Goal: Transaction & Acquisition: Purchase product/service

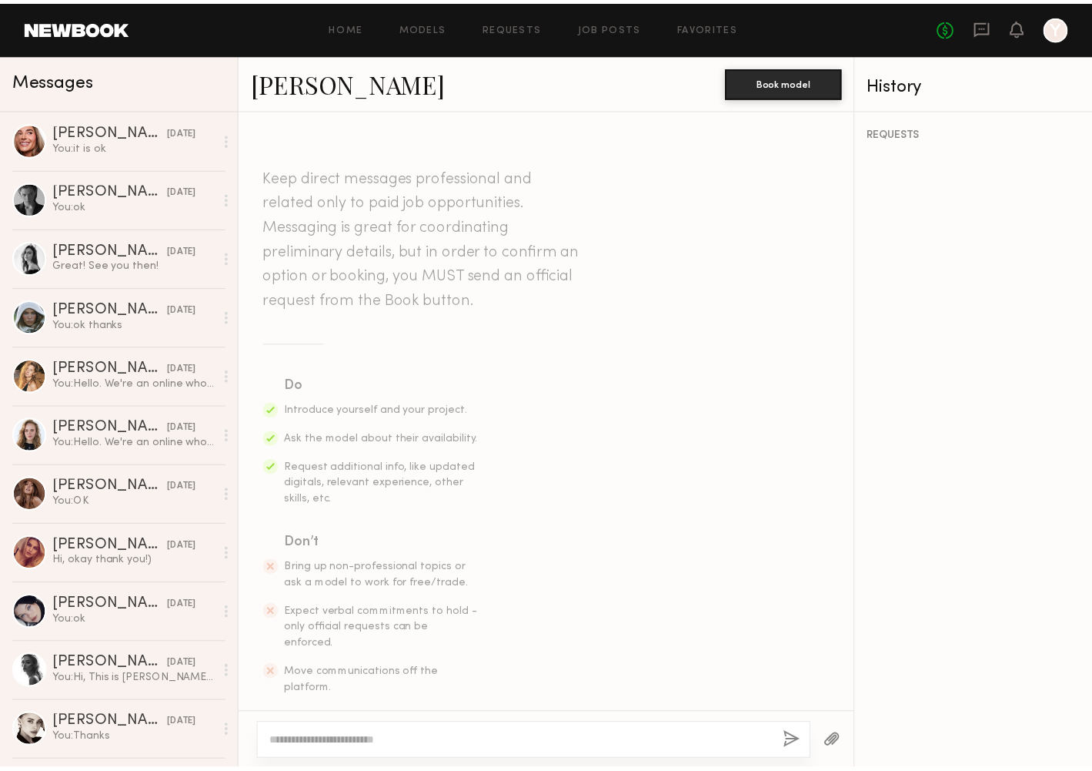
scroll to position [1273, 0]
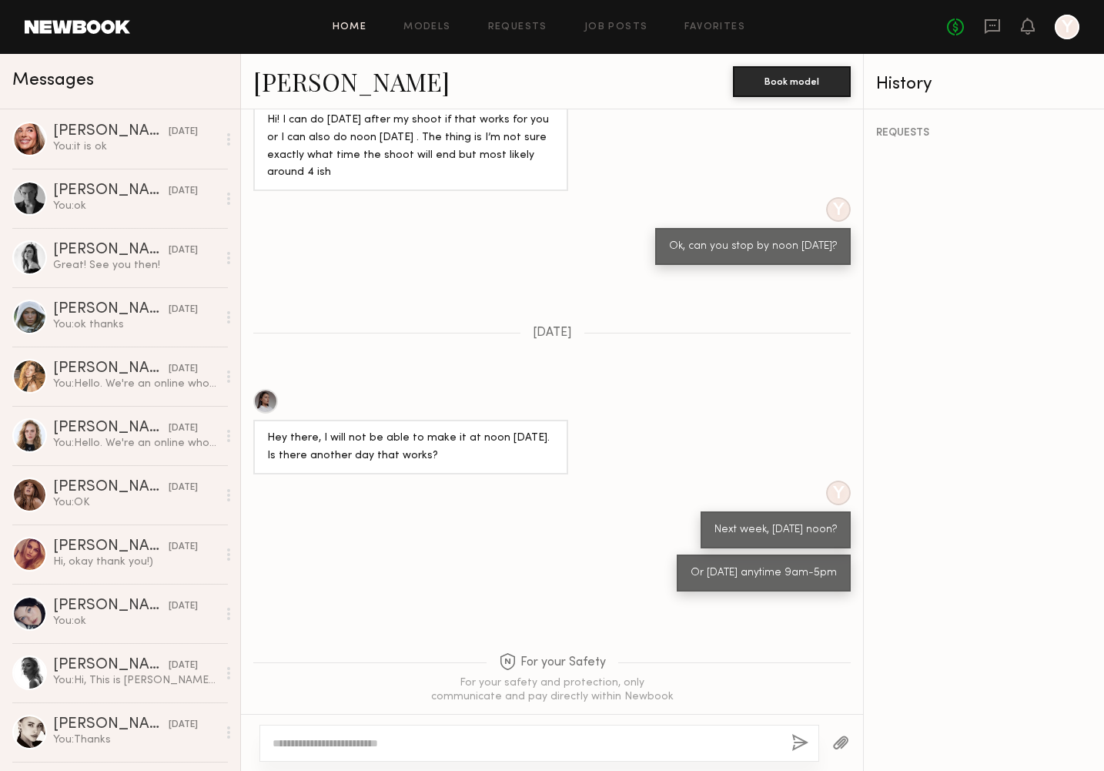
click at [358, 28] on link "Home" at bounding box center [350, 27] width 35 height 10
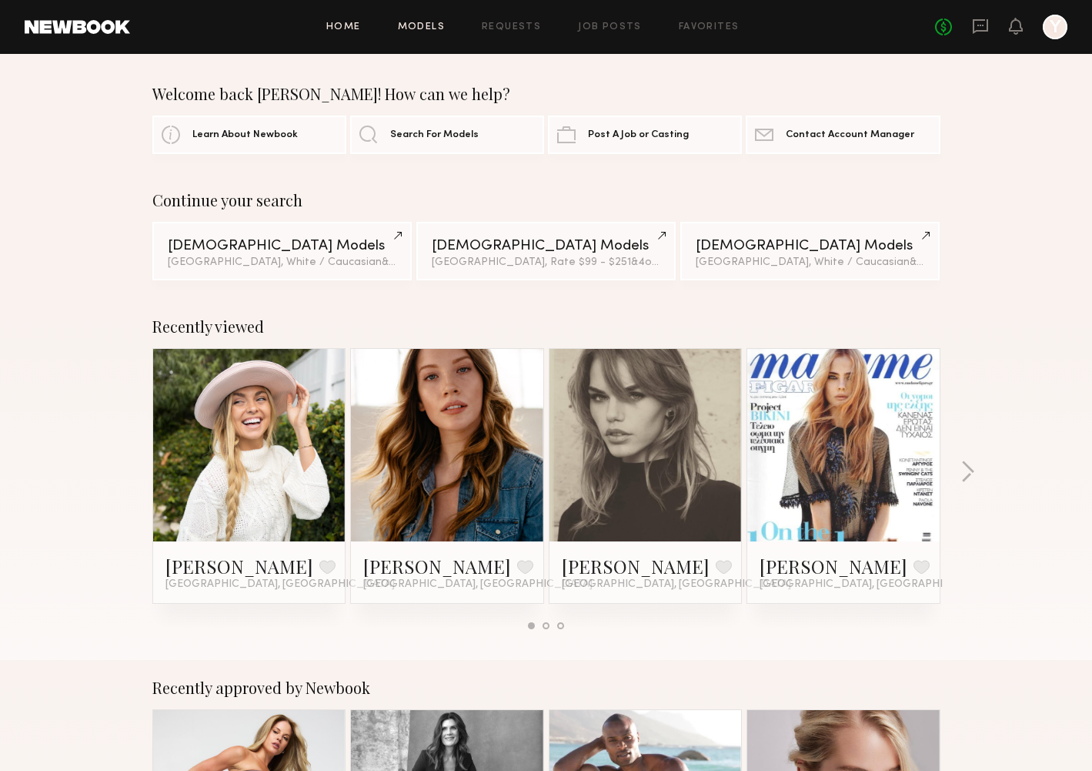
click at [429, 27] on link "Models" at bounding box center [421, 27] width 47 height 10
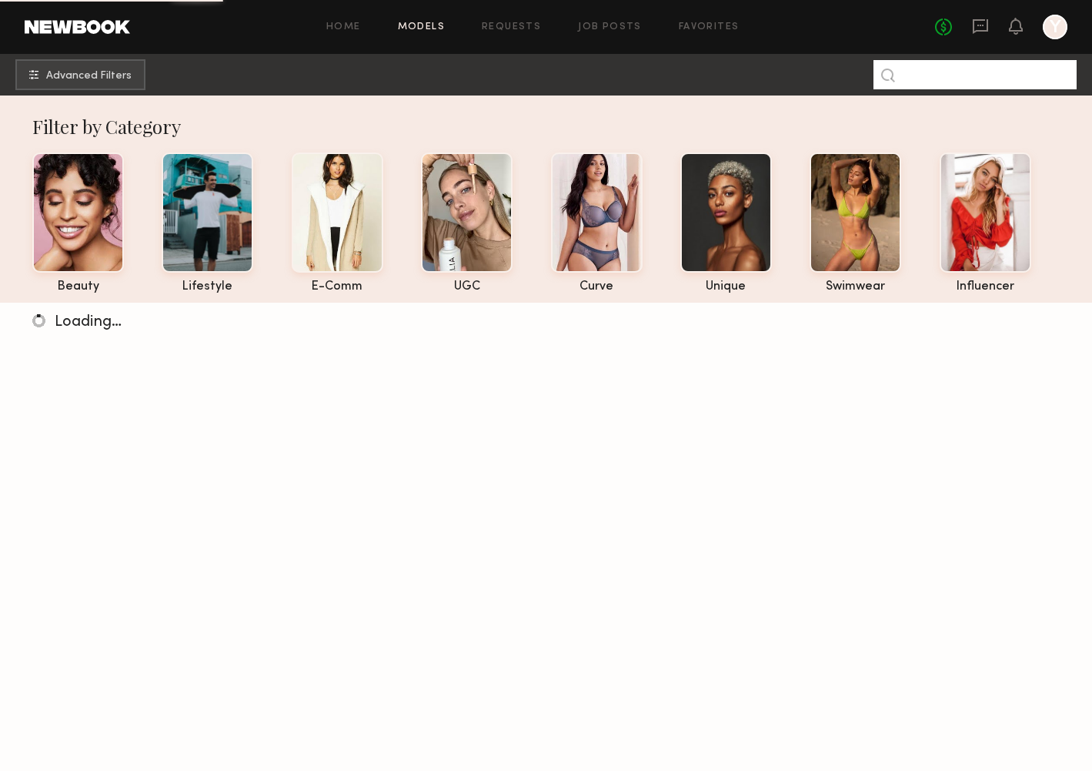
click at [916, 76] on input at bounding box center [975, 74] width 203 height 29
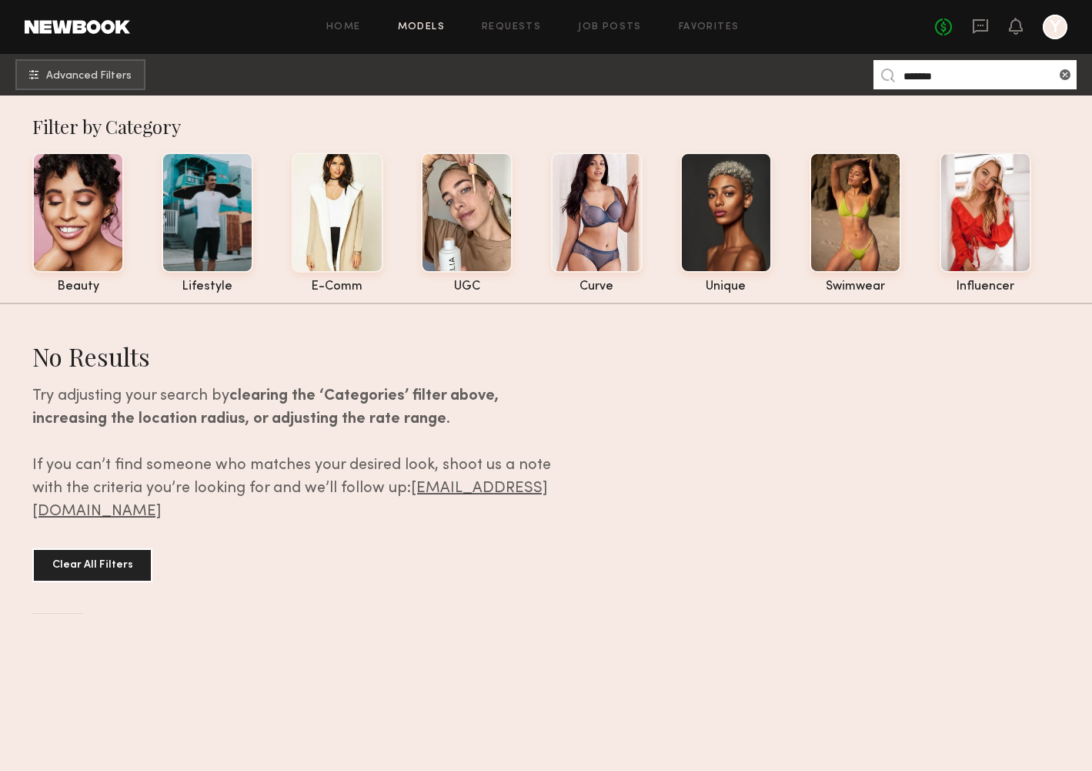
type input "******"
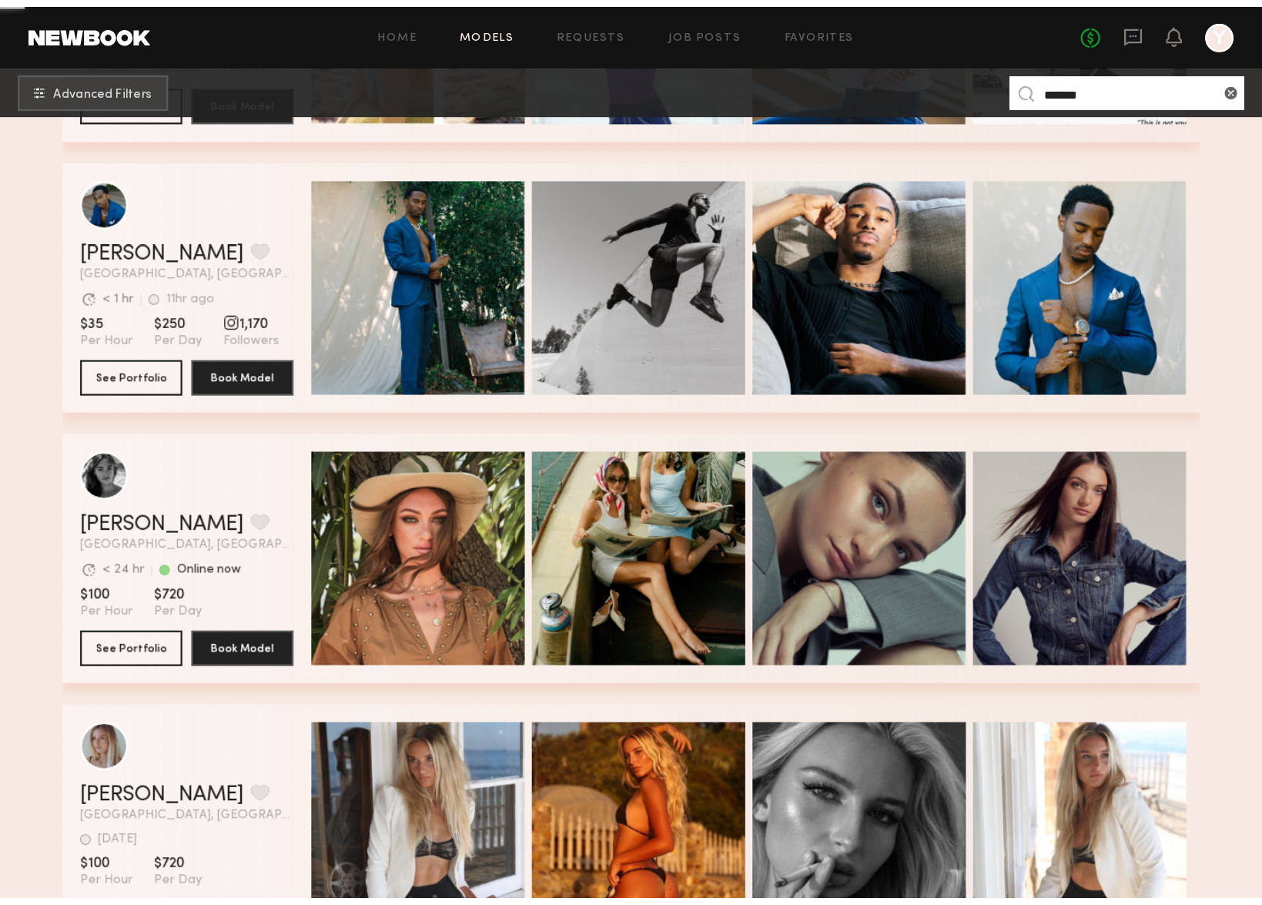
scroll to position [1688, 0]
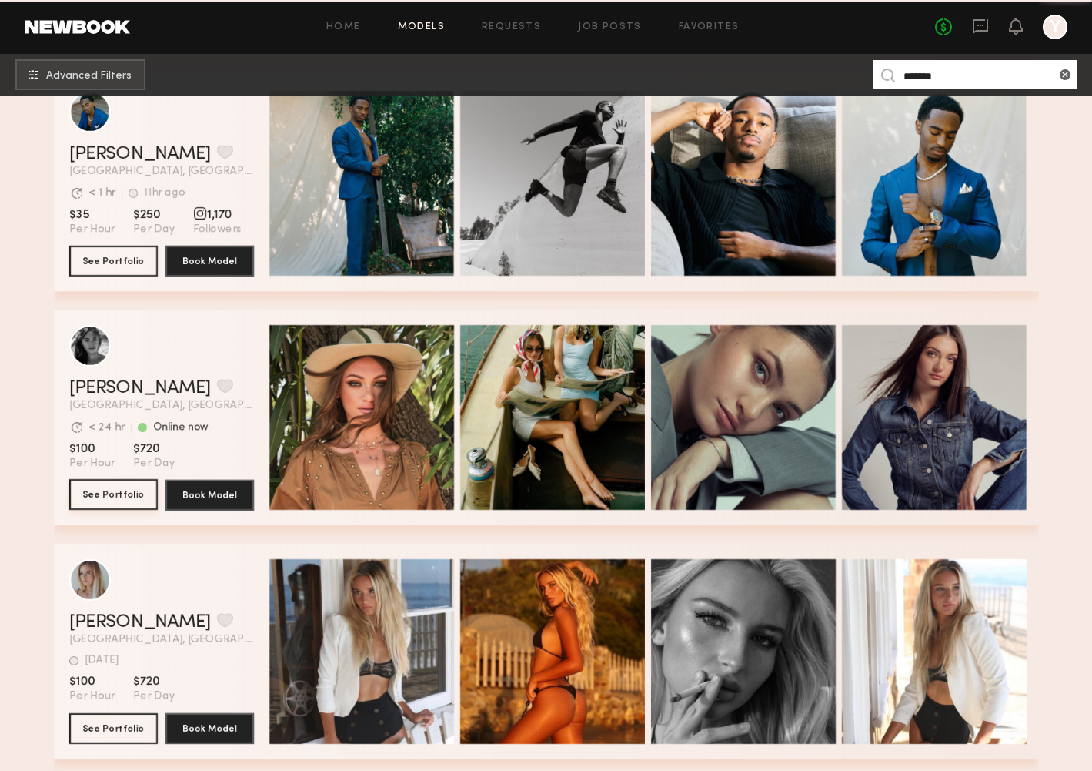
click at [121, 498] on button "See Portfolio" at bounding box center [113, 494] width 89 height 31
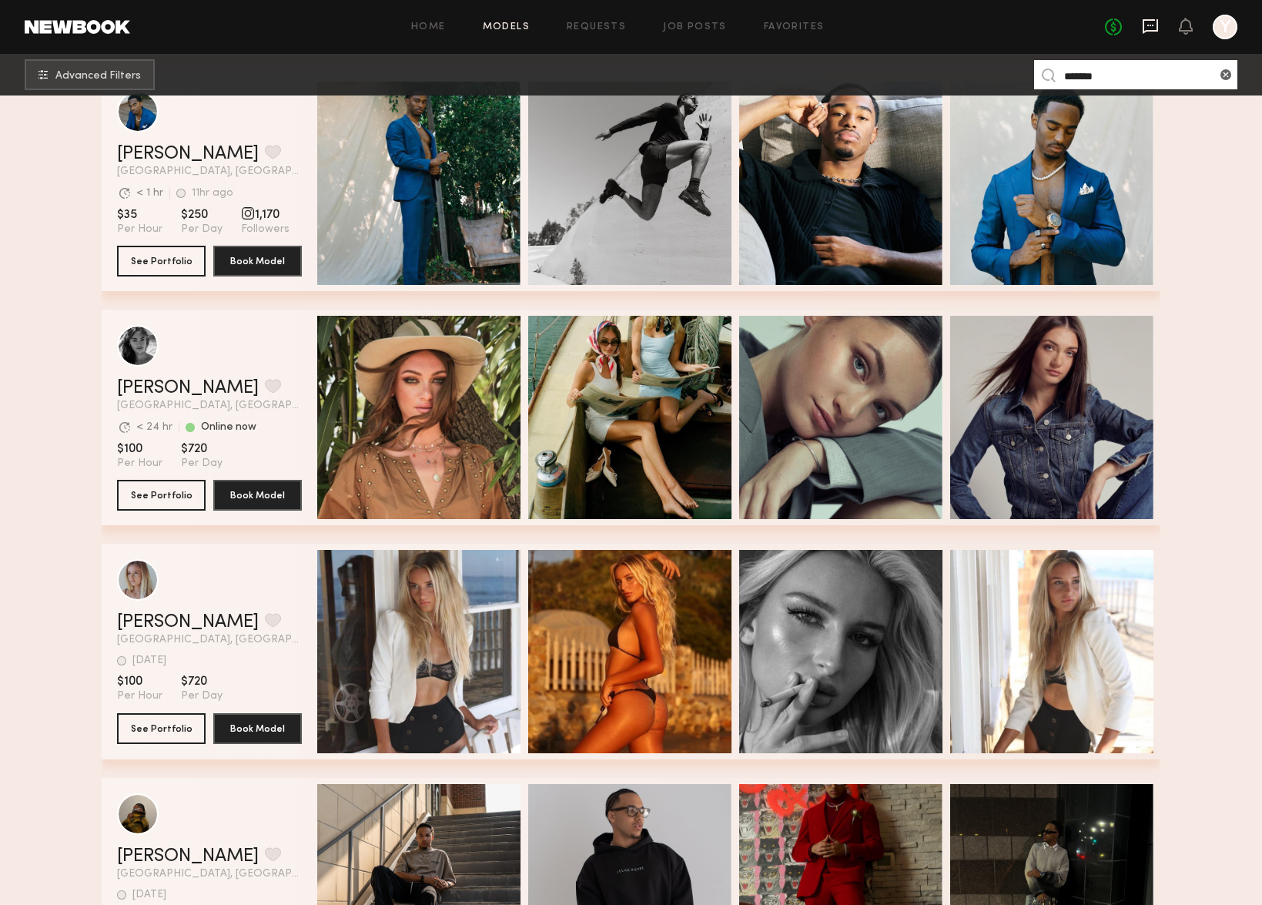
click at [1103, 22] on icon at bounding box center [1149, 26] width 15 height 15
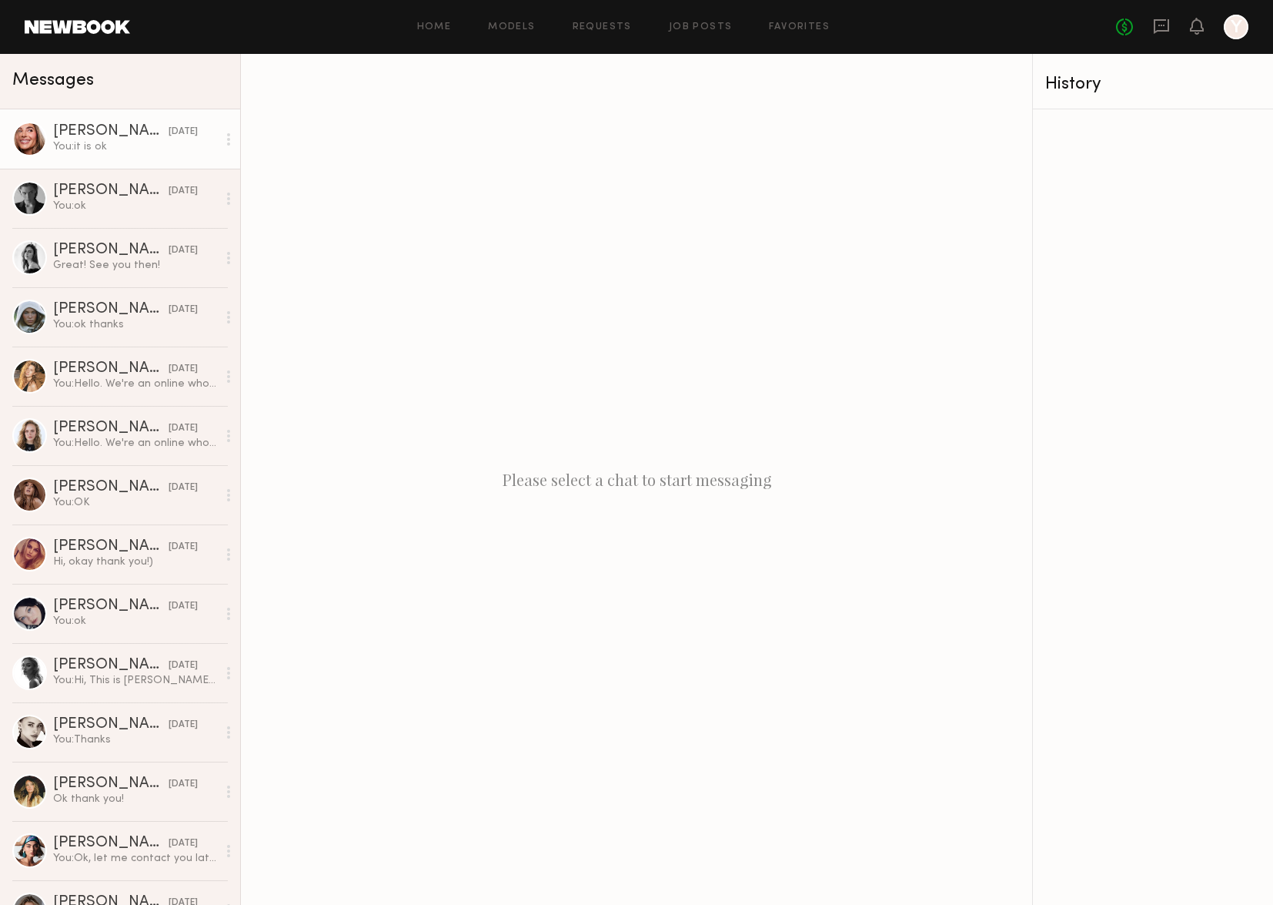
click at [141, 144] on div "You: it is ok" at bounding box center [135, 146] width 164 height 15
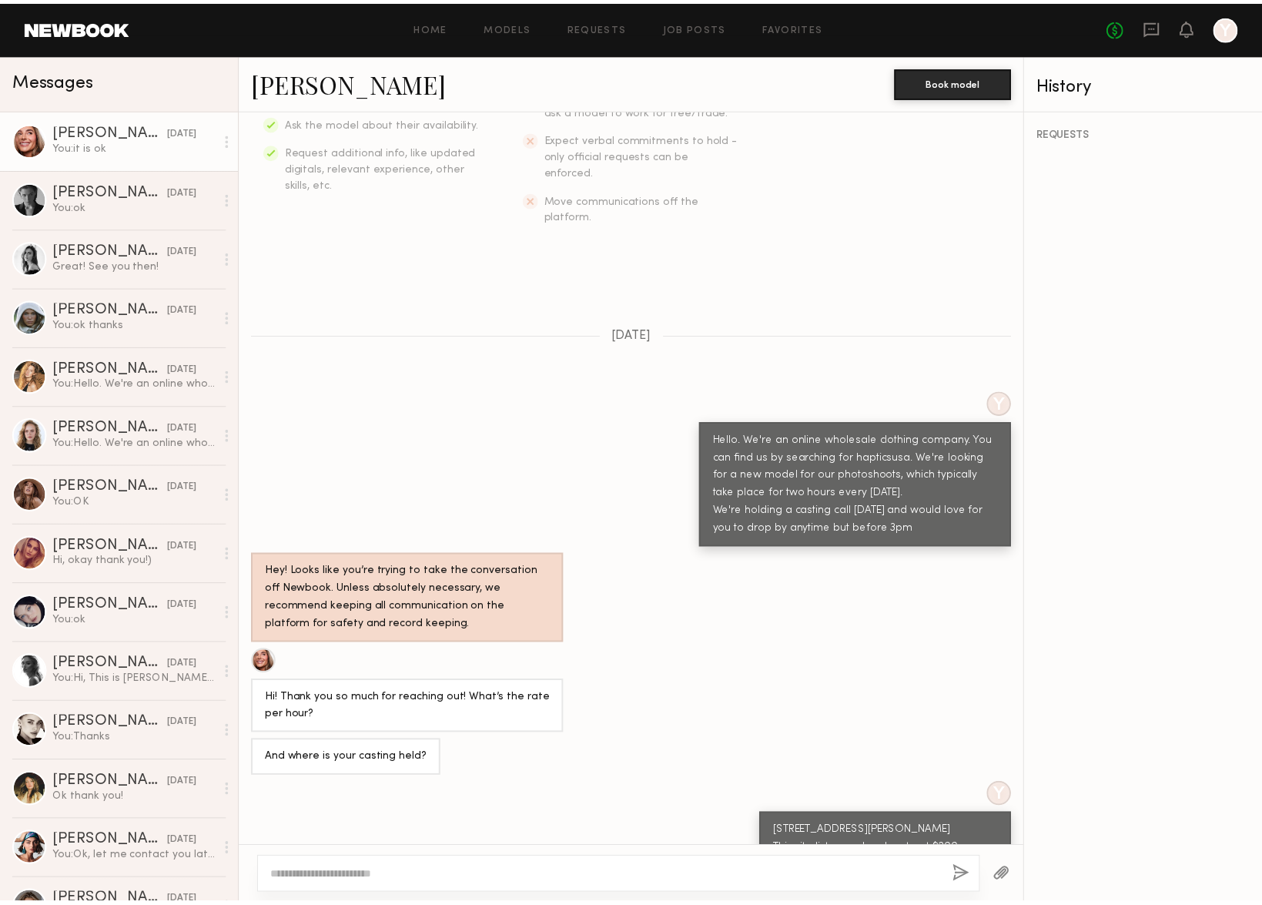
scroll to position [346, 0]
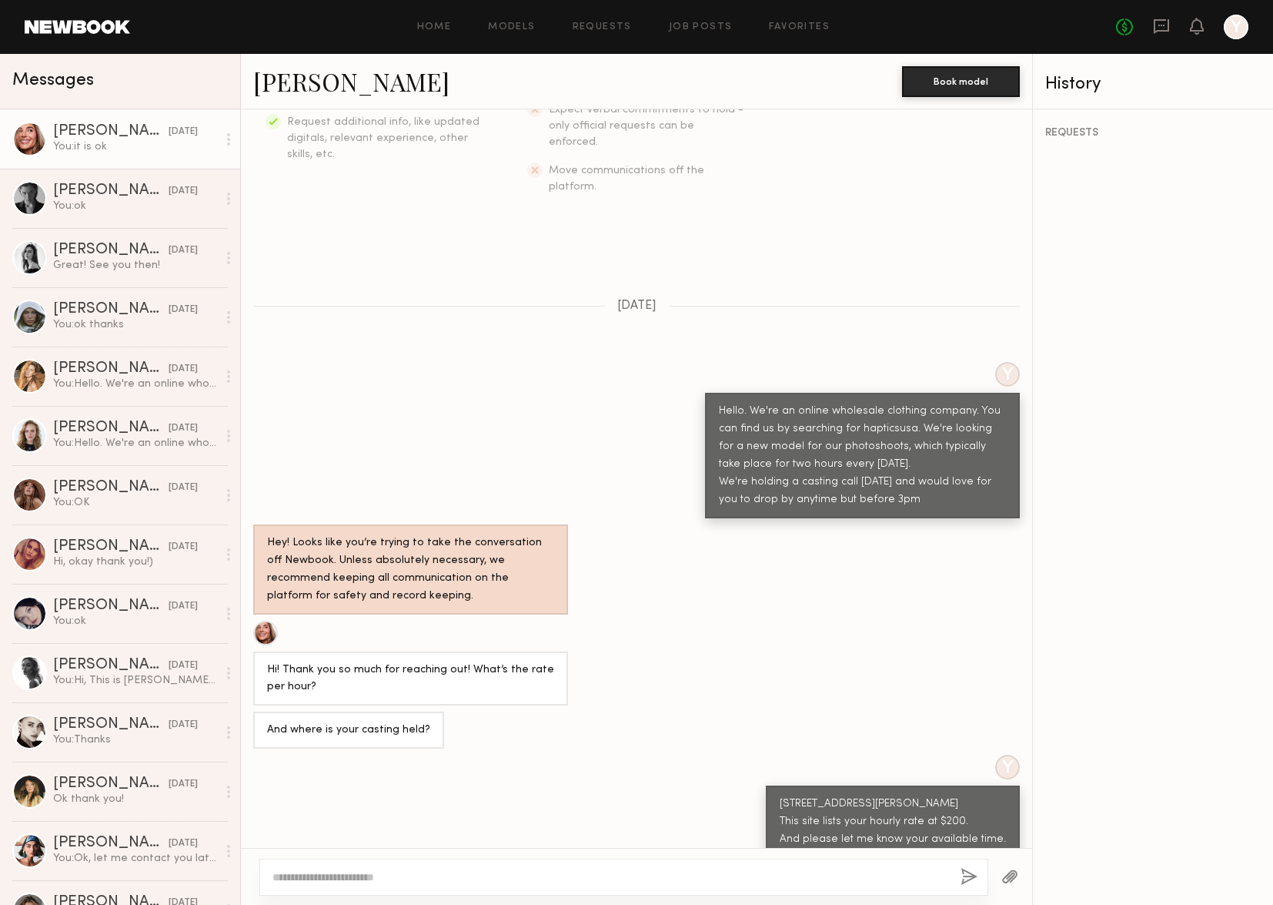
drag, startPoint x: 707, startPoint y: 376, endPoint x: 948, endPoint y: 463, distance: 256.9
click at [948, 463] on div "Hello. We're an online wholesale clothing company. You can find us by searching…" at bounding box center [862, 456] width 287 height 106
copy div "Hello. We're an online wholesale clothing company. You can find us by searching…"
click at [531, 31] on link "Models" at bounding box center [511, 27] width 47 height 10
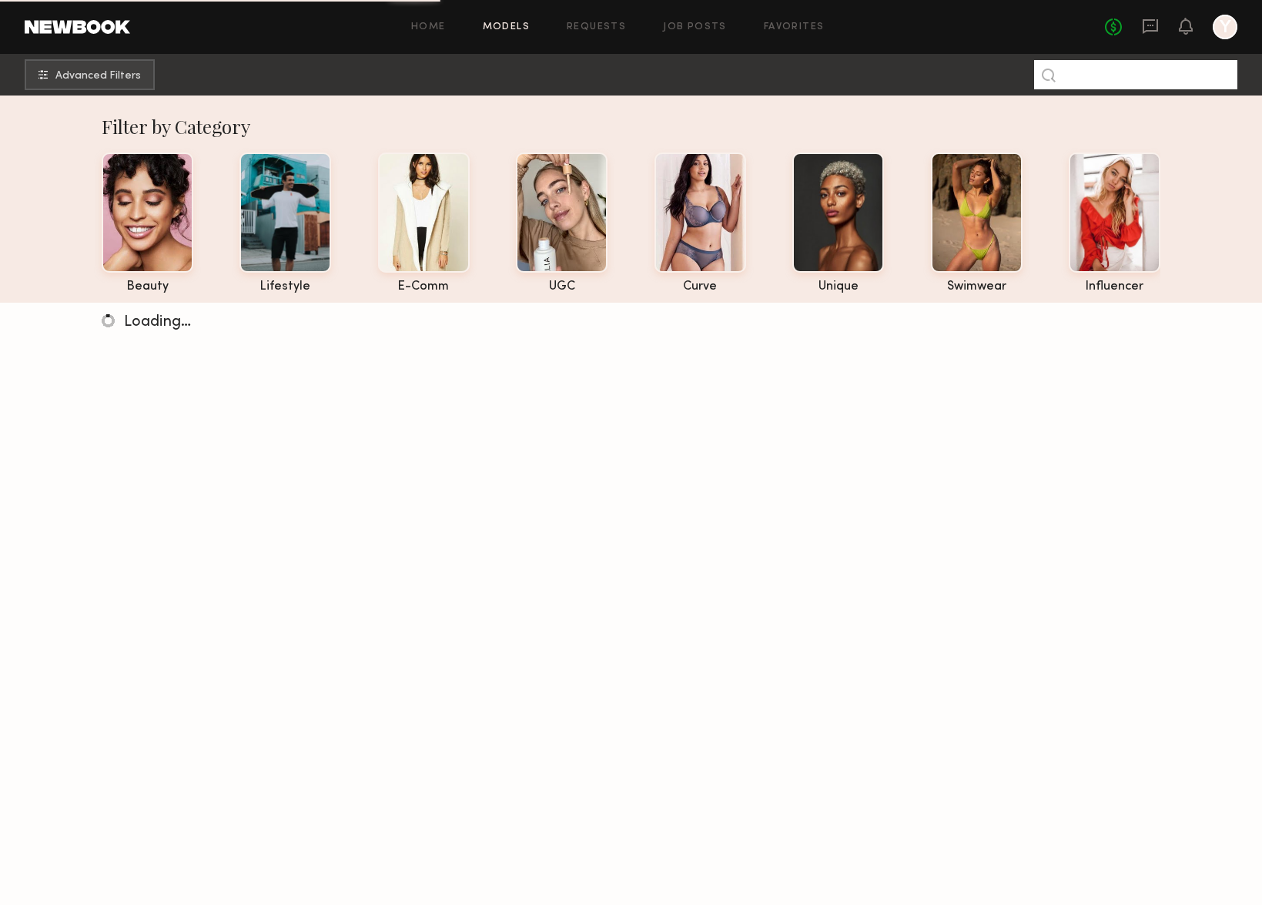
click at [1079, 79] on input at bounding box center [1135, 74] width 203 height 29
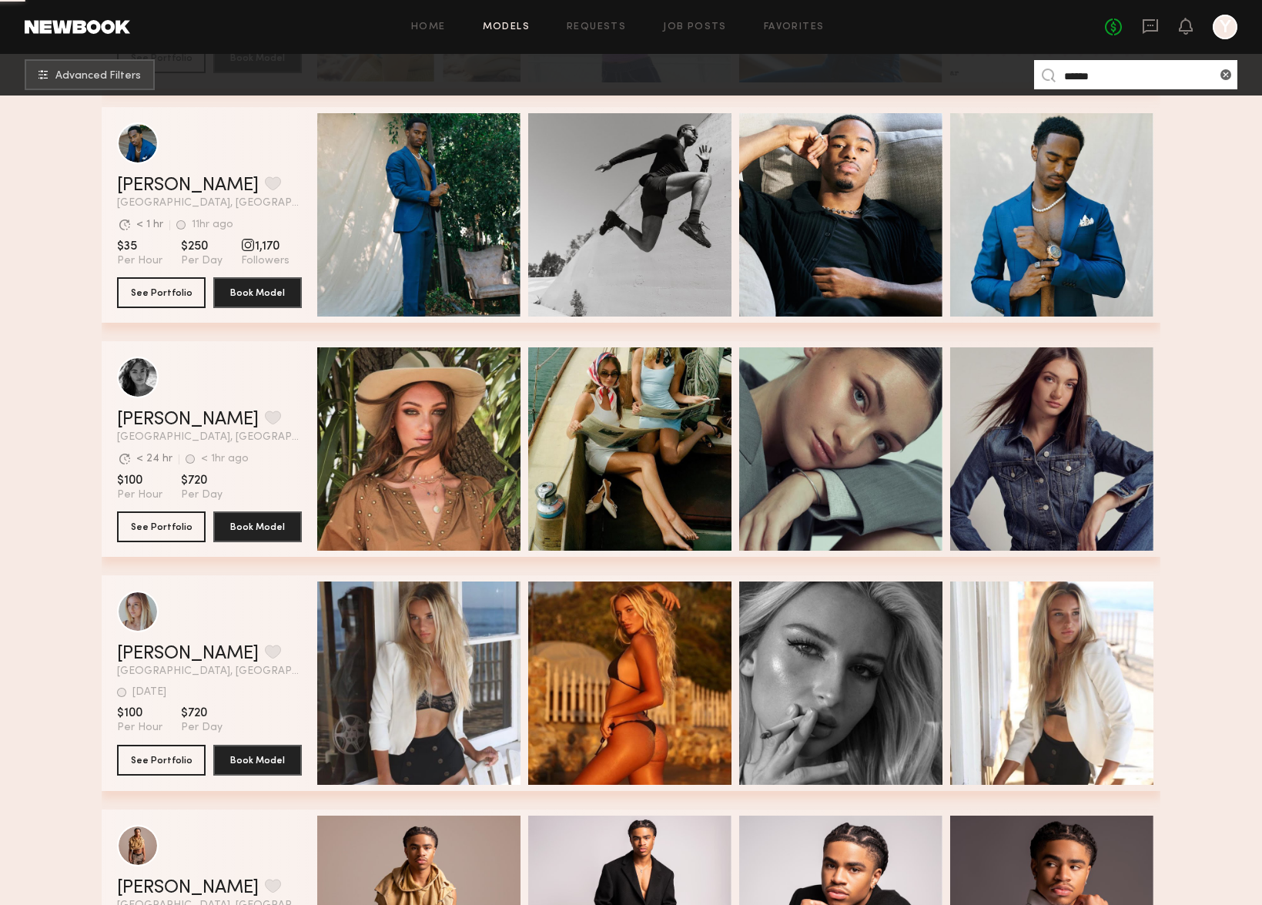
scroll to position [1675, 0]
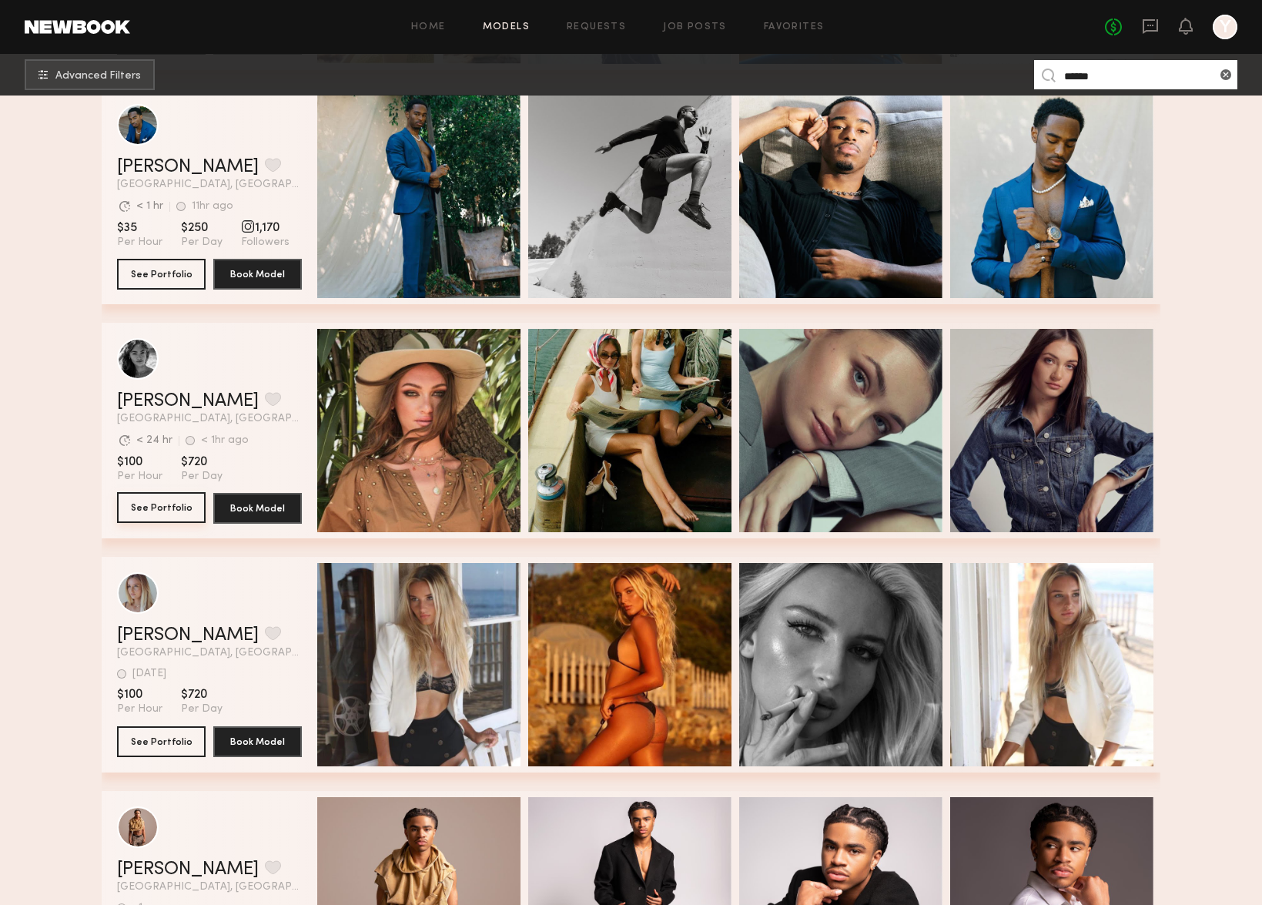
click at [173, 506] on button "See Portfolio" at bounding box center [161, 507] width 89 height 31
click at [211, 426] on div "Avg. request response time < 24 hr < 1hr ago Last Online" at bounding box center [209, 436] width 185 height 24
click at [148, 390] on header "Jordan L. Favorite Los Angeles, CA Avg. request response time < 24 hr < 1hr ago…" at bounding box center [209, 381] width 185 height 86
click at [157, 407] on link "Jordan L." at bounding box center [188, 401] width 142 height 18
drag, startPoint x: 1110, startPoint y: 75, endPoint x: 938, endPoint y: 50, distance: 174.3
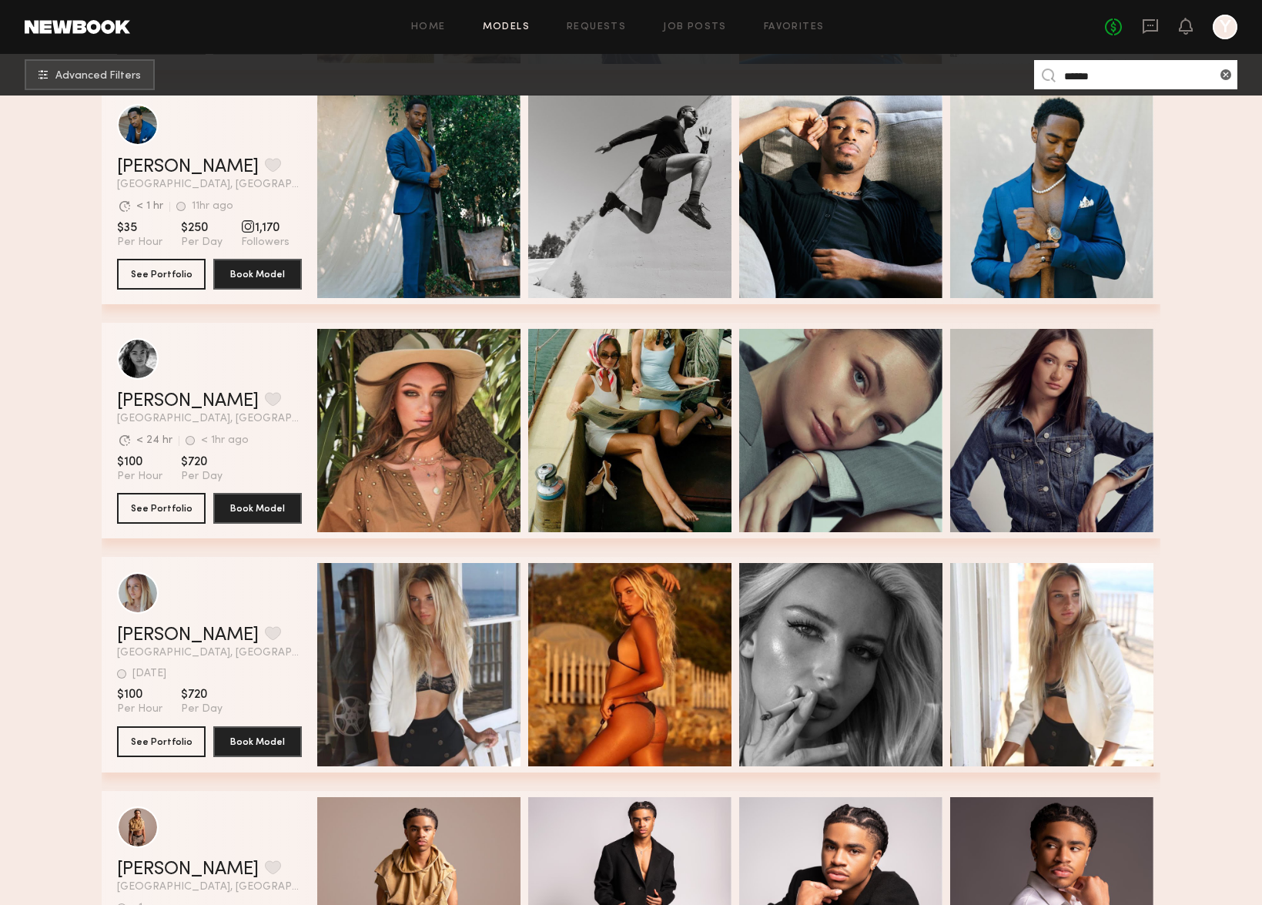
click at [951, 52] on common-header "Home Models Requests Job Posts Favorites Sign Out No fees up to $5,000 Y Advanc…" at bounding box center [631, 47] width 1262 height 95
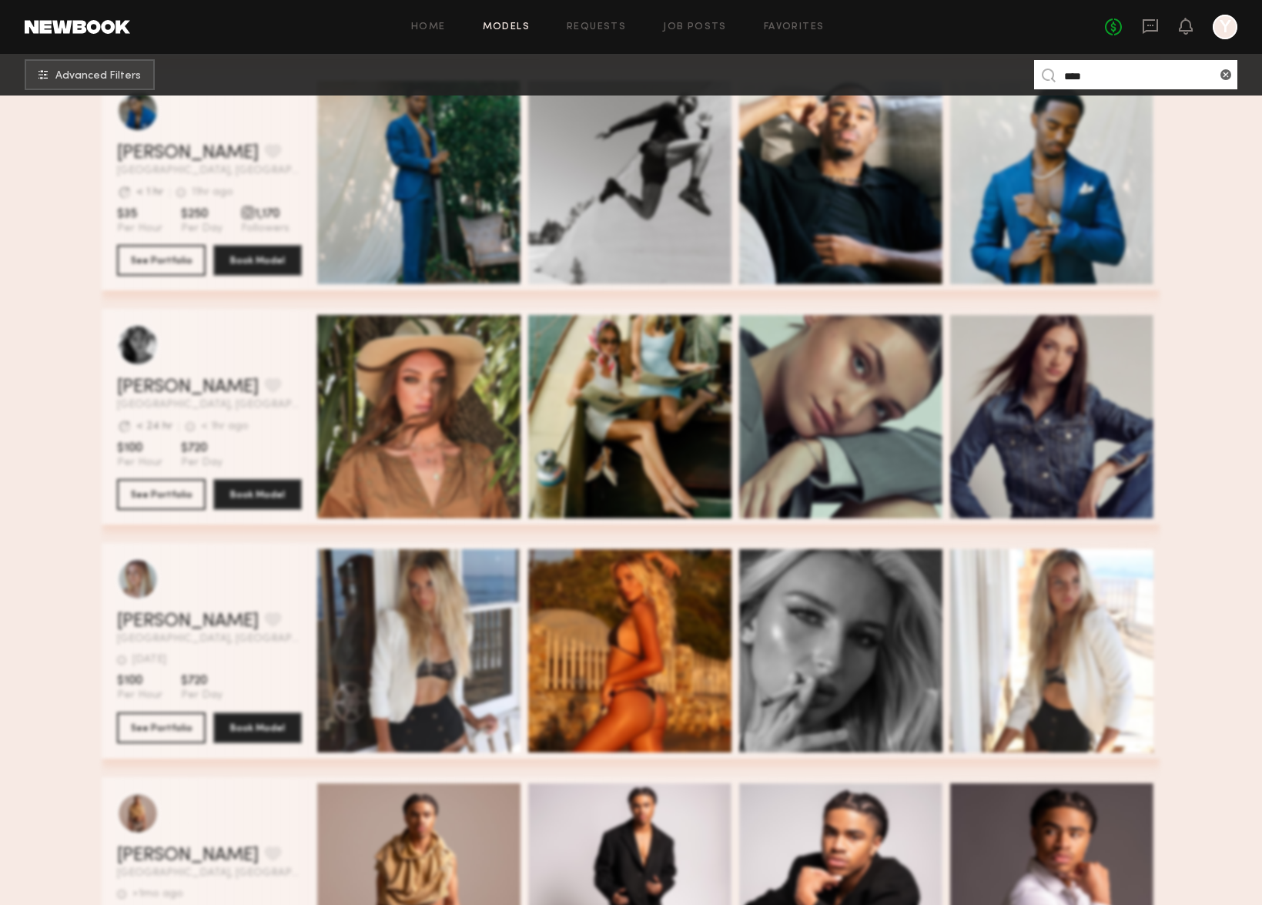
scroll to position [0, 0]
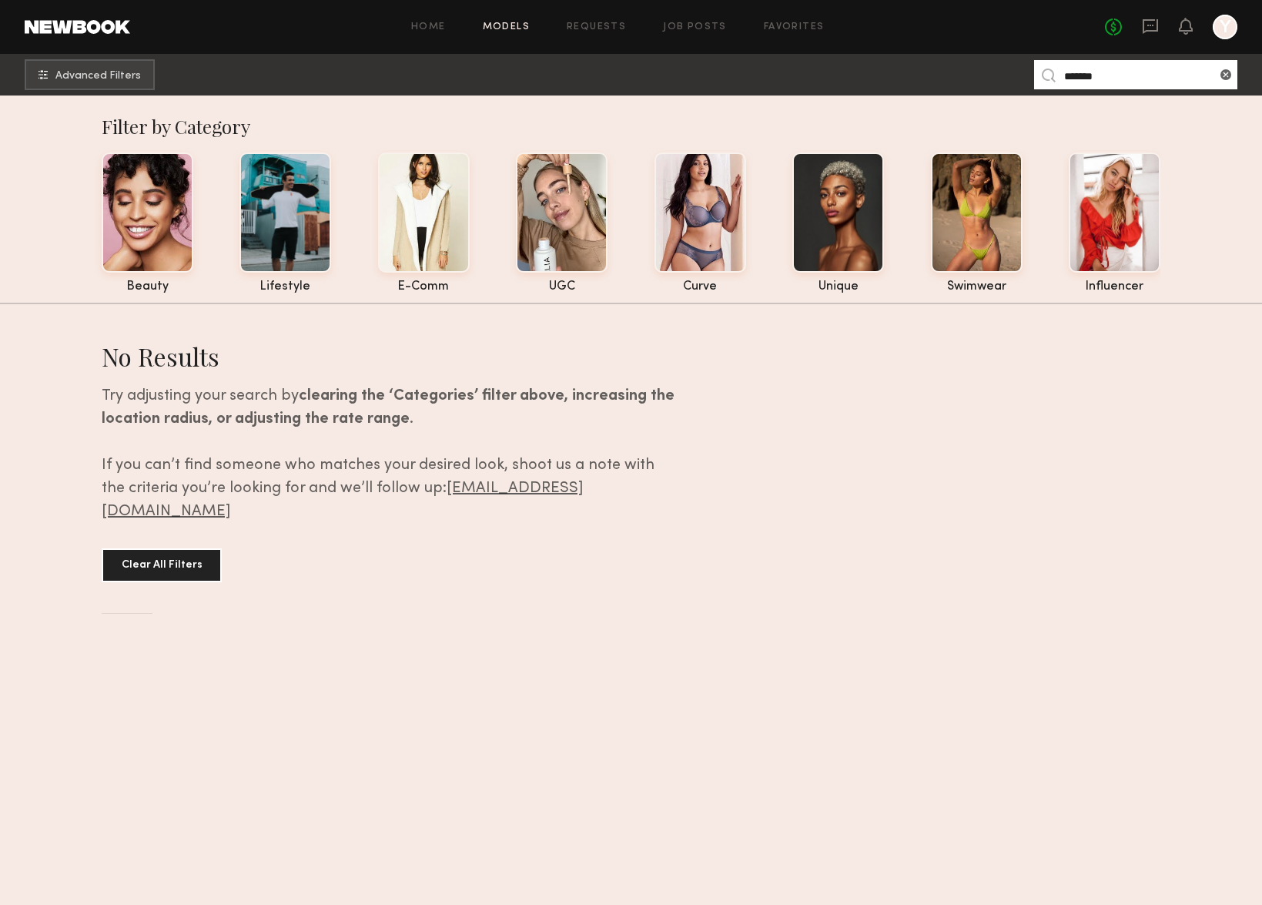
click at [1103, 79] on input "*******" at bounding box center [1135, 74] width 203 height 29
type input "****"
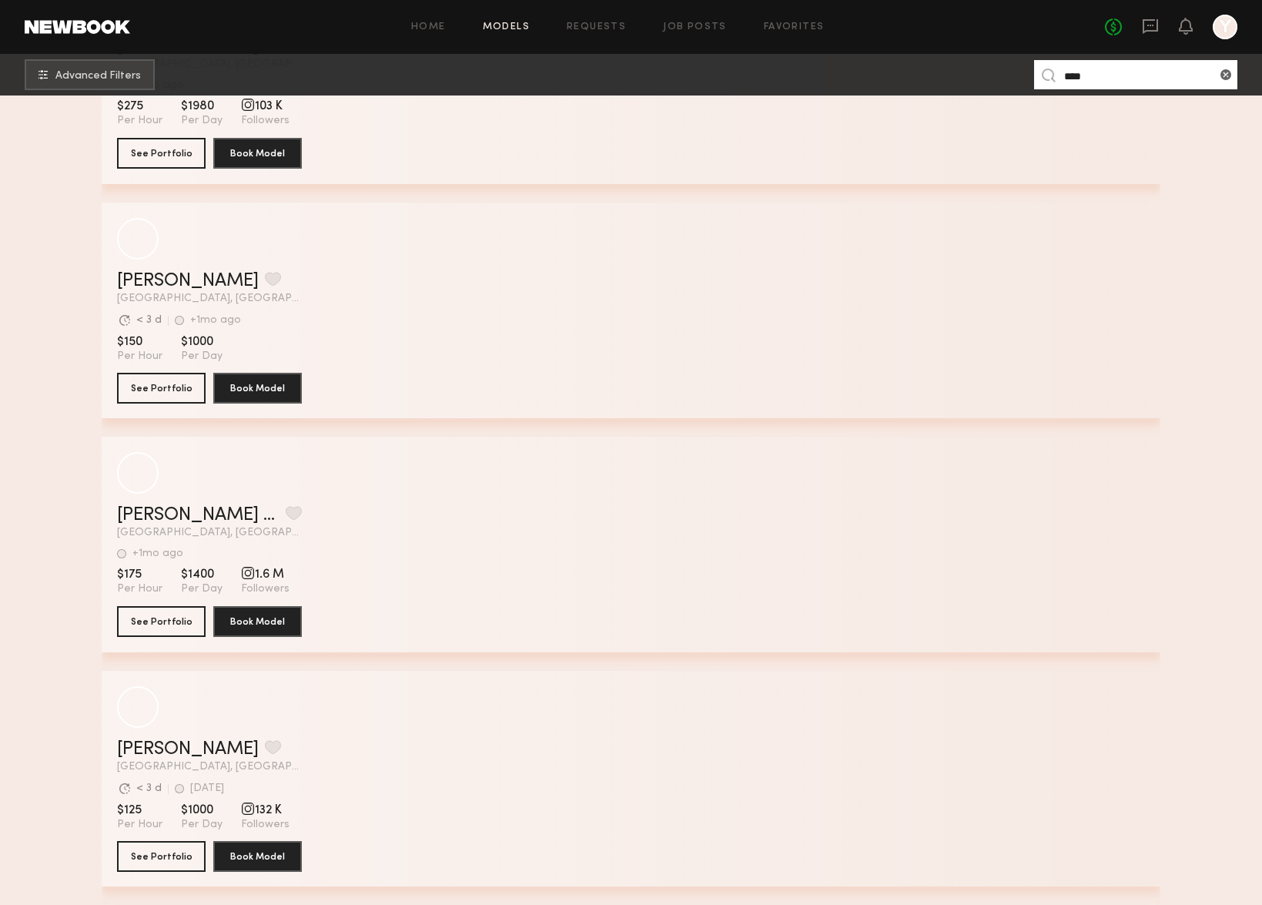
scroll to position [9815, 0]
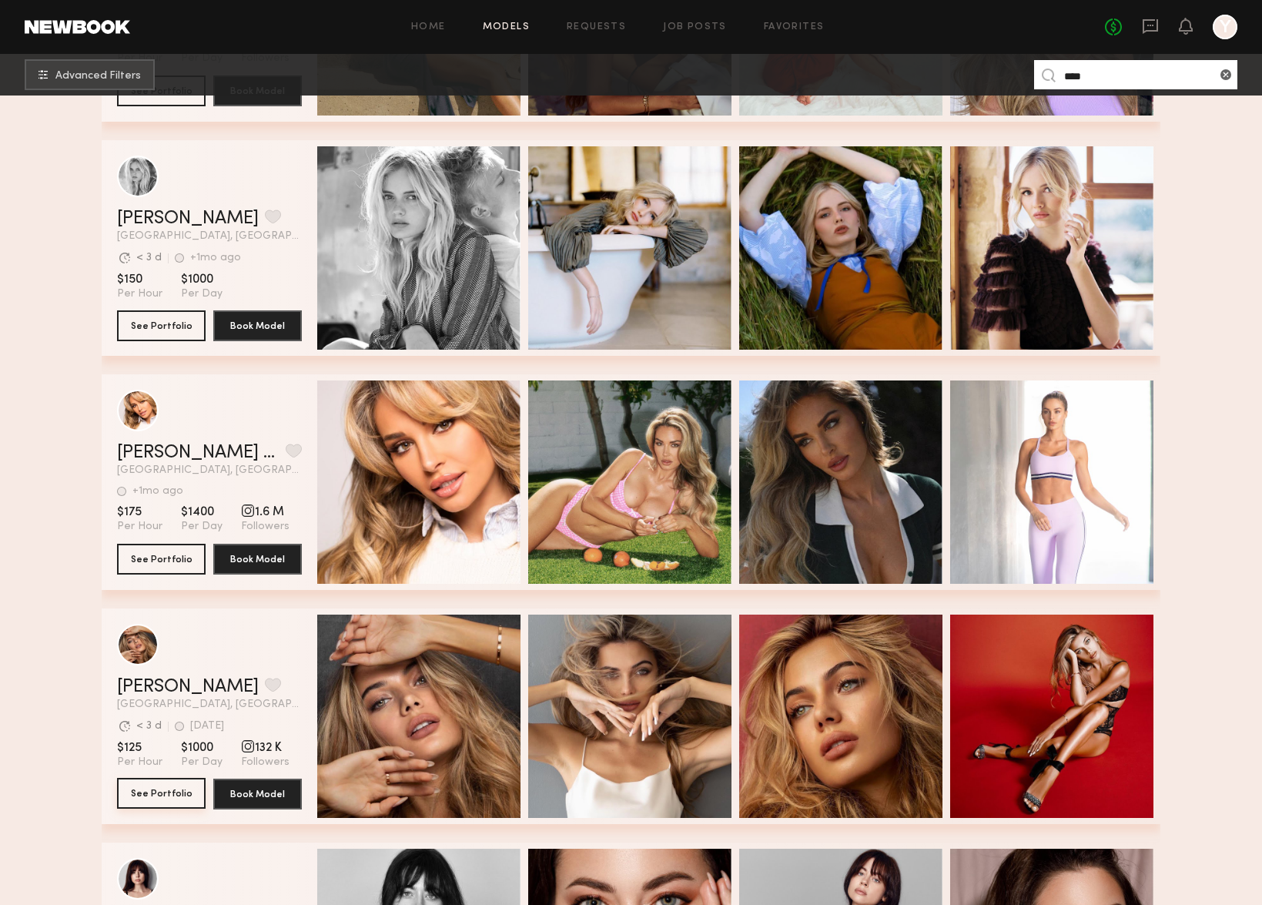
click at [186, 770] on button "See Portfolio" at bounding box center [161, 793] width 89 height 31
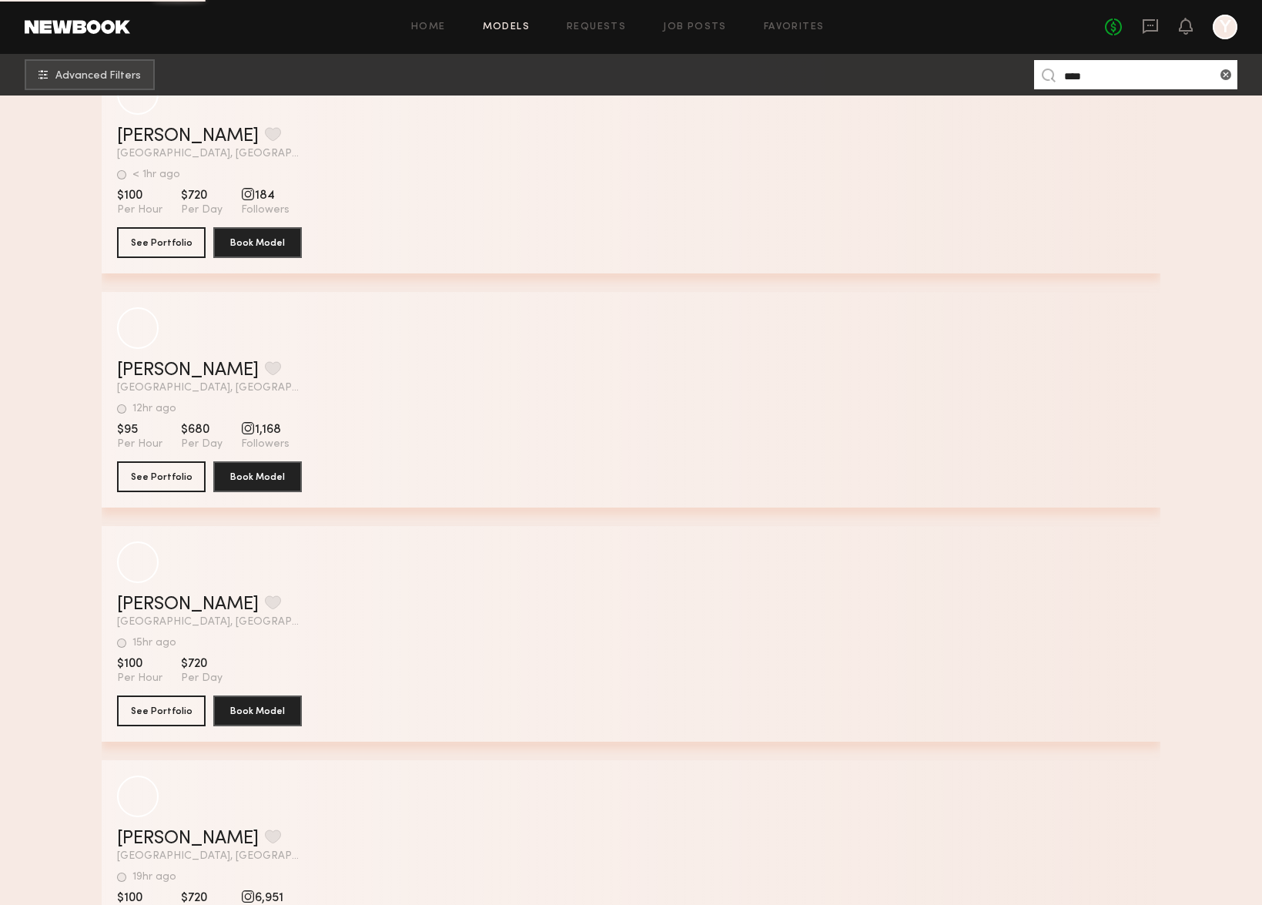
scroll to position [15961, 0]
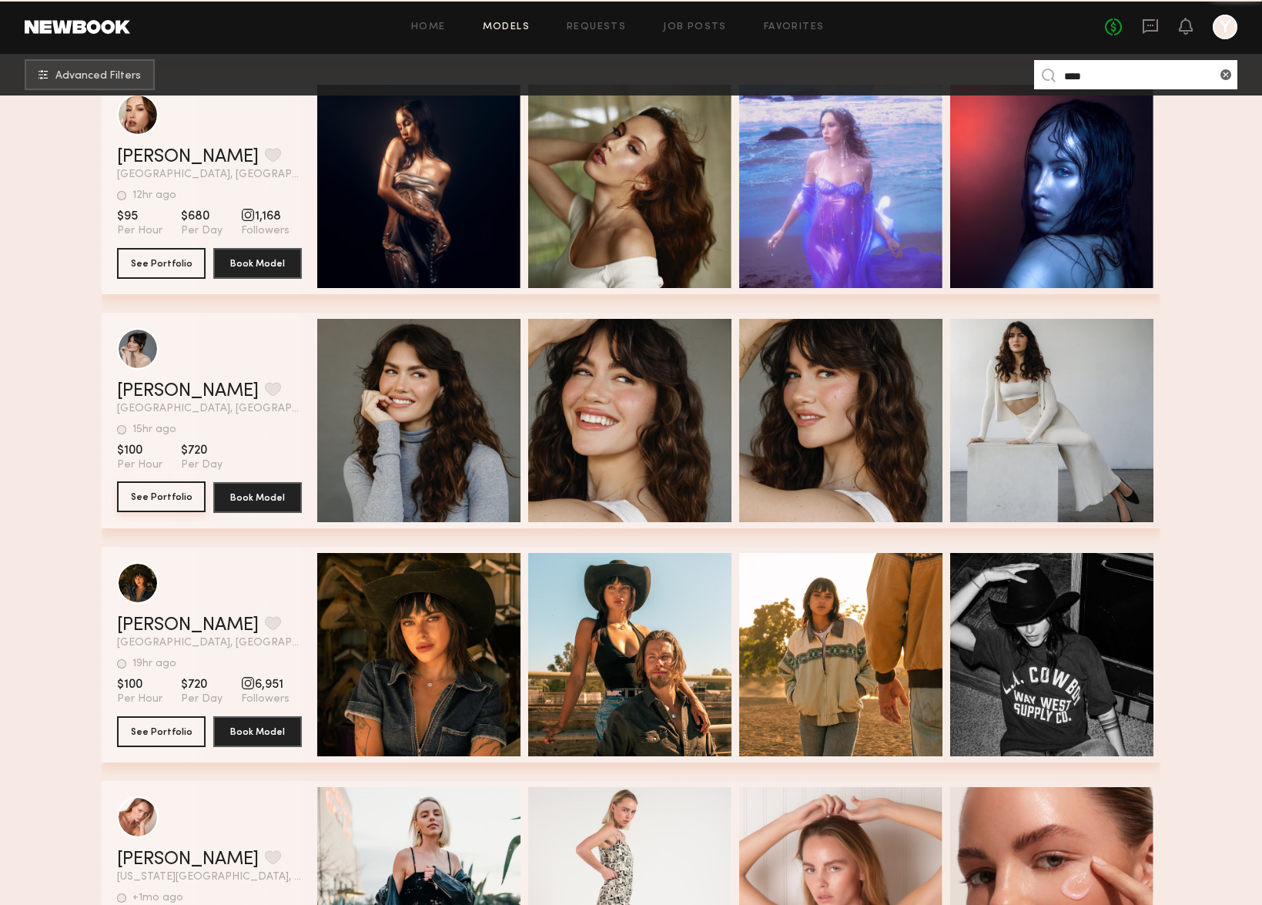
click at [140, 503] on button "See Portfolio" at bounding box center [161, 496] width 89 height 31
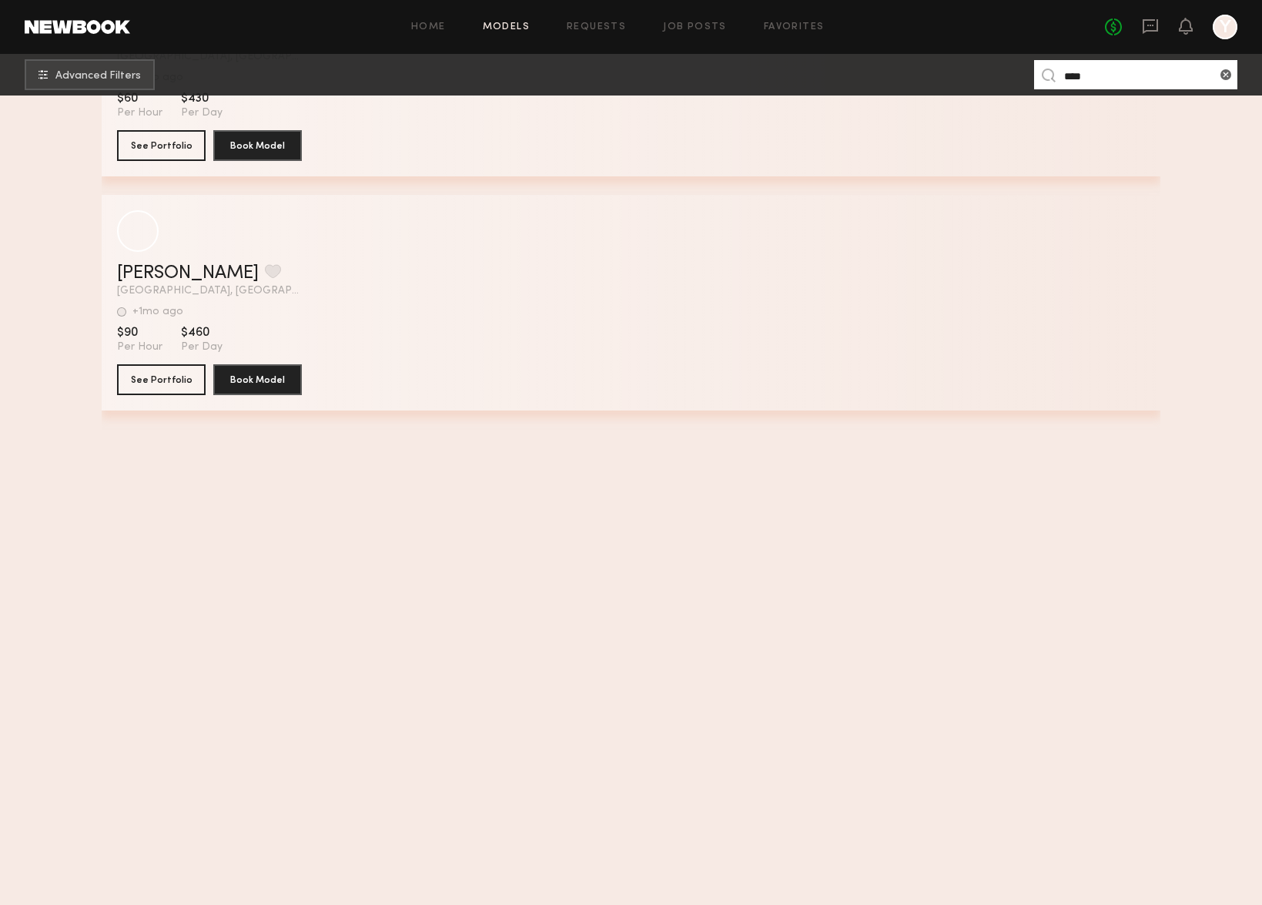
scroll to position [22304, 0]
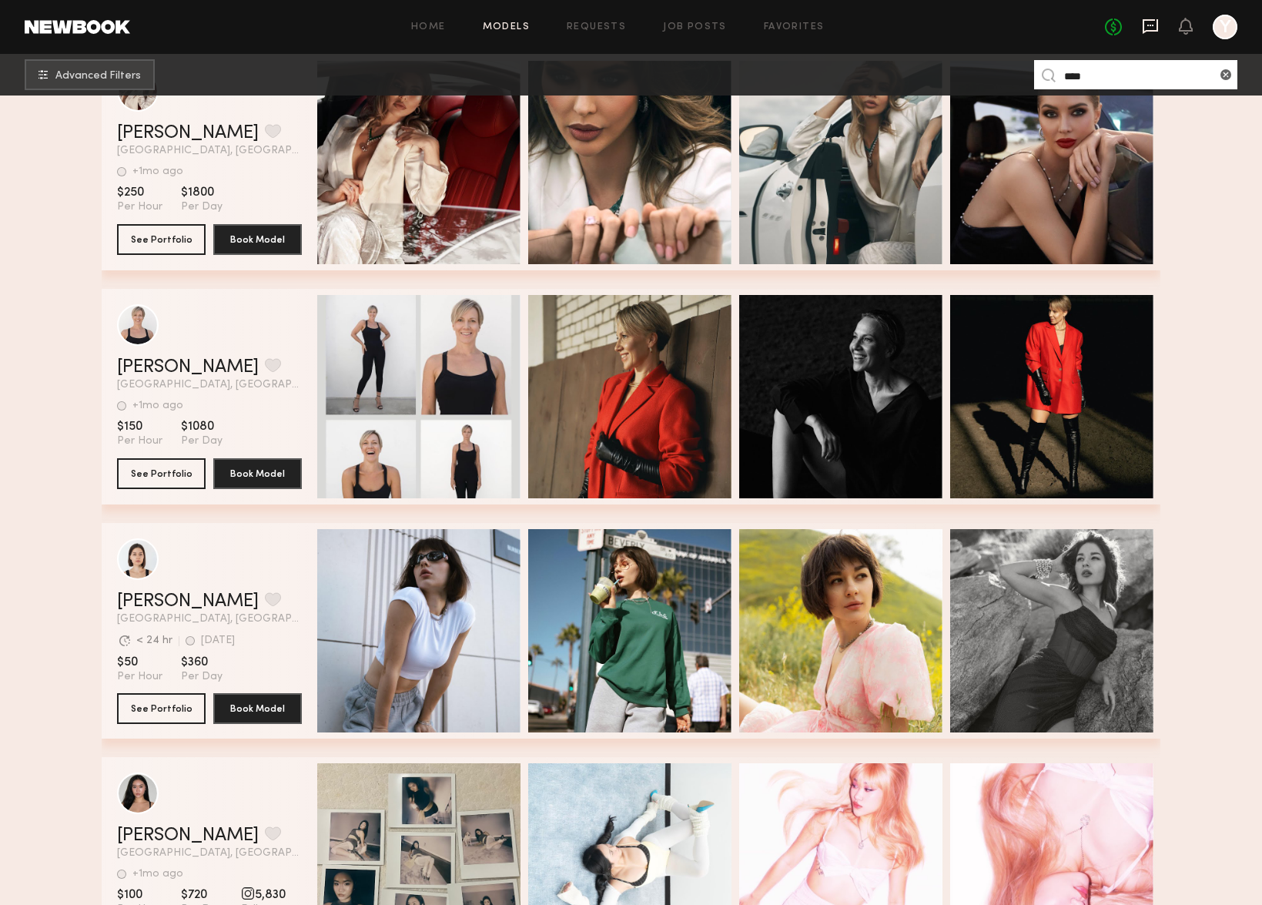
click at [1103, 33] on icon at bounding box center [1150, 26] width 17 height 17
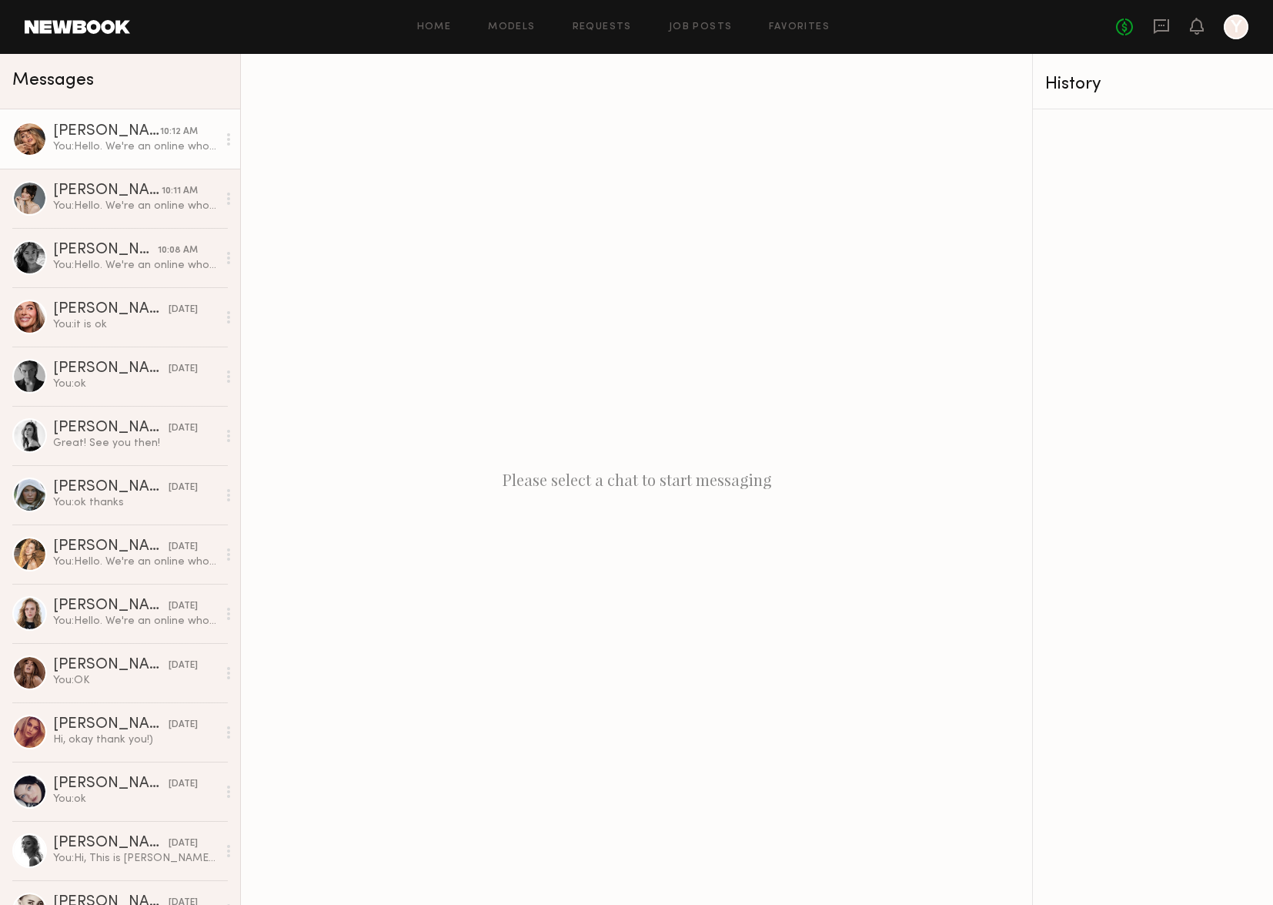
click at [154, 150] on div "You: Hello. We're an online wholesale clothing company. We're holding a casting…" at bounding box center [135, 146] width 164 height 15
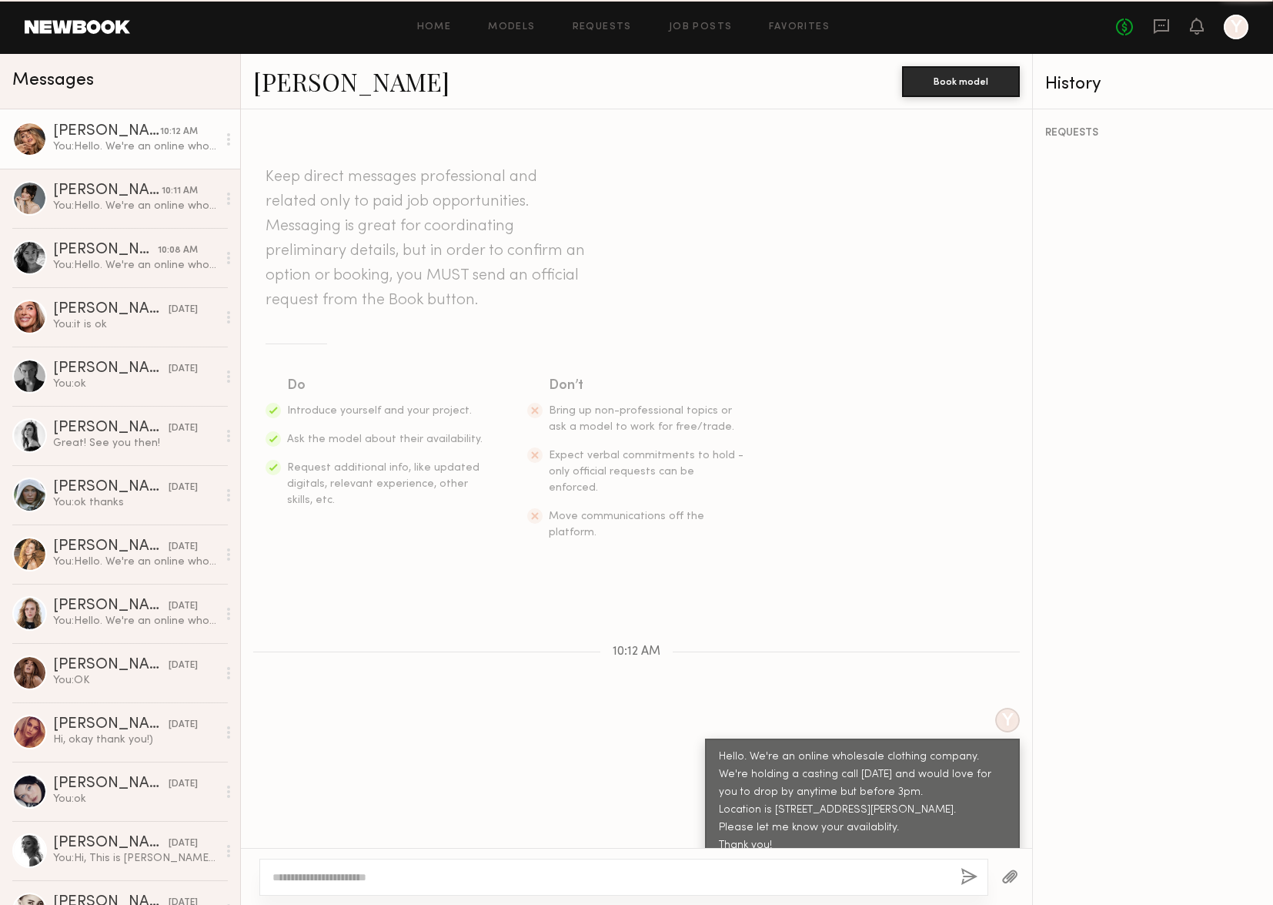
scroll to position [93, 0]
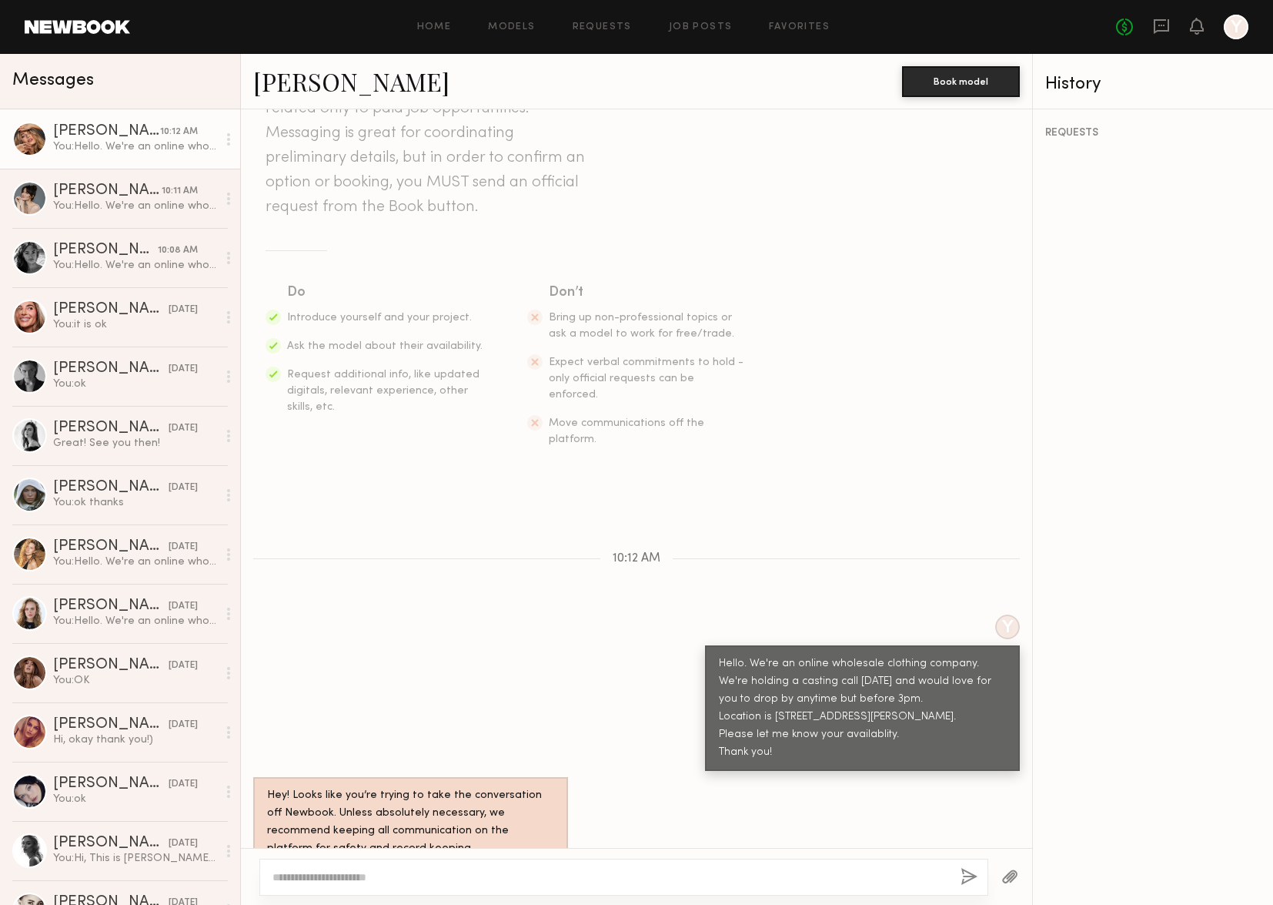
click at [311, 79] on link "Anna M." at bounding box center [351, 81] width 196 height 33
click at [504, 25] on link "Models" at bounding box center [511, 27] width 47 height 10
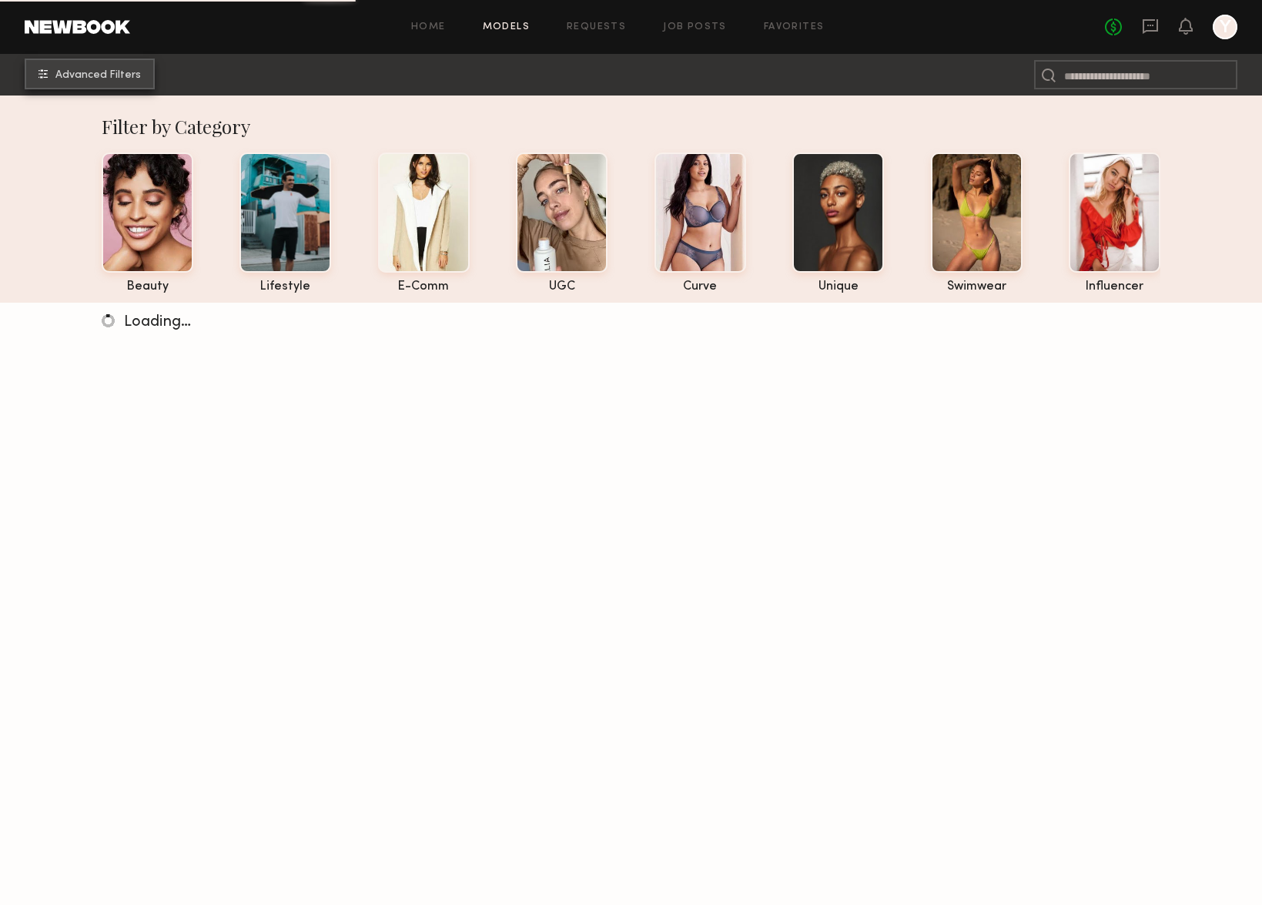
click at [122, 76] on span "Advanced Filters" at bounding box center [97, 75] width 85 height 11
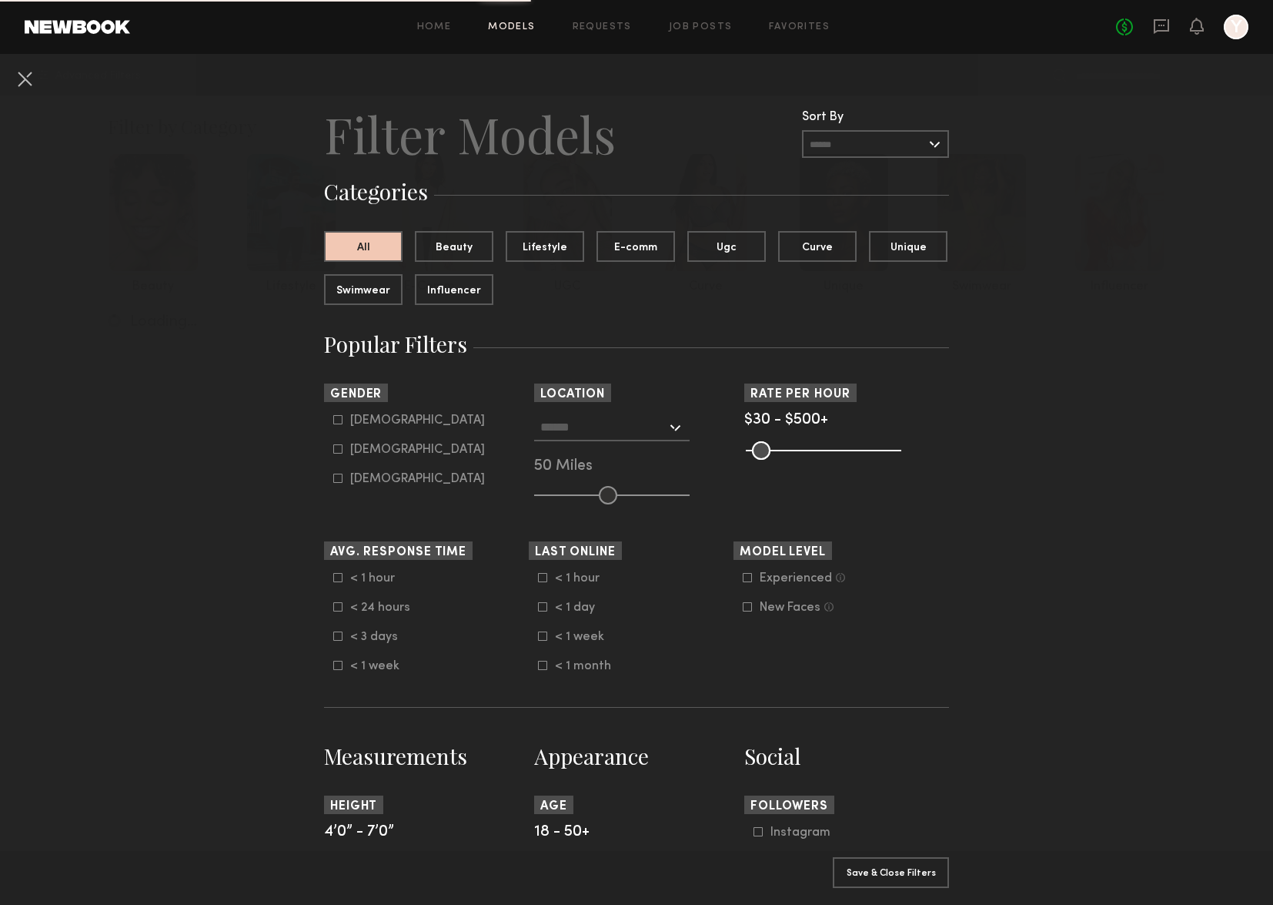
click at [335, 453] on icon at bounding box center [338, 449] width 8 height 8
type input "**"
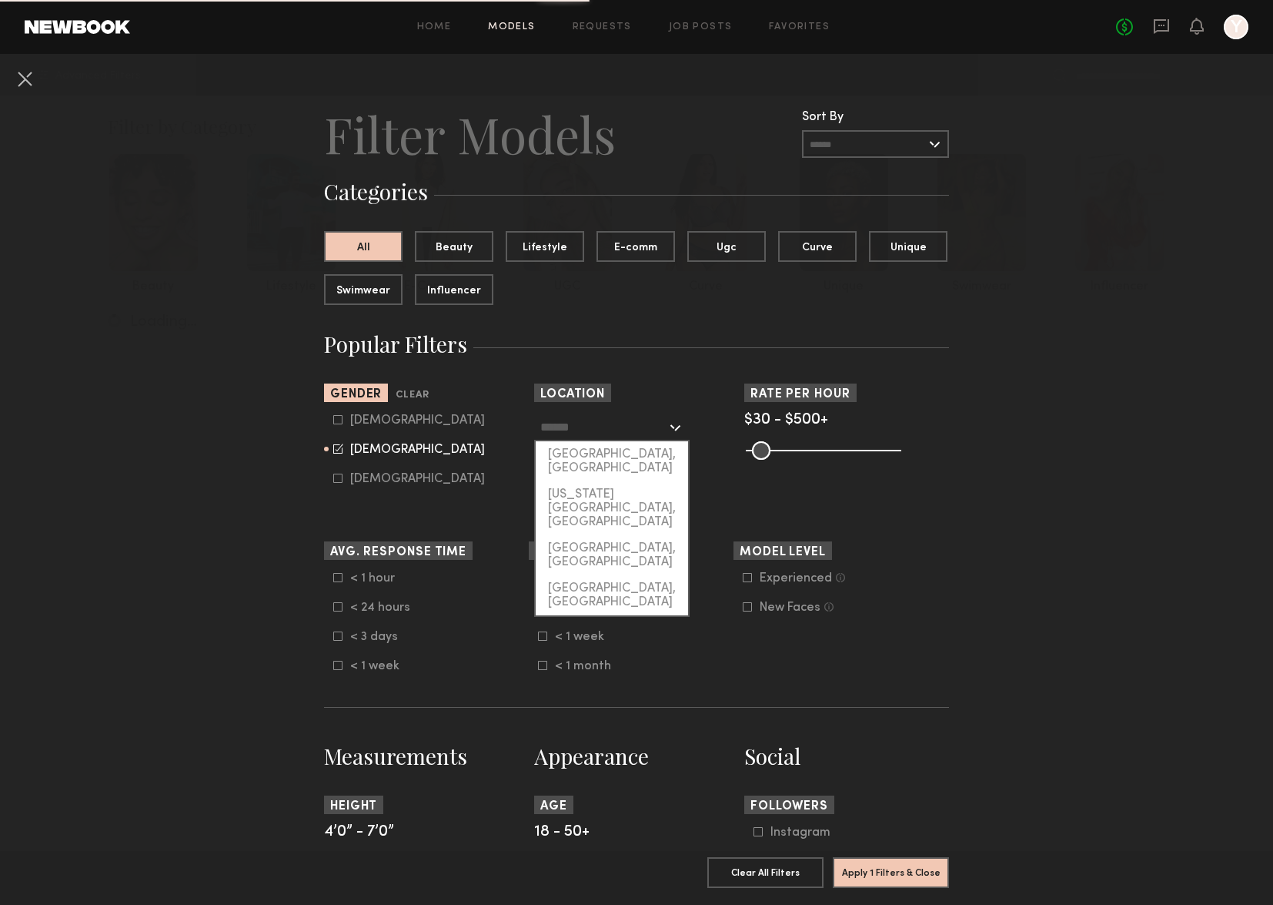
click at [598, 430] on input "text" at bounding box center [603, 426] width 126 height 26
click at [594, 448] on div "Los Angeles, CA" at bounding box center [612, 461] width 152 height 40
type input "**********"
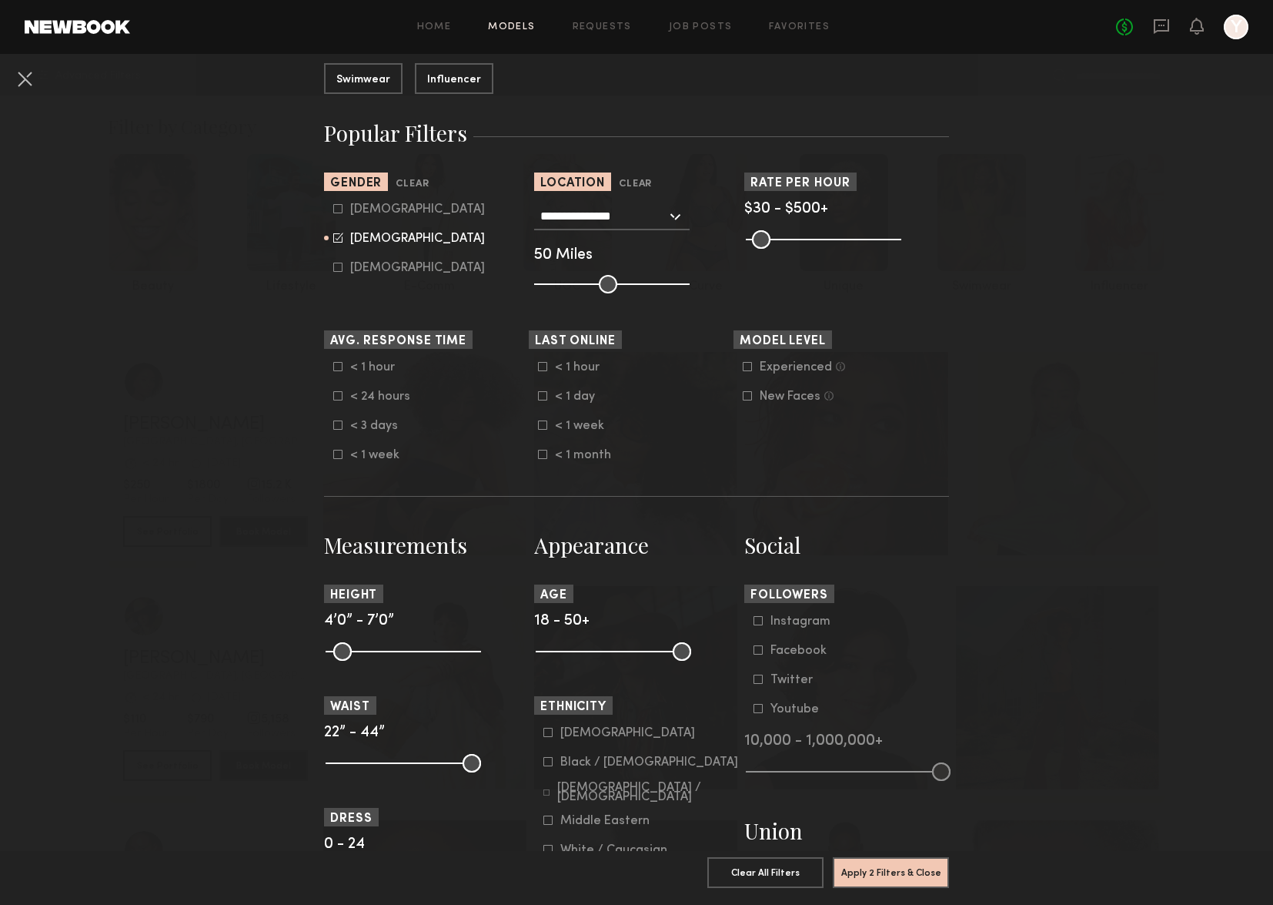
scroll to position [395, 0]
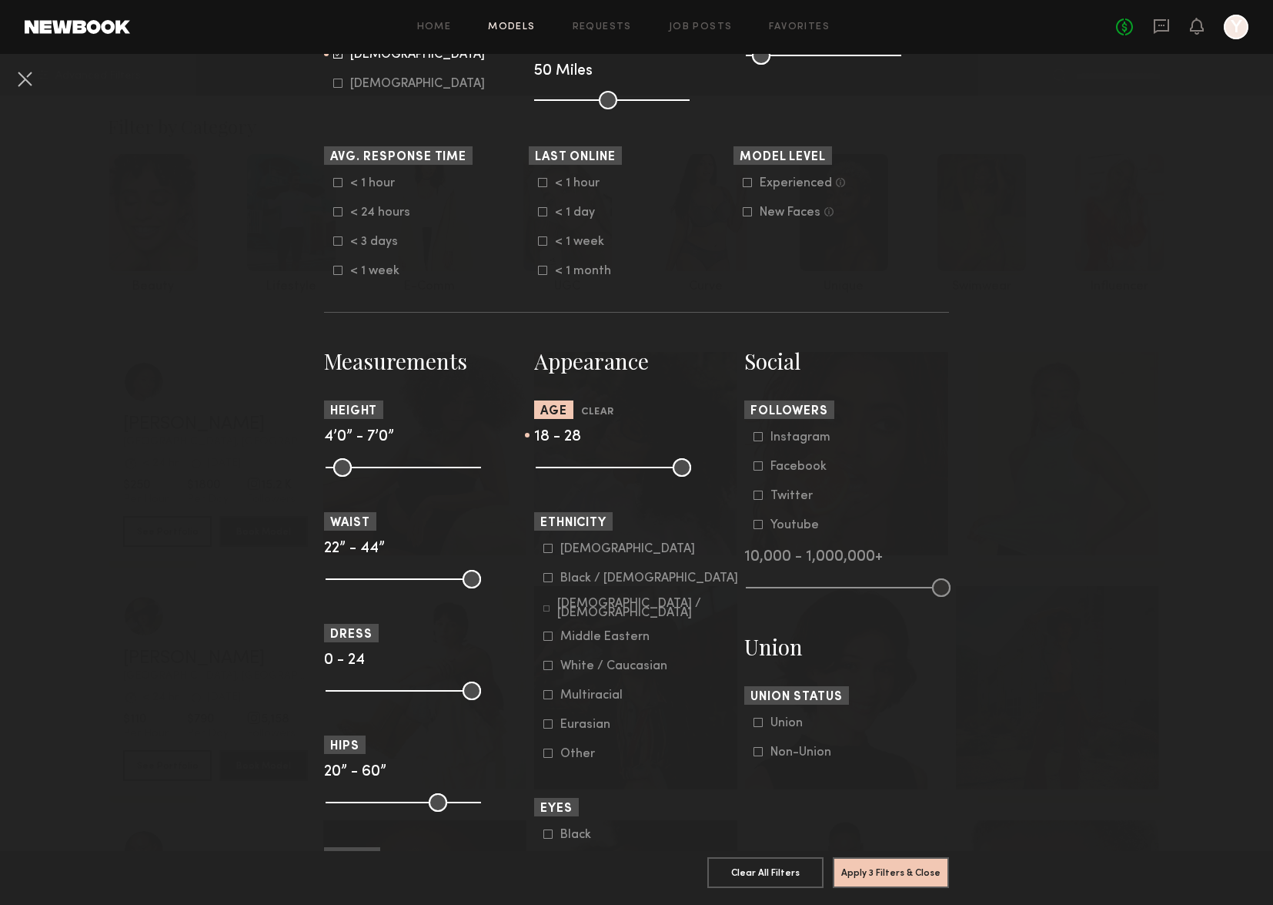
drag, startPoint x: 678, startPoint y: 476, endPoint x: 581, endPoint y: 473, distance: 97.0
type input "**"
click at [581, 473] on input "range" at bounding box center [614, 467] width 156 height 18
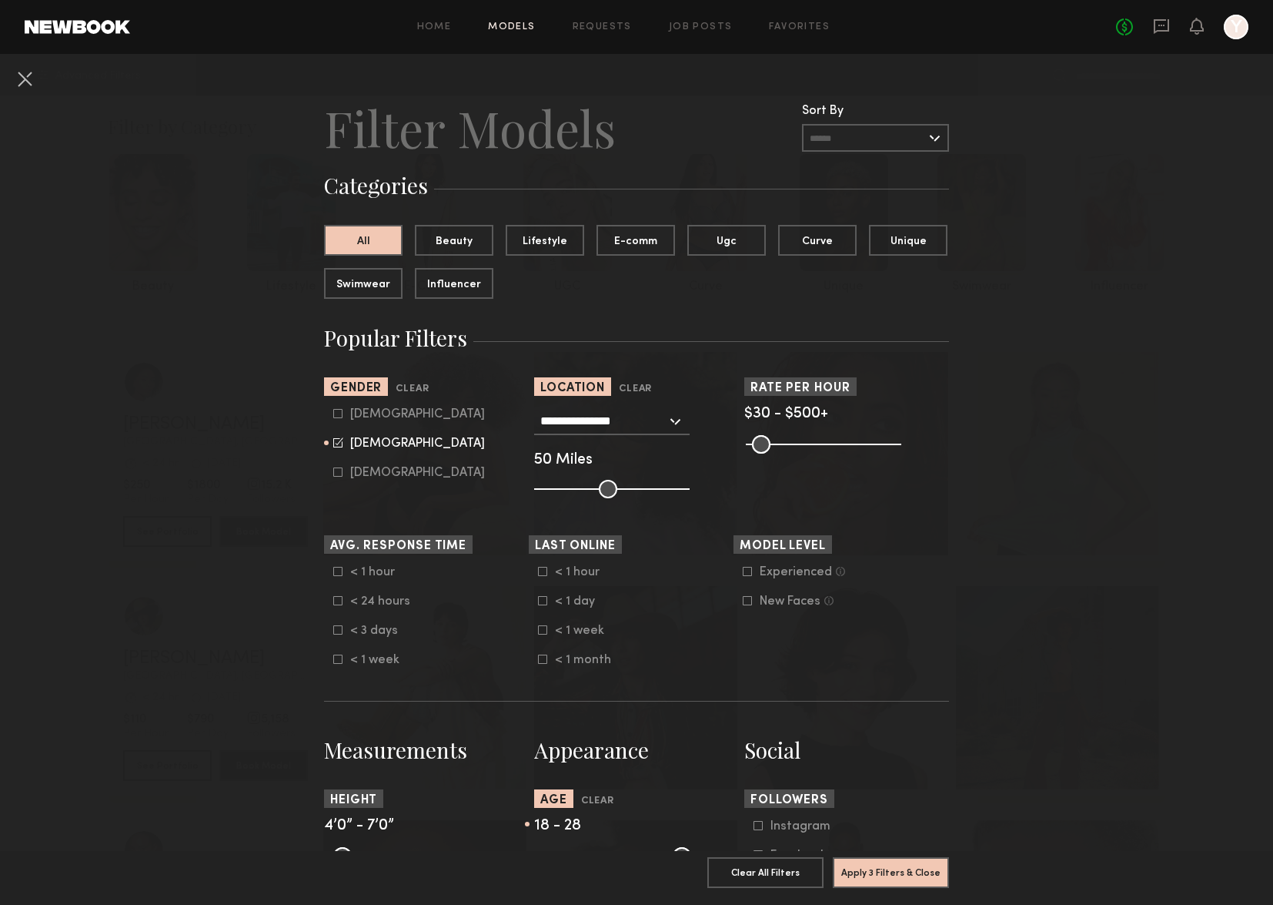
scroll to position [0, 0]
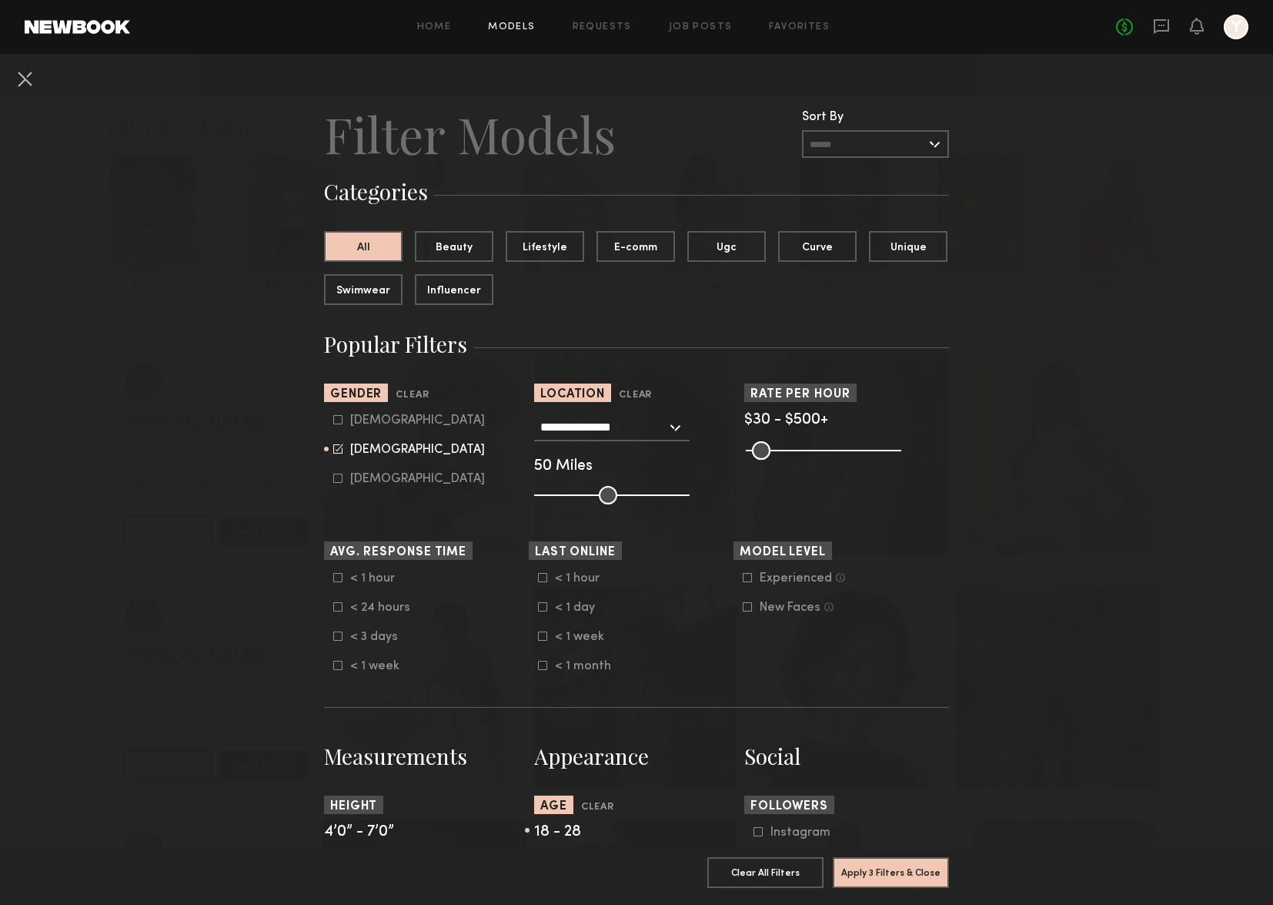
click at [744, 610] on icon at bounding box center [747, 606] width 9 height 9
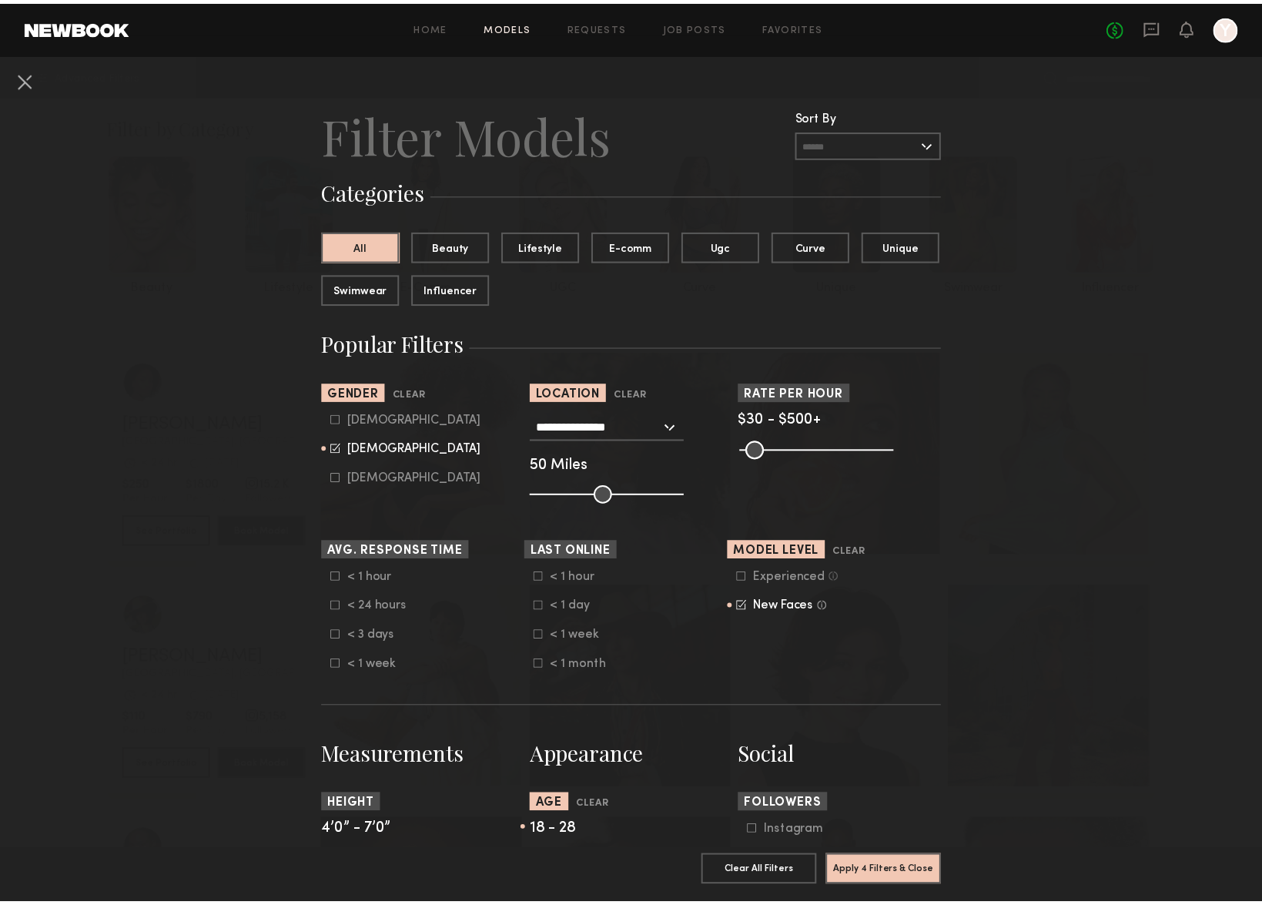
scroll to position [430, 0]
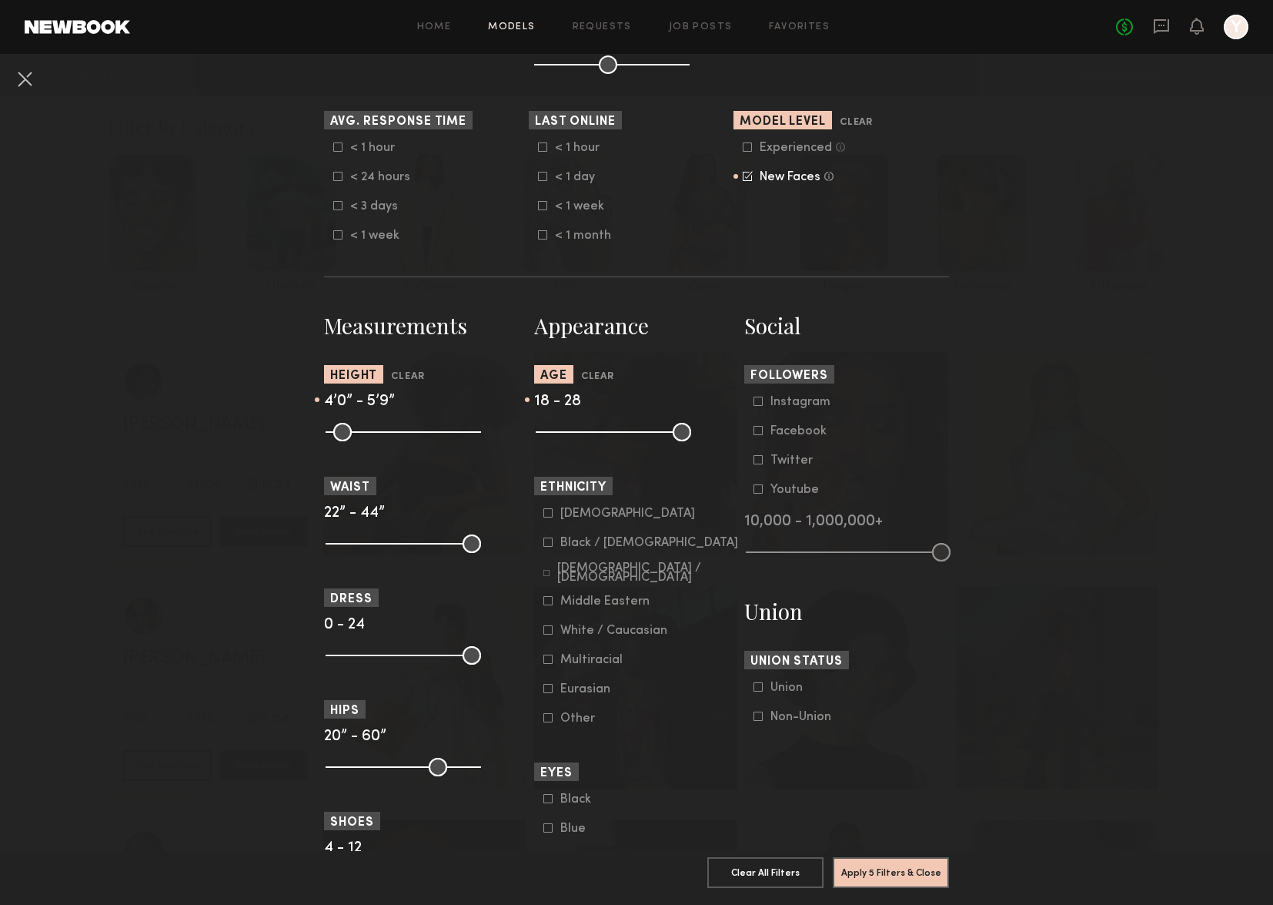
drag, startPoint x: 462, startPoint y: 433, endPoint x: 409, endPoint y: 426, distance: 53.5
type input "**"
click at [409, 426] on input "range" at bounding box center [404, 432] width 156 height 18
drag, startPoint x: 329, startPoint y: 438, endPoint x: 393, endPoint y: 442, distance: 64.0
type input "**"
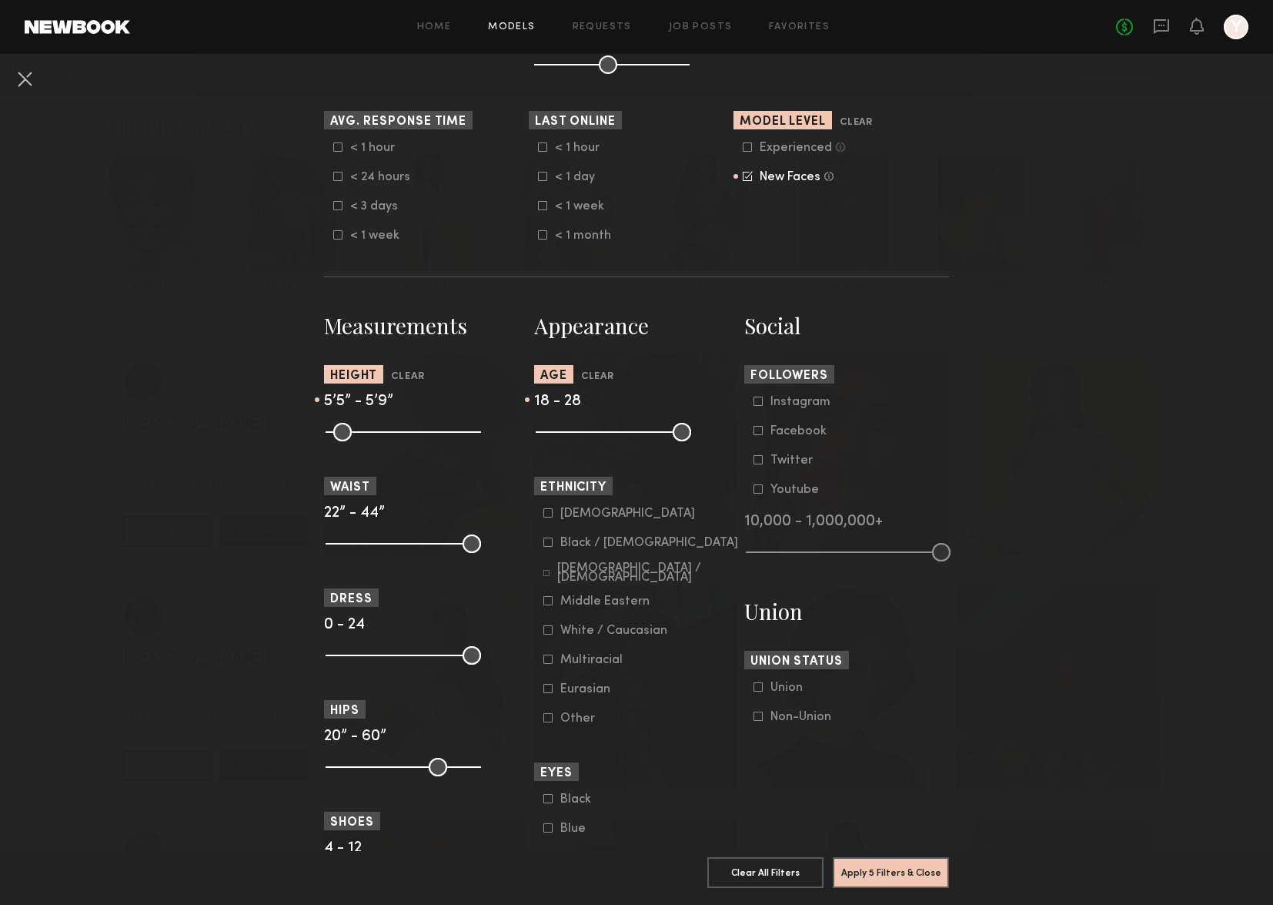
click at [393, 441] on input "range" at bounding box center [404, 432] width 156 height 18
drag, startPoint x: 462, startPoint y: 545, endPoint x: 349, endPoint y: 539, distance: 113.3
type input "**"
click at [349, 539] on input "range" at bounding box center [404, 543] width 156 height 18
click at [884, 770] on button "Apply 6 Filters & Close" at bounding box center [891, 871] width 116 height 31
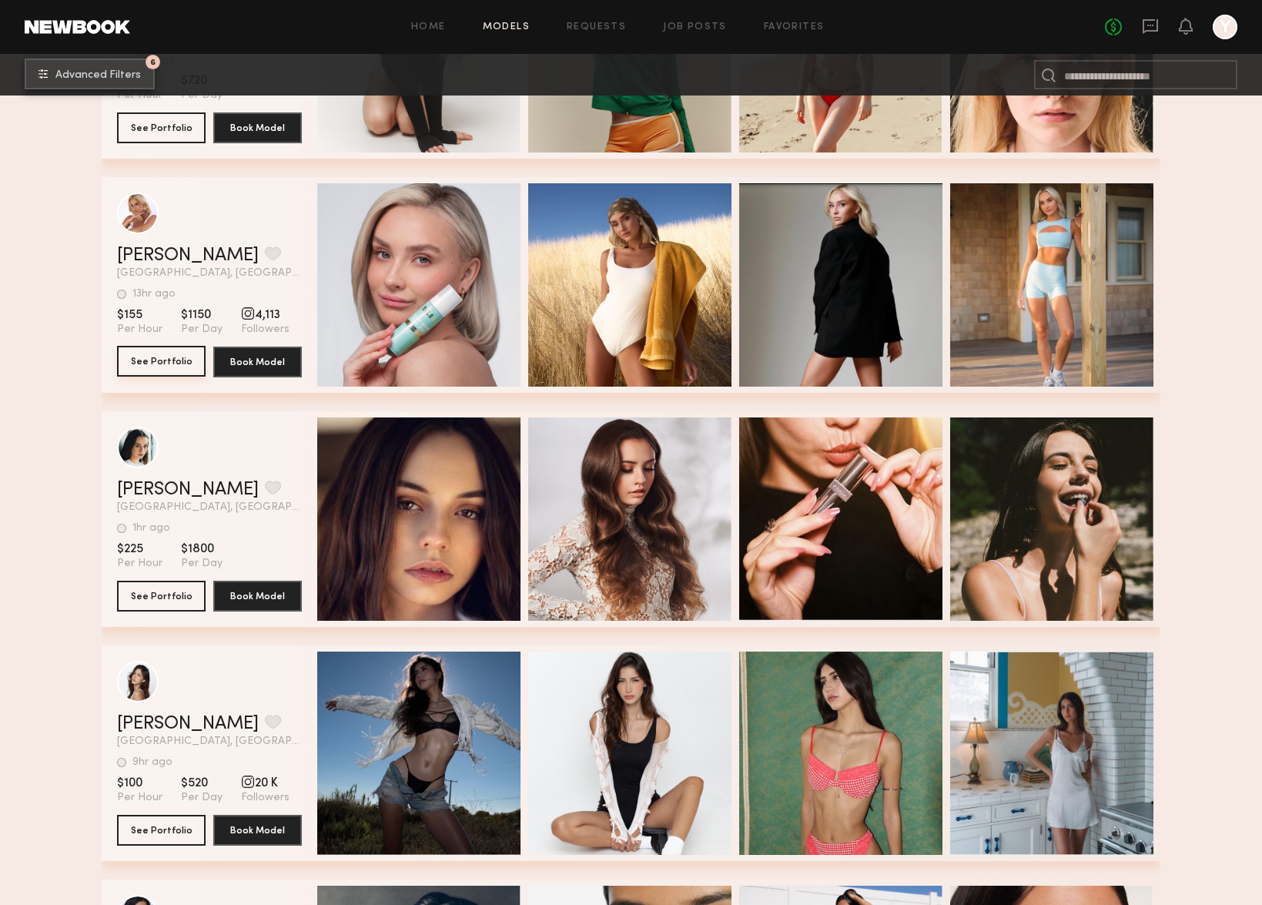
scroll to position [1852, 0]
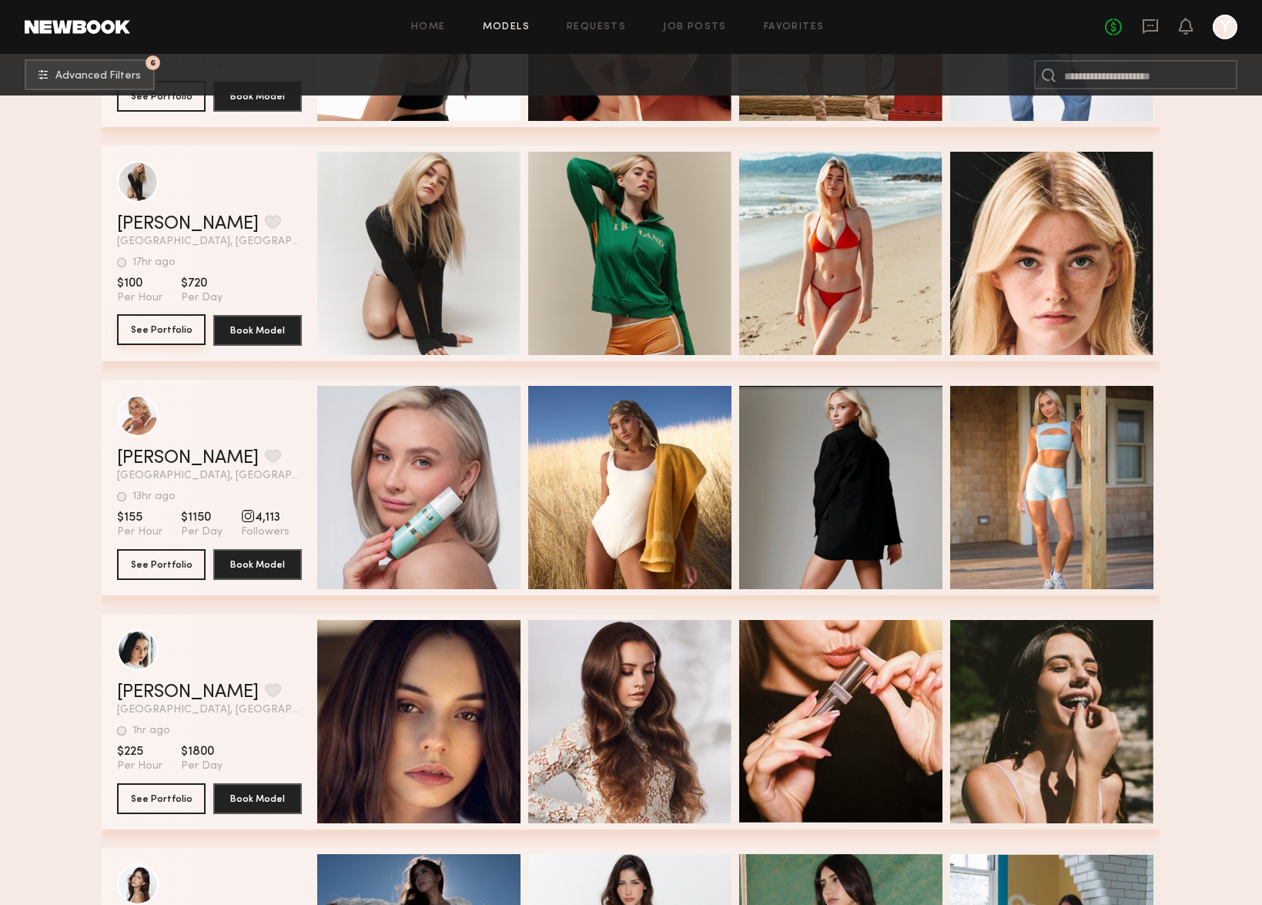
click at [161, 329] on button "See Portfolio" at bounding box center [161, 329] width 89 height 31
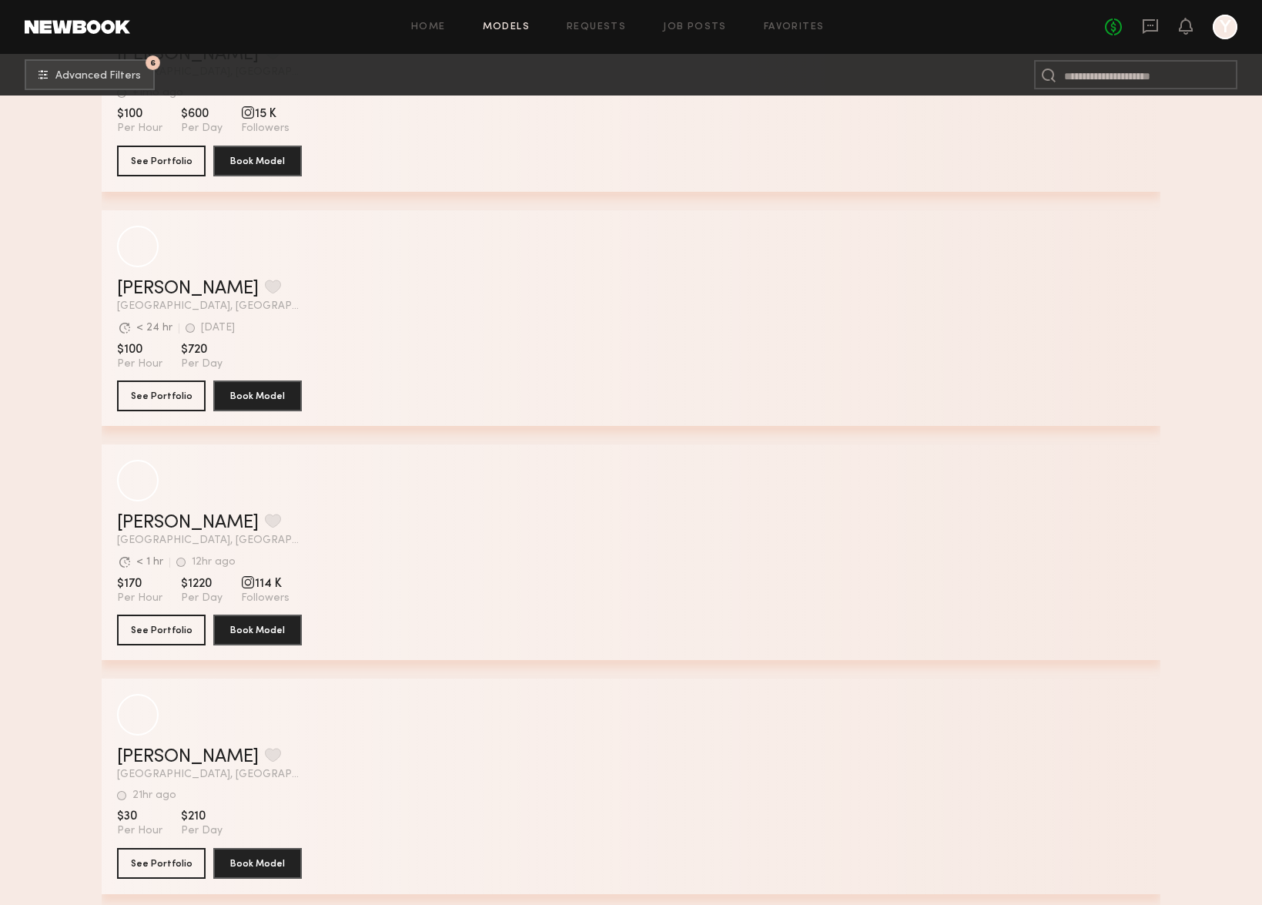
scroll to position [3426, 0]
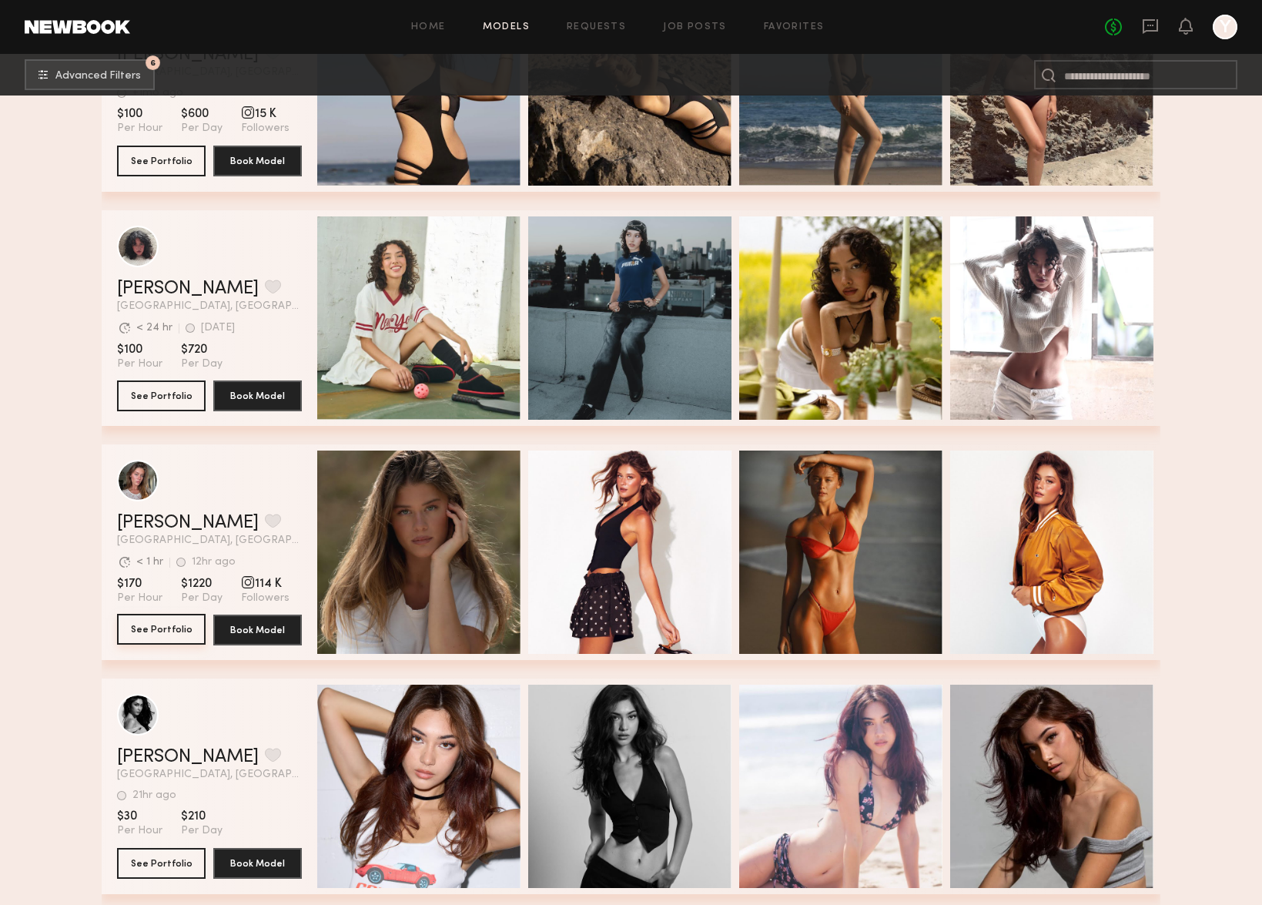
click at [180, 634] on button "See Portfolio" at bounding box center [161, 629] width 89 height 31
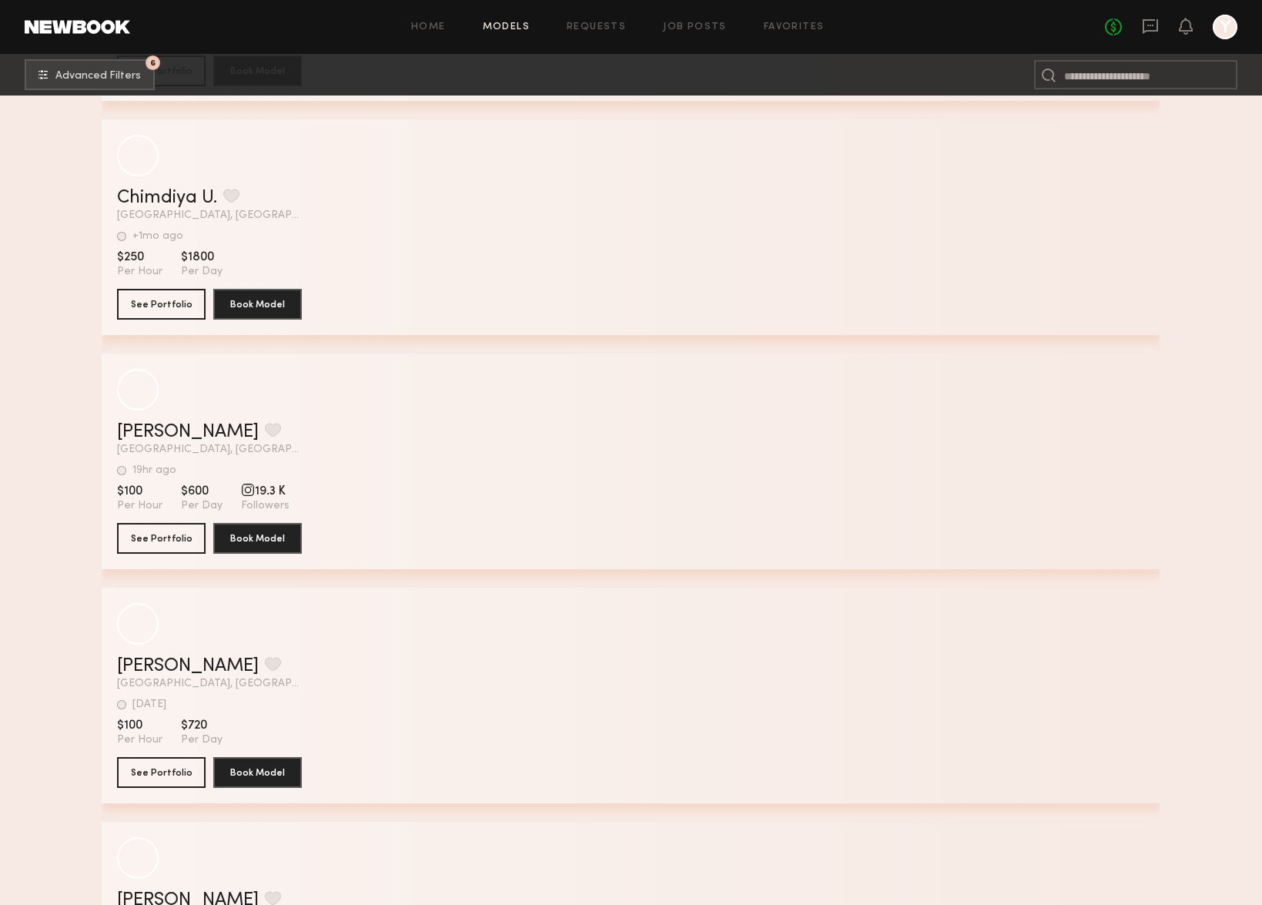
scroll to position [11025, 0]
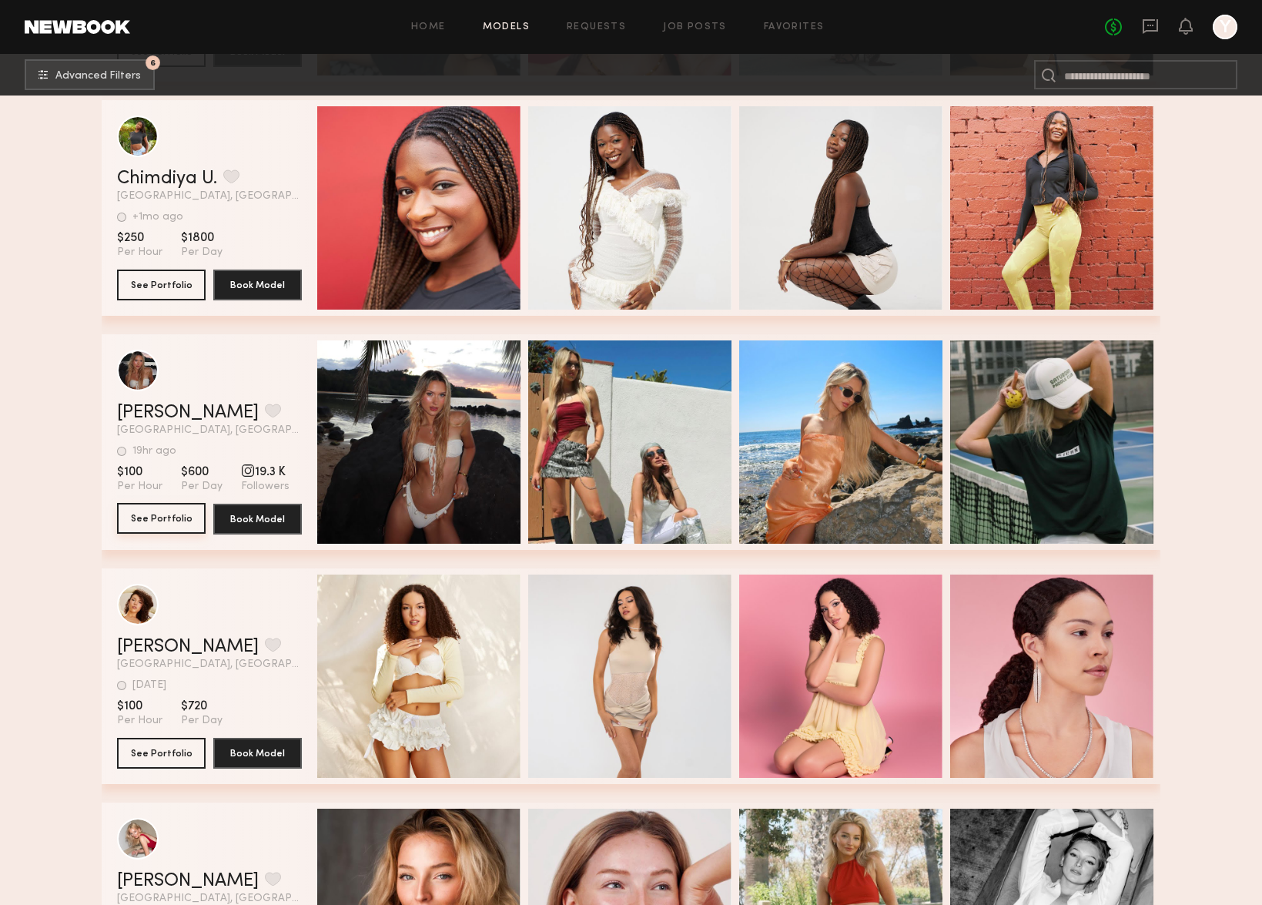
click at [175, 512] on button "See Portfolio" at bounding box center [161, 518] width 89 height 31
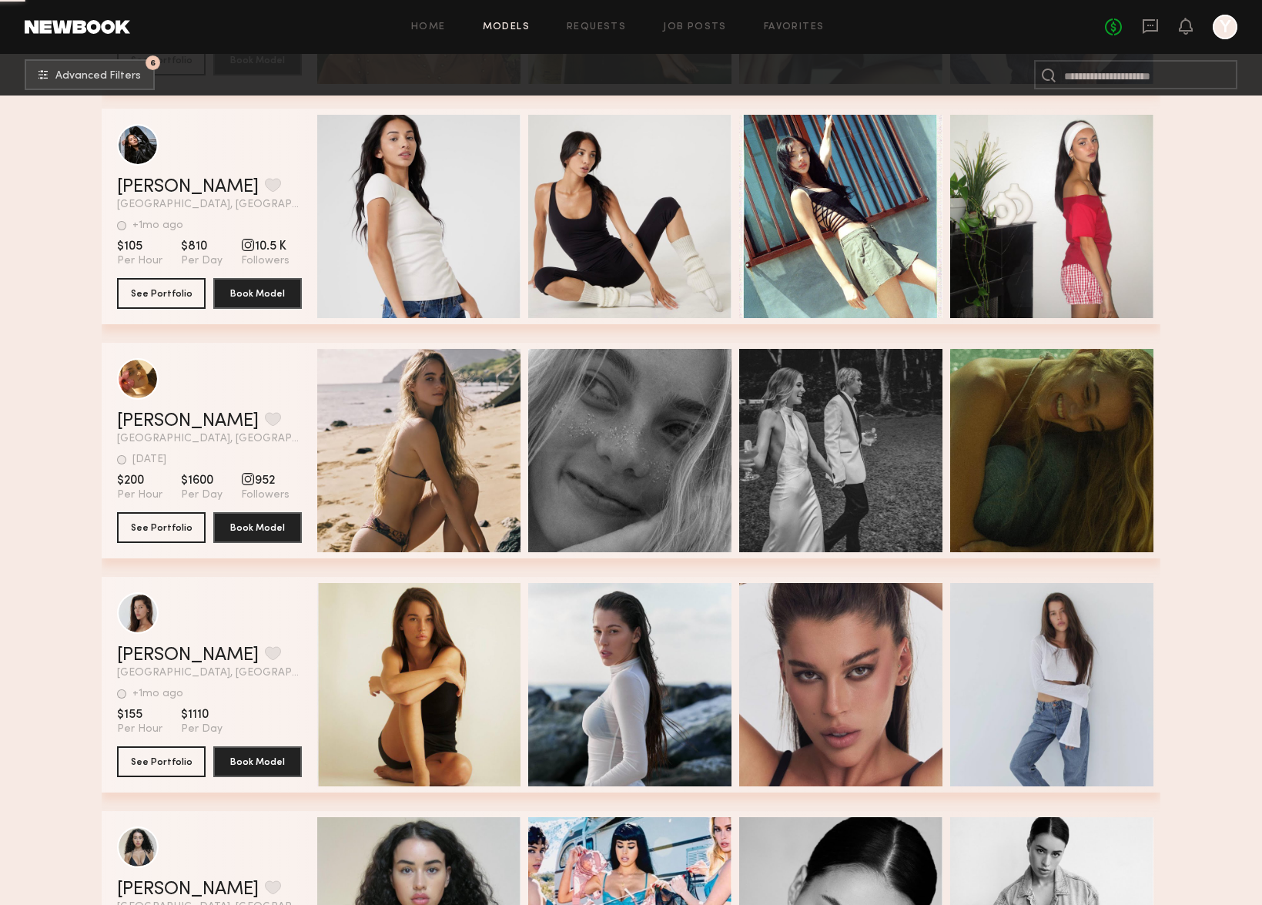
scroll to position [15729, 0]
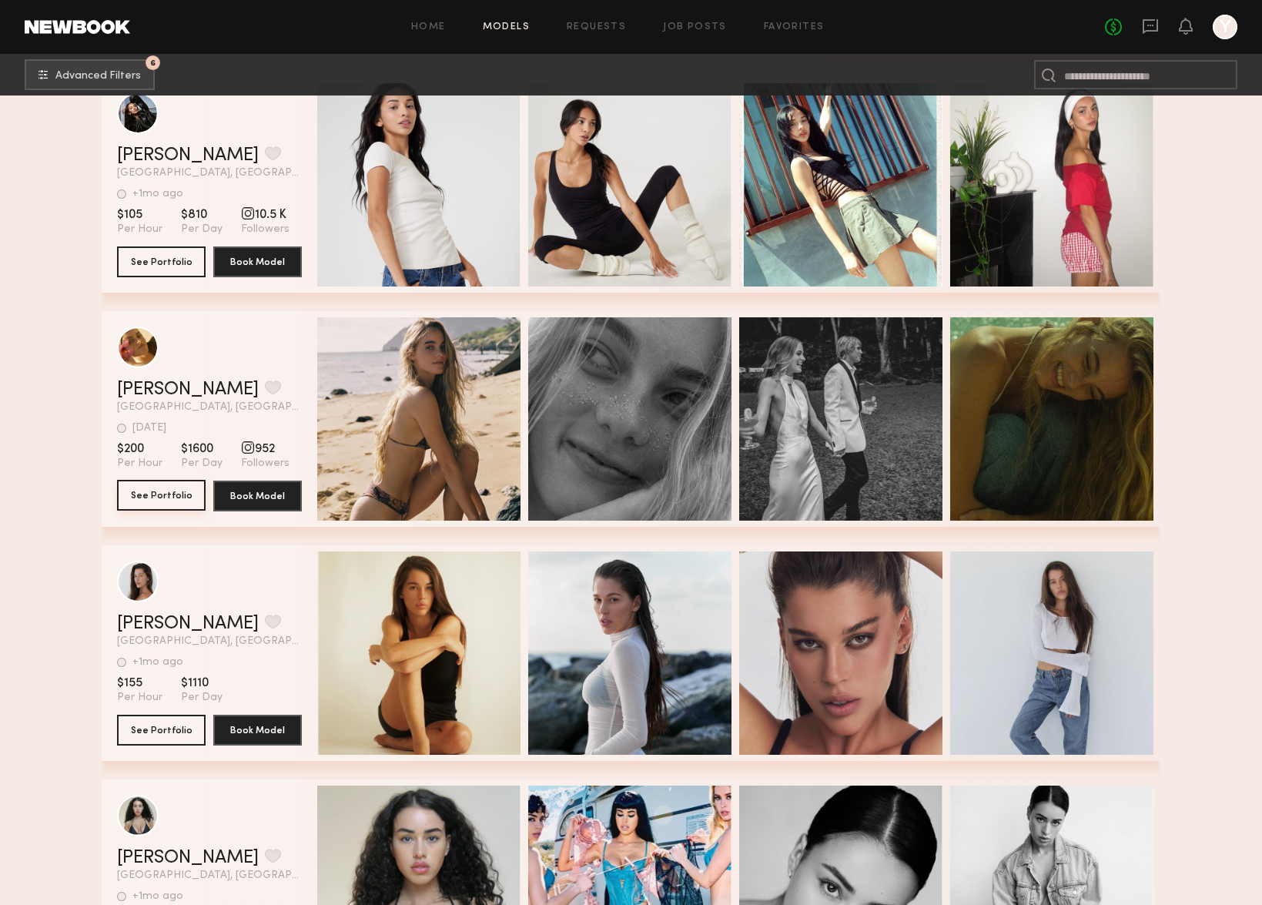
click at [174, 501] on button "See Portfolio" at bounding box center [161, 495] width 89 height 31
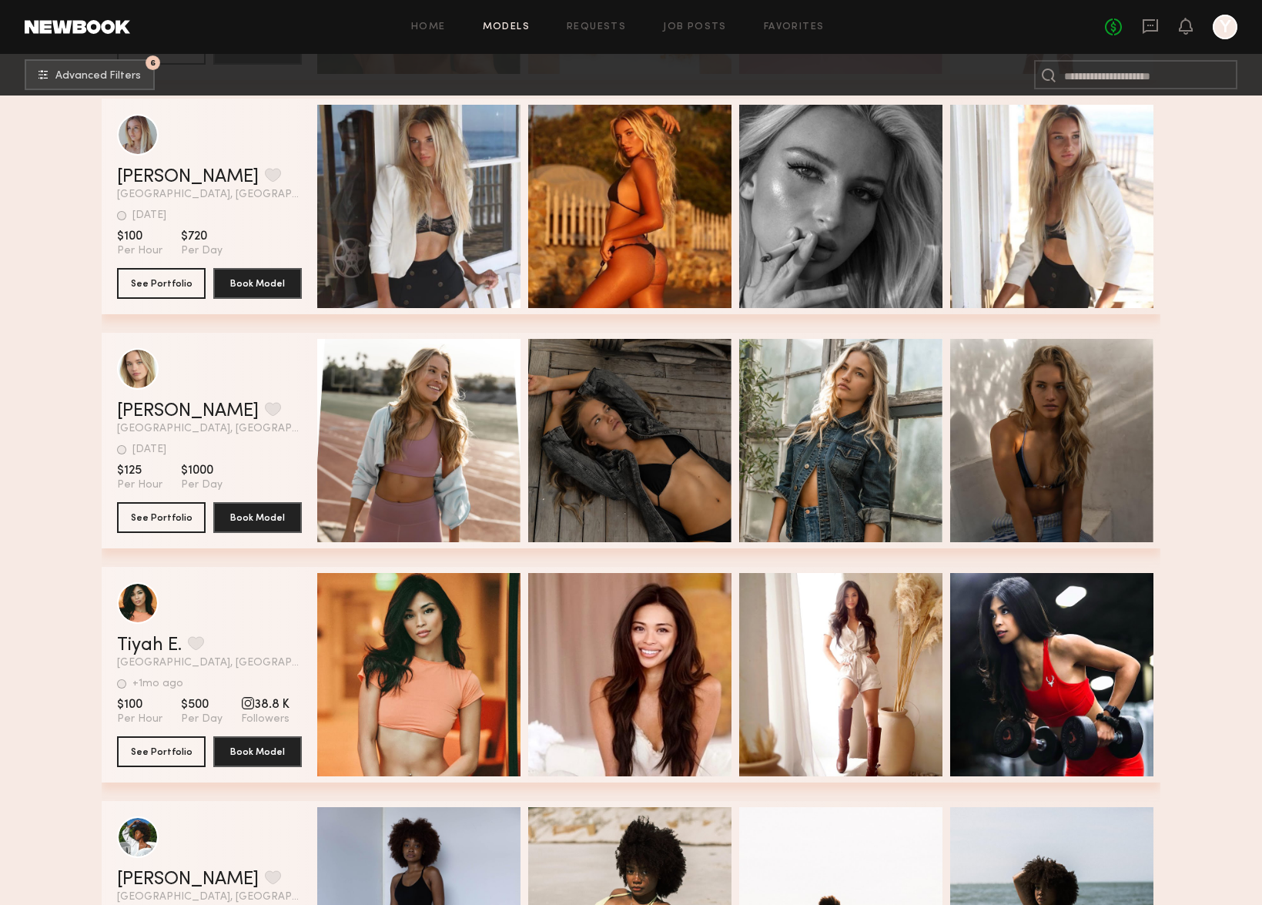
scroll to position [20162, 0]
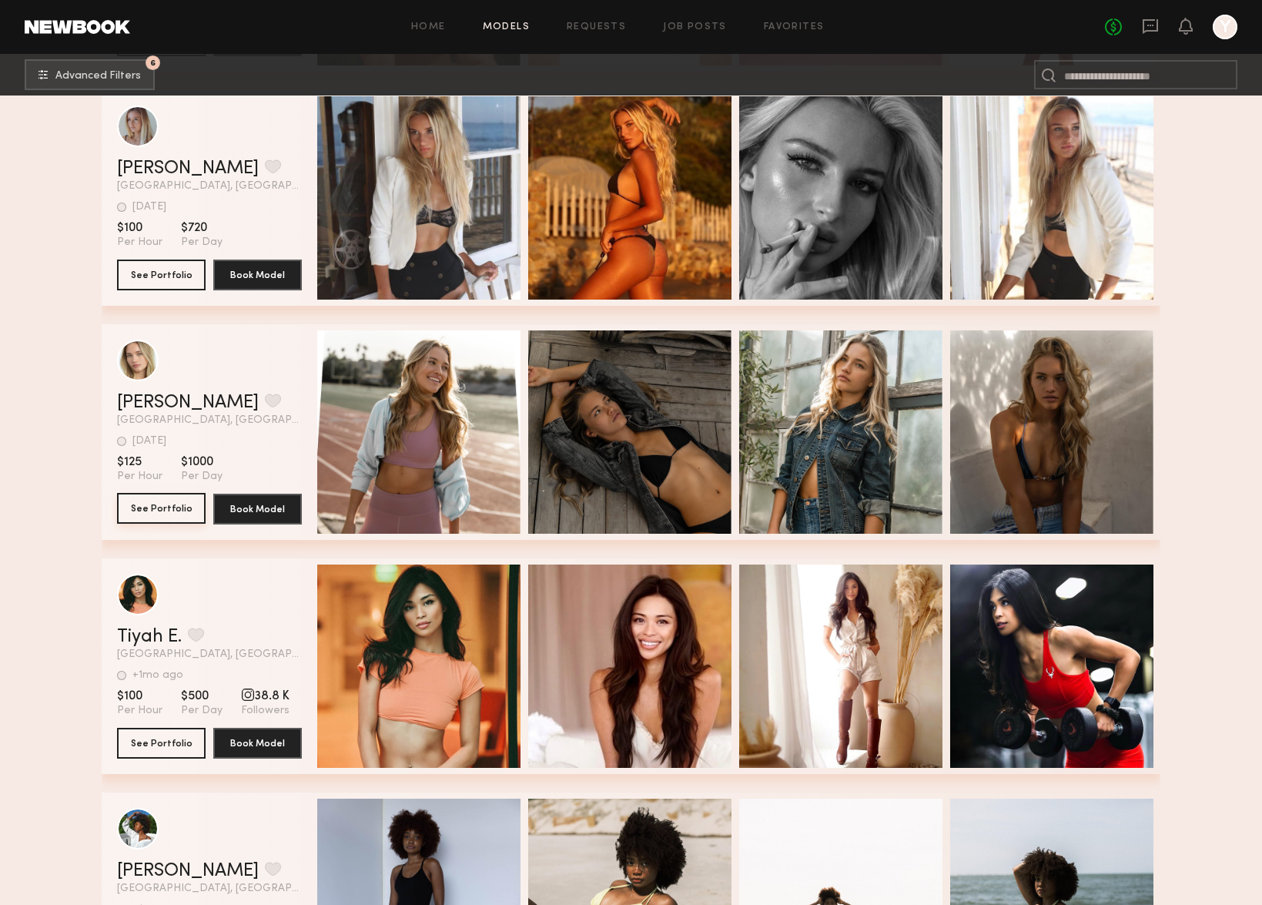
click at [152, 518] on button "See Portfolio" at bounding box center [161, 508] width 89 height 31
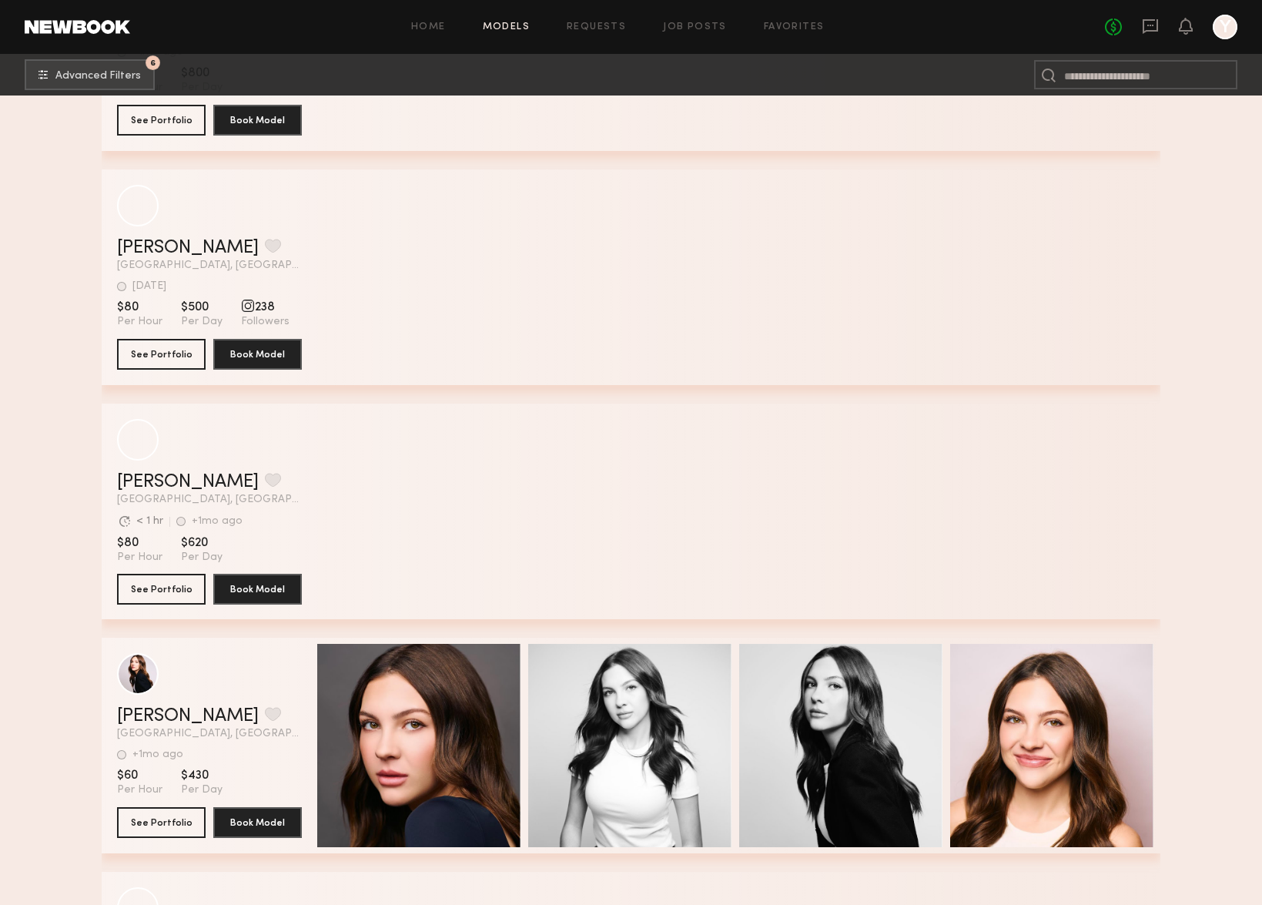
scroll to position [34871, 0]
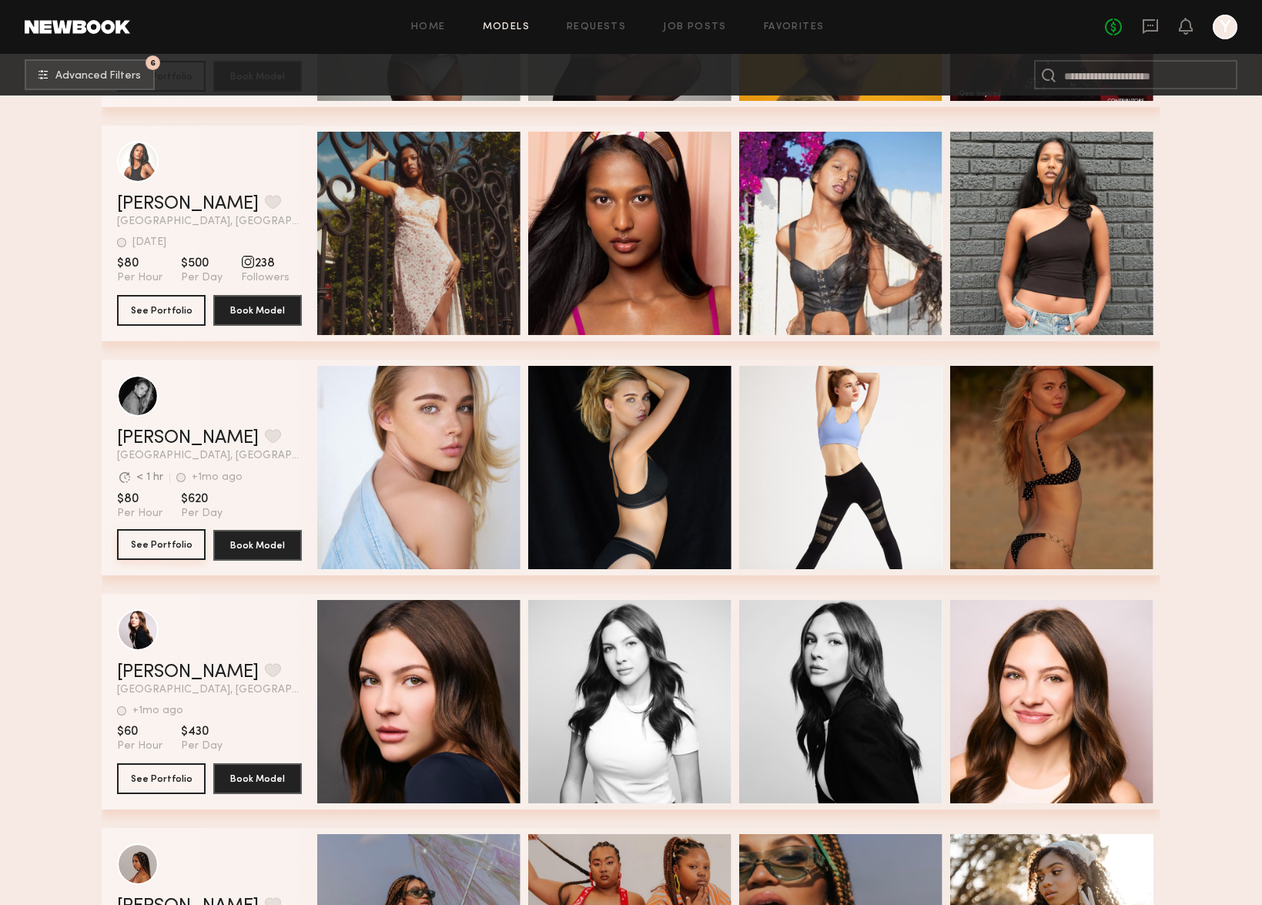
click at [142, 543] on button "See Portfolio" at bounding box center [161, 544] width 89 height 31
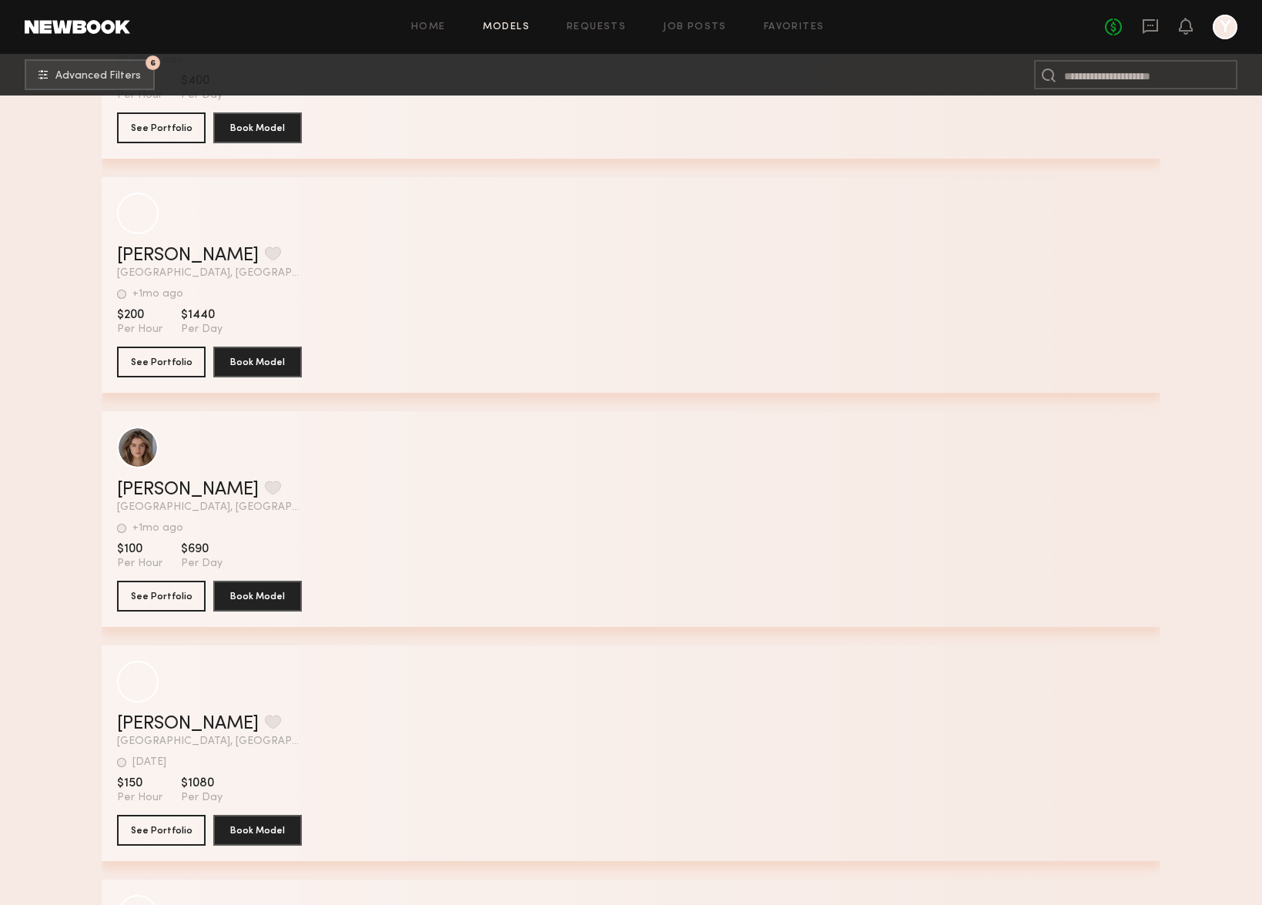
scroll to position [50231, 0]
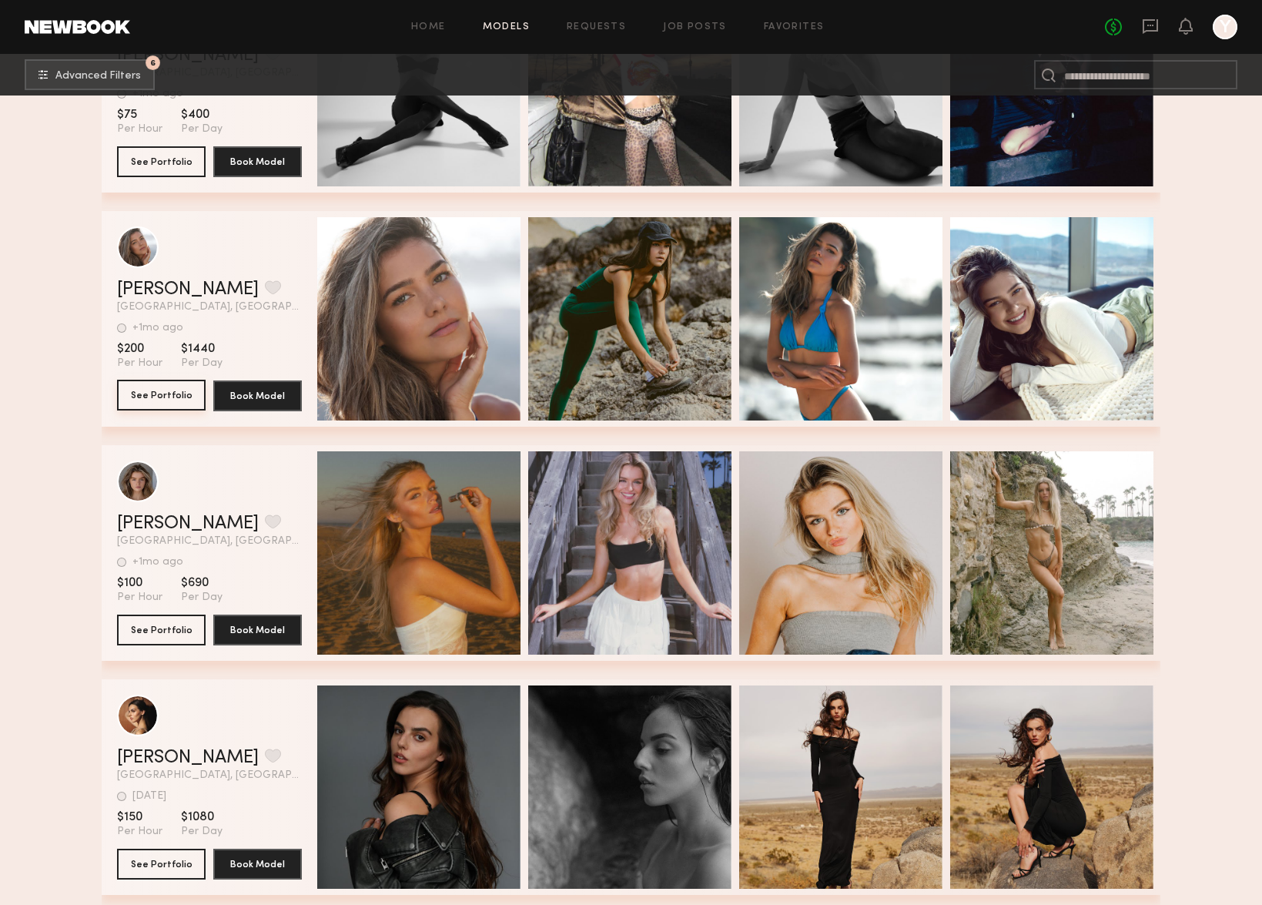
click at [182, 402] on button "See Portfolio" at bounding box center [161, 395] width 89 height 31
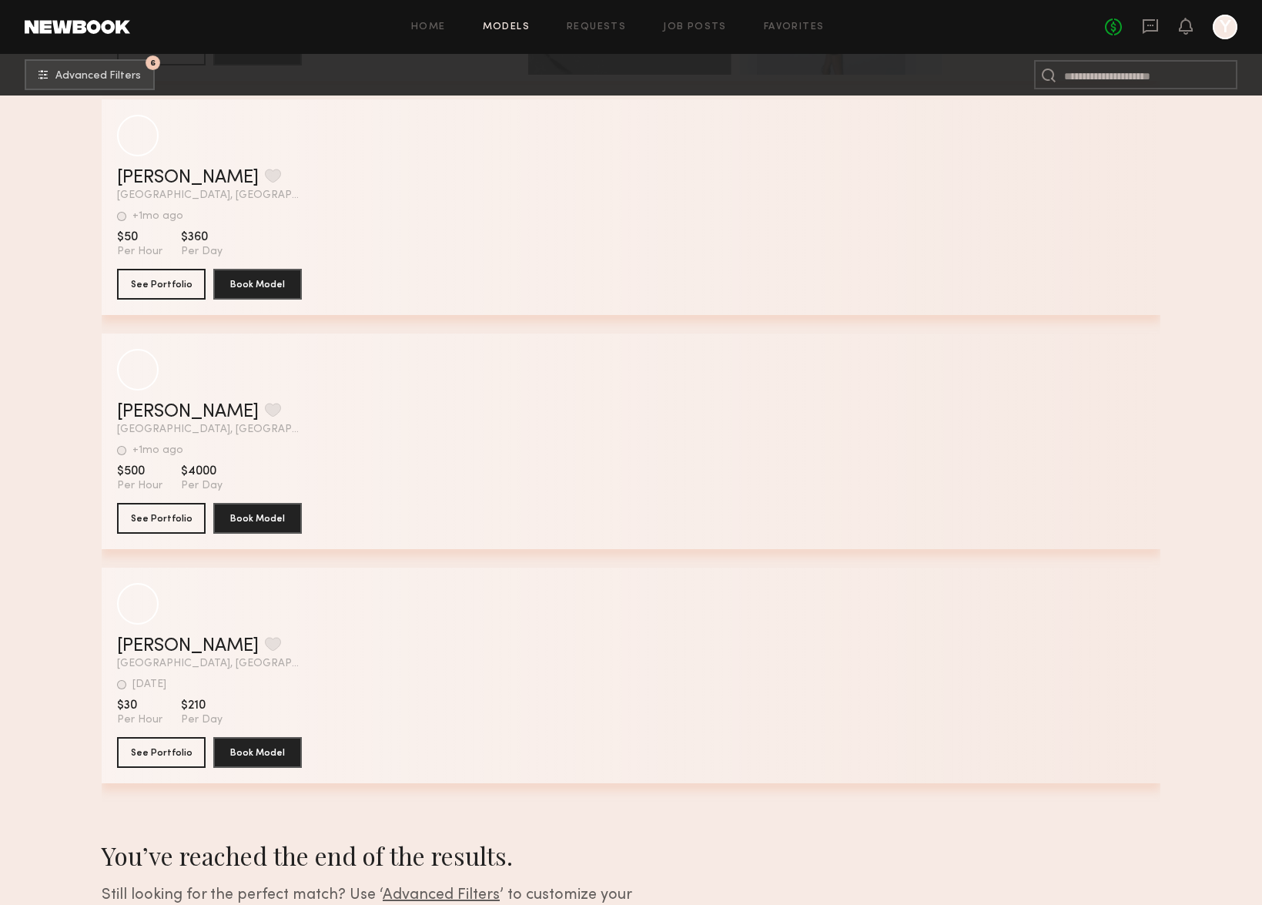
scroll to position [53854, 0]
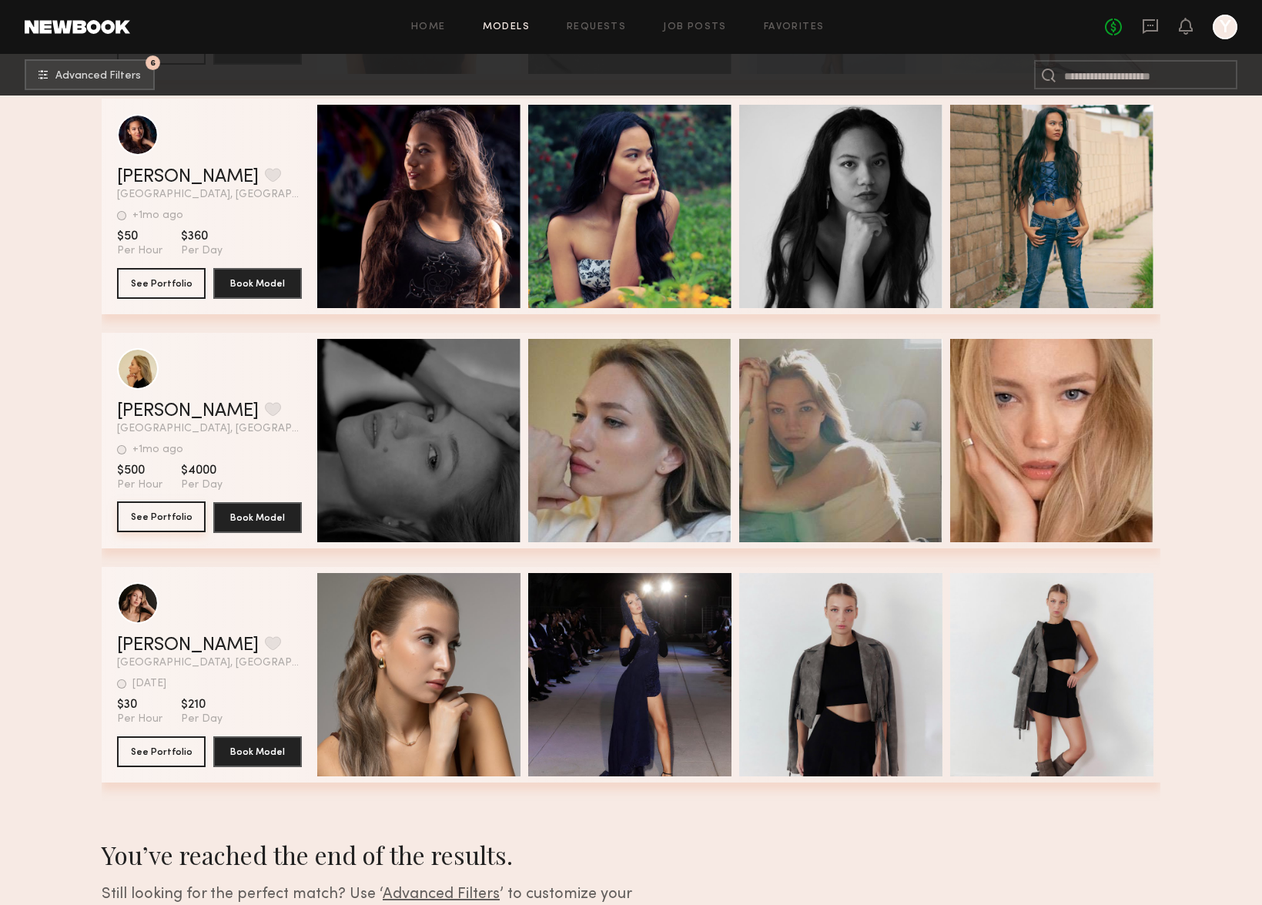
click at [179, 522] on button "See Portfolio" at bounding box center [161, 516] width 89 height 31
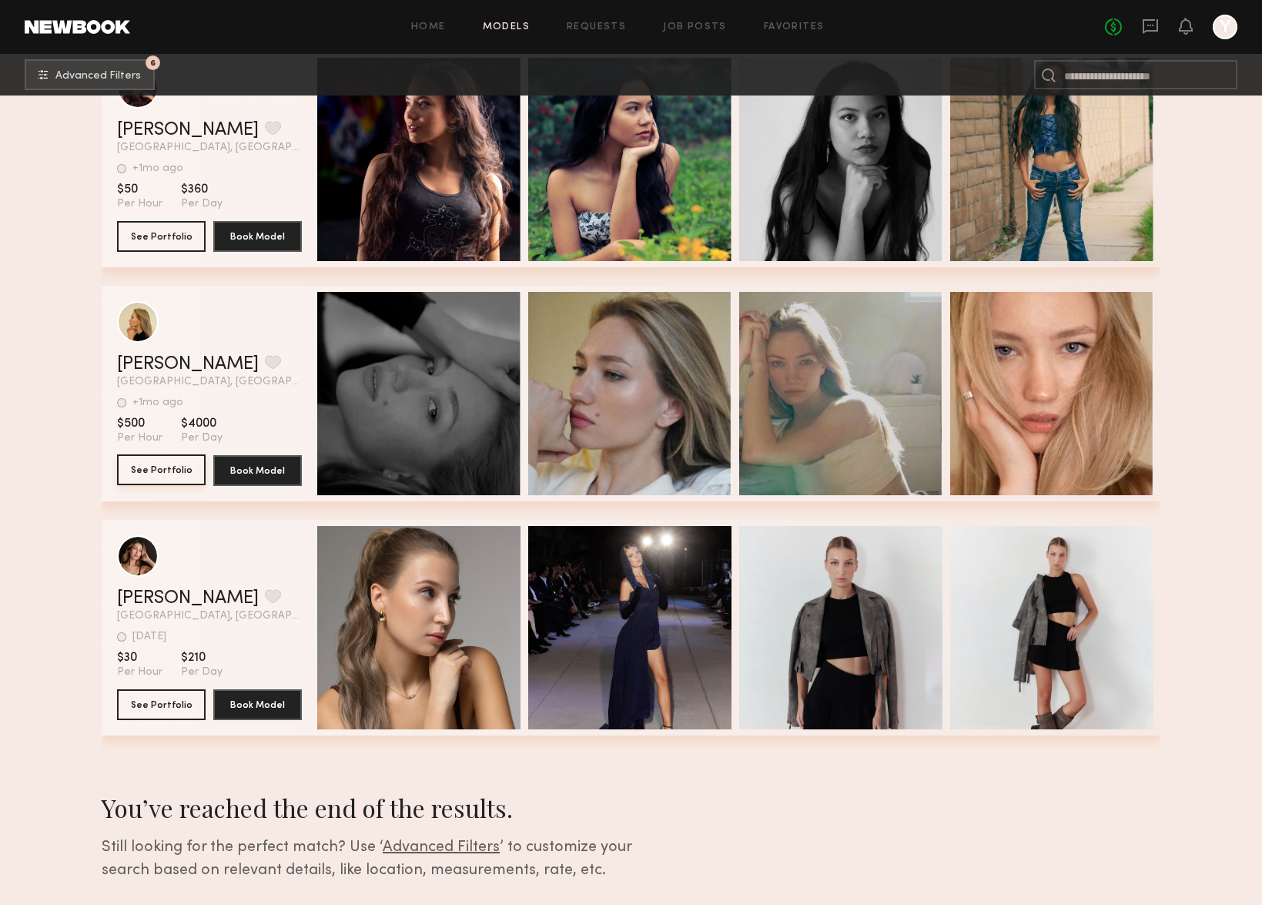
scroll to position [53993, 0]
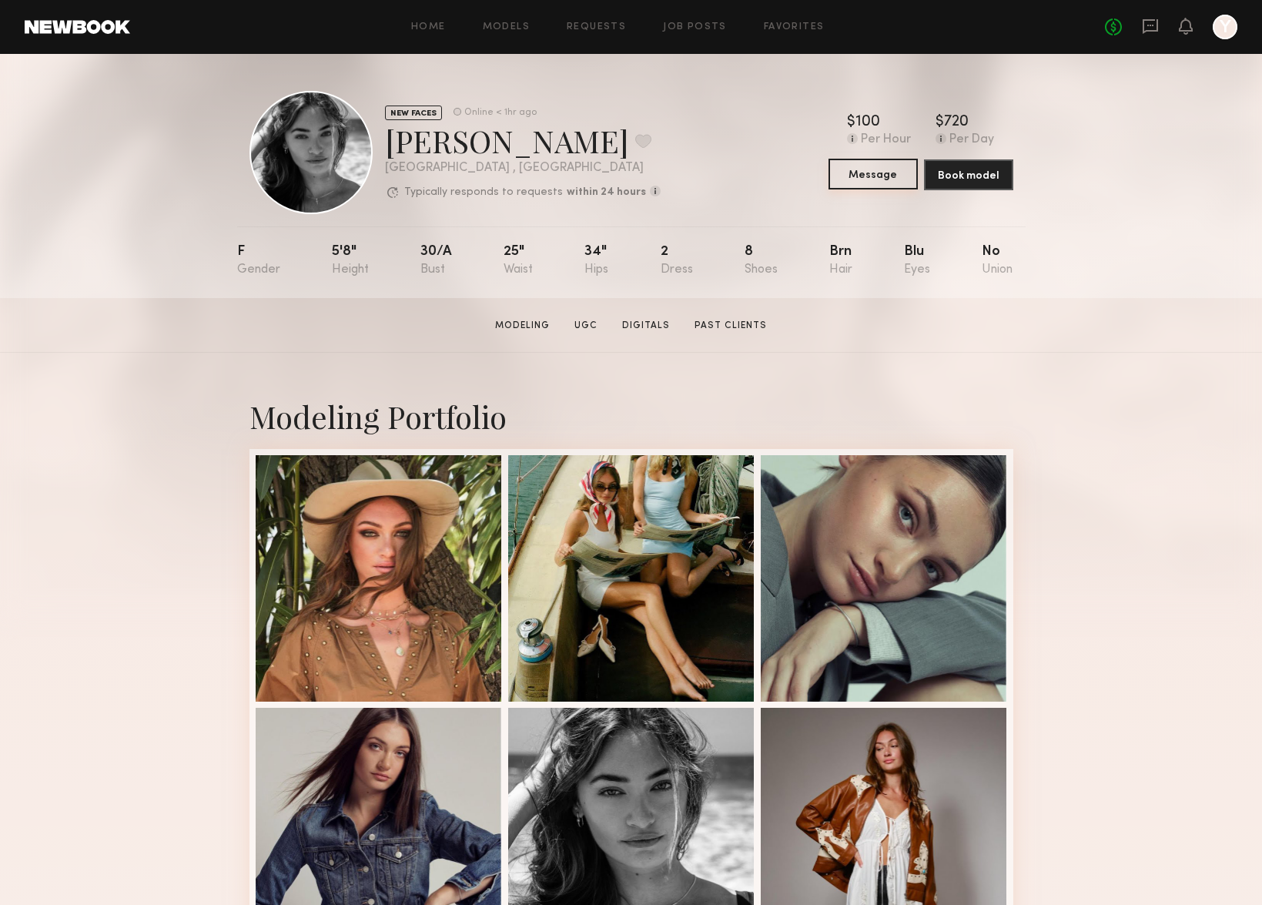
click at [869, 177] on button "Message" at bounding box center [872, 174] width 89 height 31
click at [877, 182] on button "Message" at bounding box center [872, 174] width 89 height 31
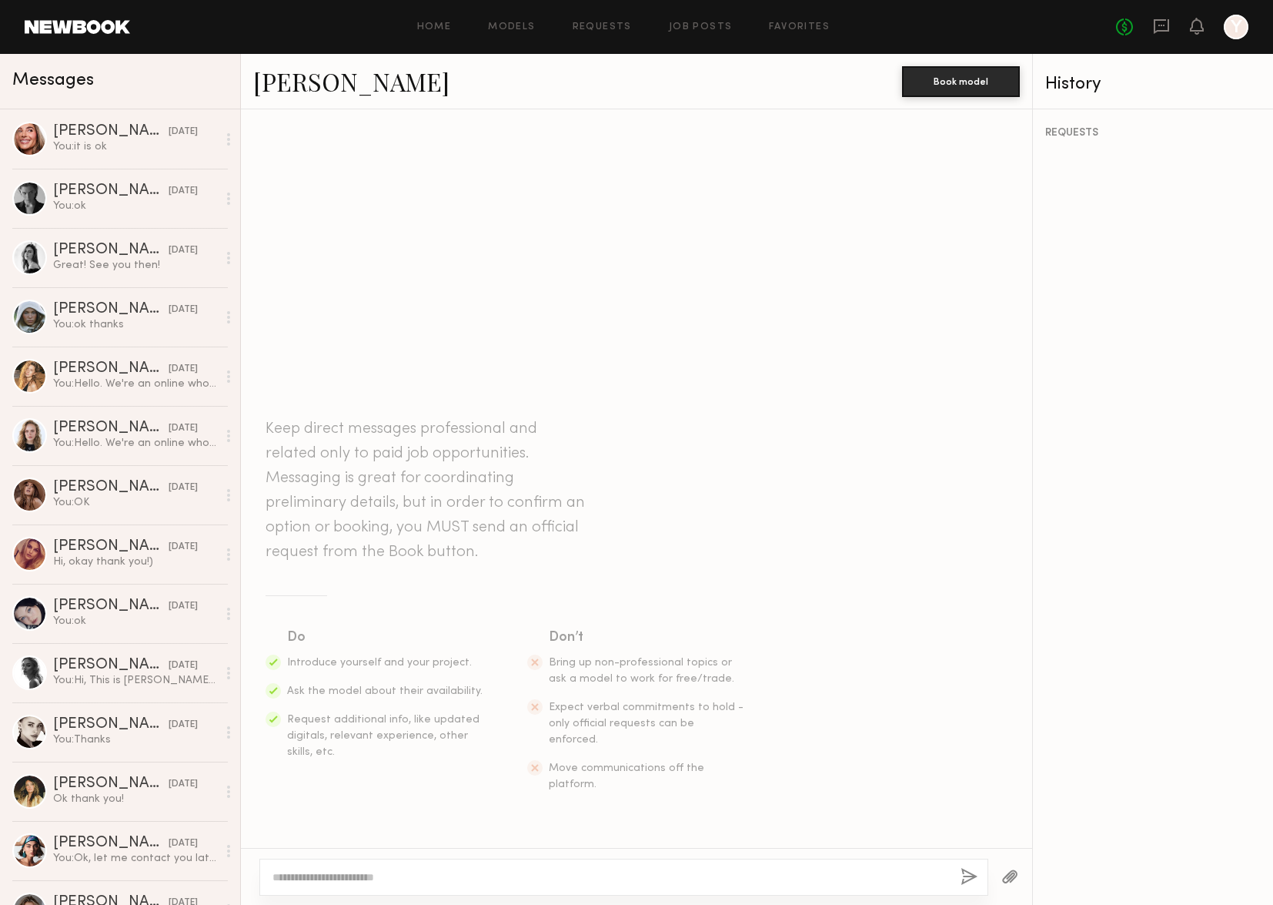
click at [326, 881] on textarea at bounding box center [611, 876] width 676 height 15
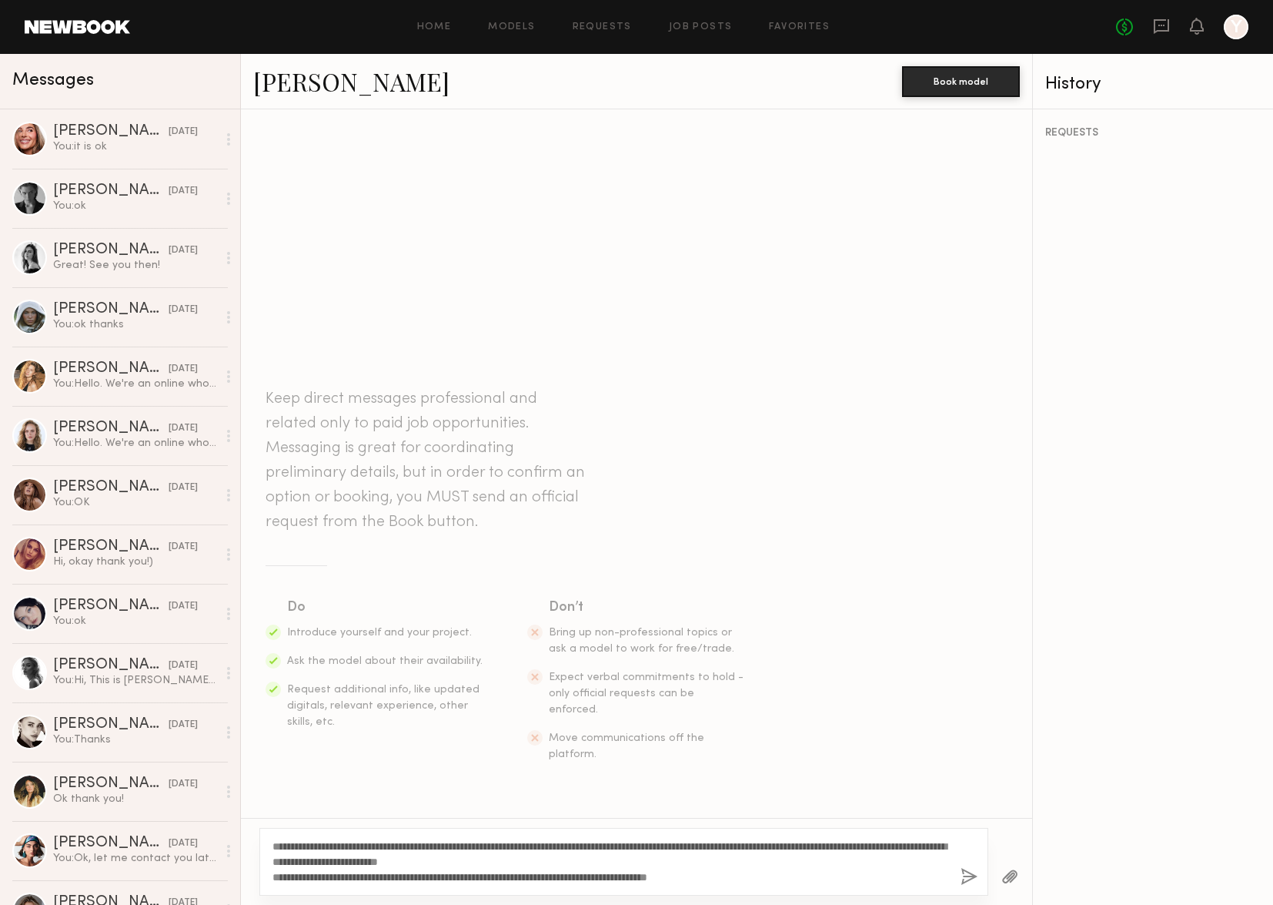
drag, startPoint x: 610, startPoint y: 861, endPoint x: 525, endPoint y: 846, distance: 86.8
click at [525, 846] on textarea "**********" at bounding box center [611, 861] width 676 height 46
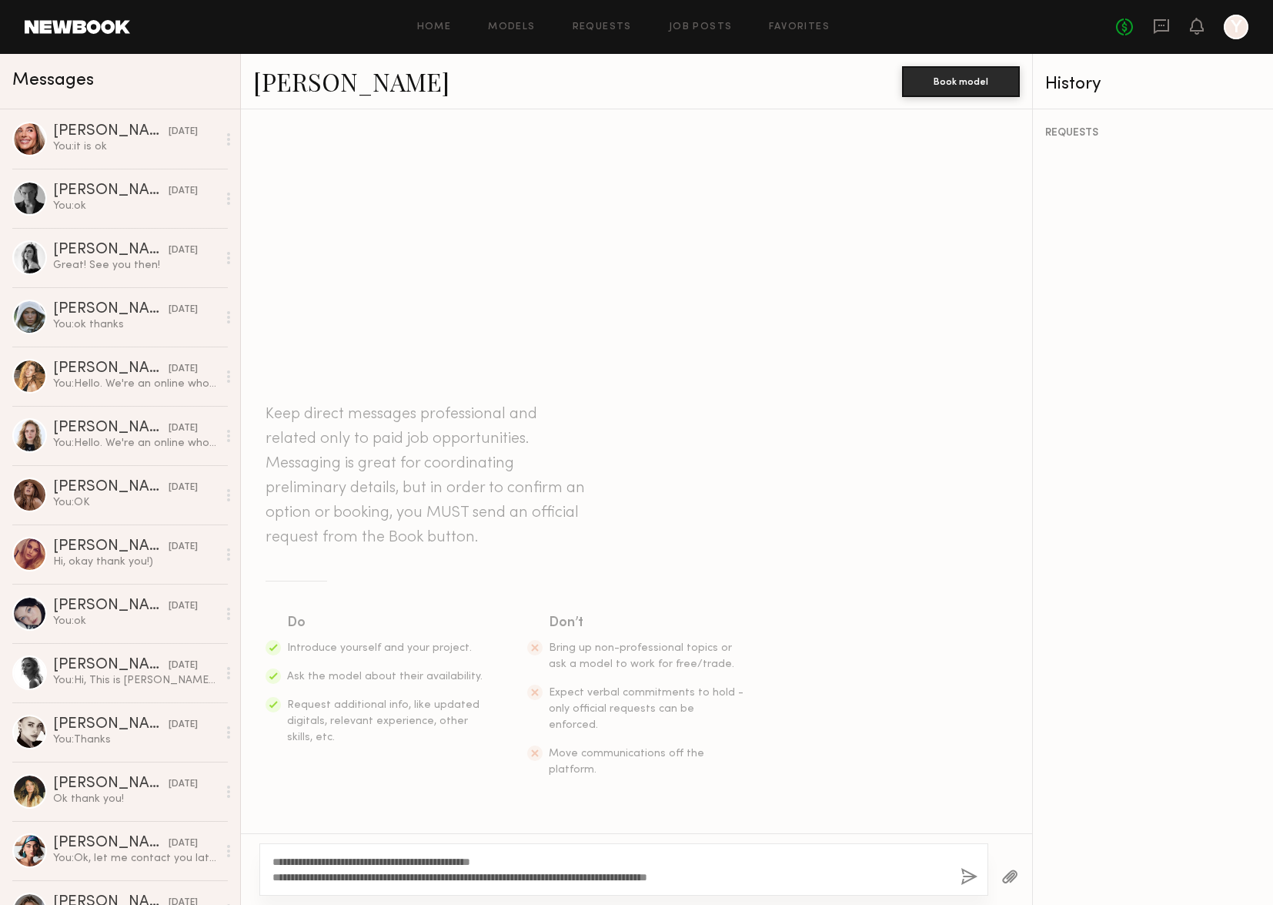
click at [444, 893] on div "**********" at bounding box center [623, 869] width 729 height 52
click at [433, 888] on div "**********" at bounding box center [623, 869] width 729 height 52
click at [435, 876] on textarea "**********" at bounding box center [611, 869] width 676 height 31
click at [783, 875] on textarea "**********" at bounding box center [611, 869] width 676 height 31
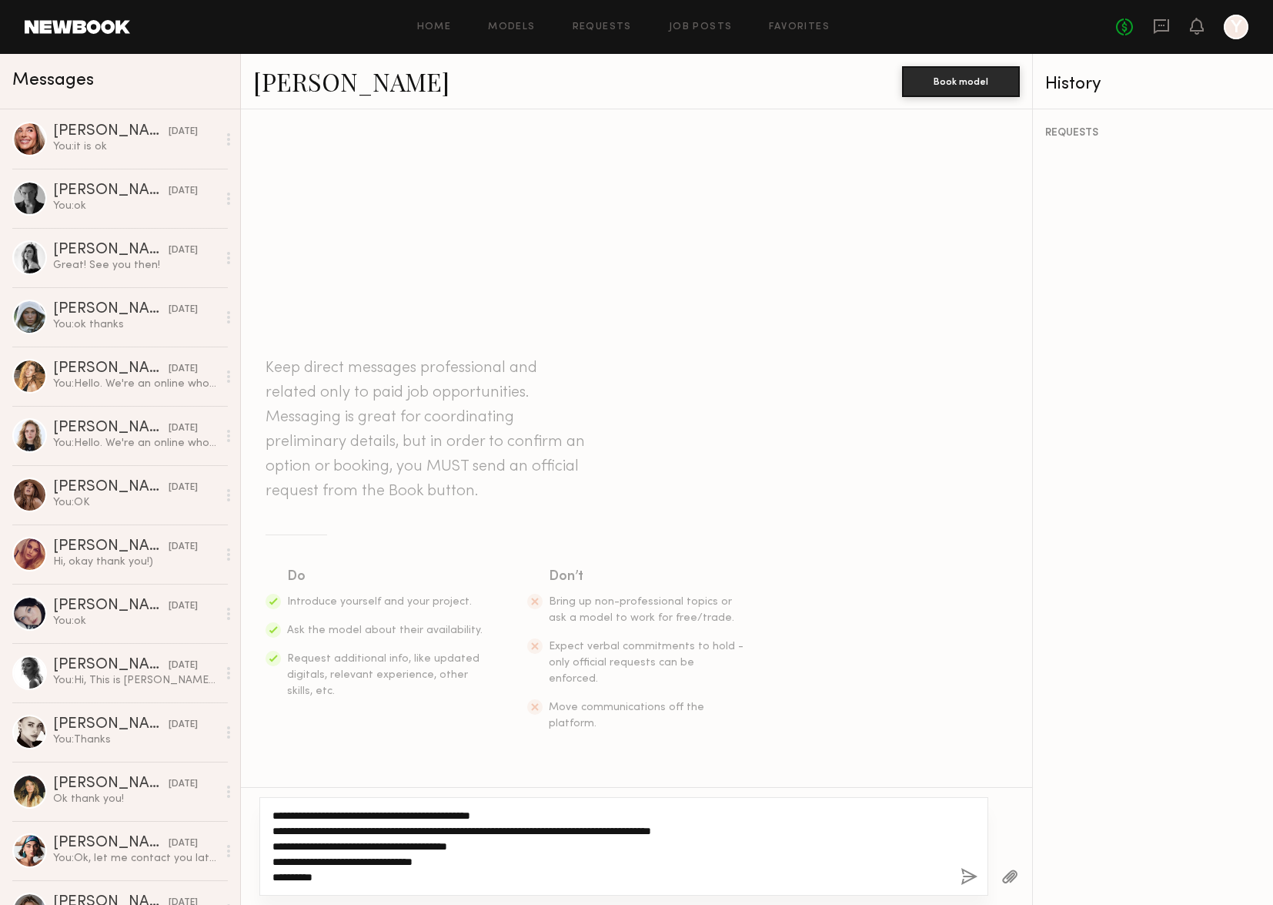
drag, startPoint x: 341, startPoint y: 881, endPoint x: 237, endPoint y: 780, distance: 144.8
click at [237, 780] on div "Messages Serena M. 10/07/2025 You: it is ok Lera G. 10/07/2025 You: ok Leah M. …" at bounding box center [636, 479] width 1273 height 851
click at [418, 859] on textarea "**********" at bounding box center [611, 846] width 676 height 77
click at [434, 862] on textarea "**********" at bounding box center [611, 846] width 676 height 77
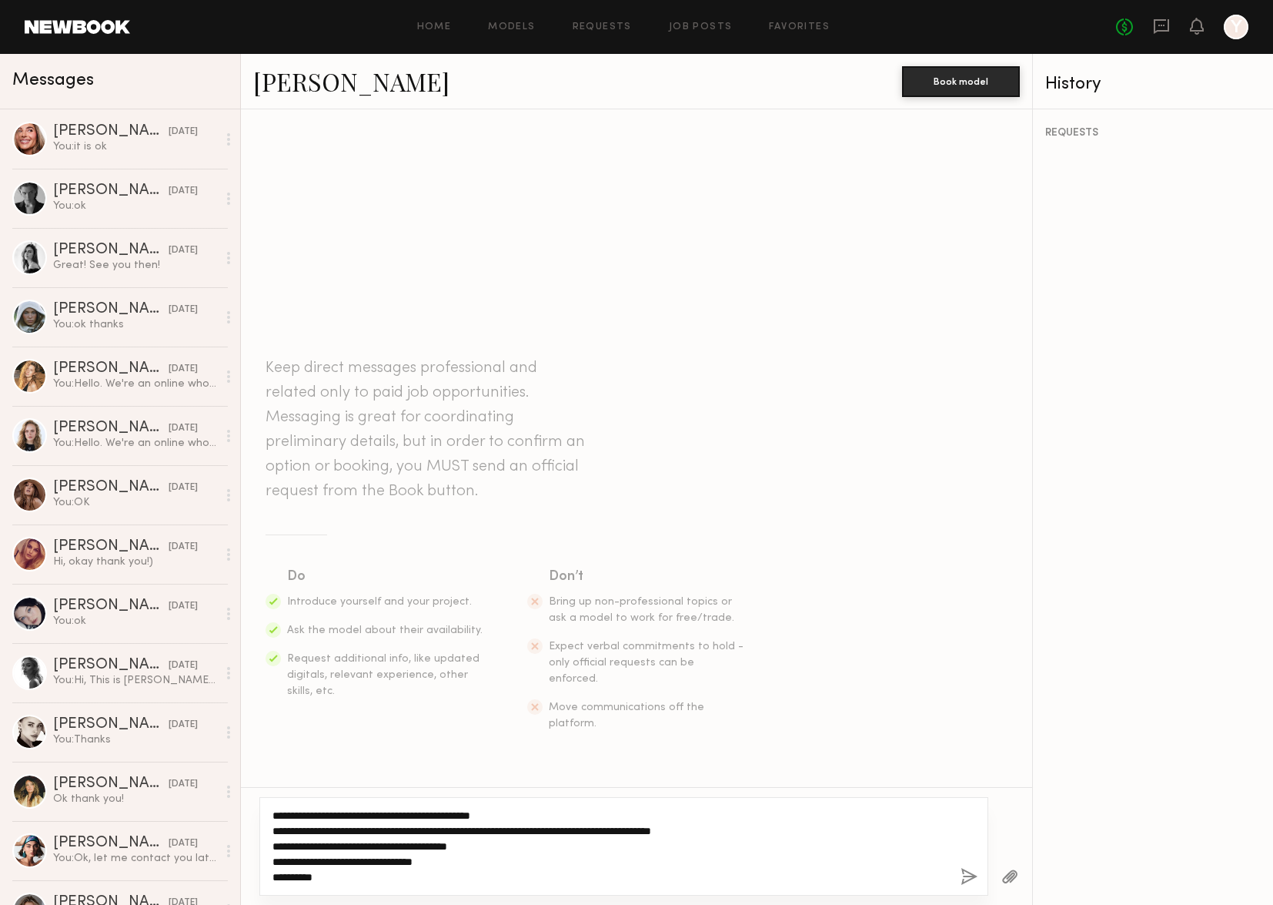
click at [470, 860] on textarea "**********" at bounding box center [611, 846] width 676 height 77
drag, startPoint x: 303, startPoint y: 862, endPoint x: 219, endPoint y: 794, distance: 108.3
click at [219, 794] on div "Messages Serena M. 10/07/2025 You: it is ok Lera G. 10/07/2025 You: ok Leah M. …" at bounding box center [636, 479] width 1273 height 851
type textarea "**********"
click at [968, 872] on button "button" at bounding box center [969, 877] width 17 height 19
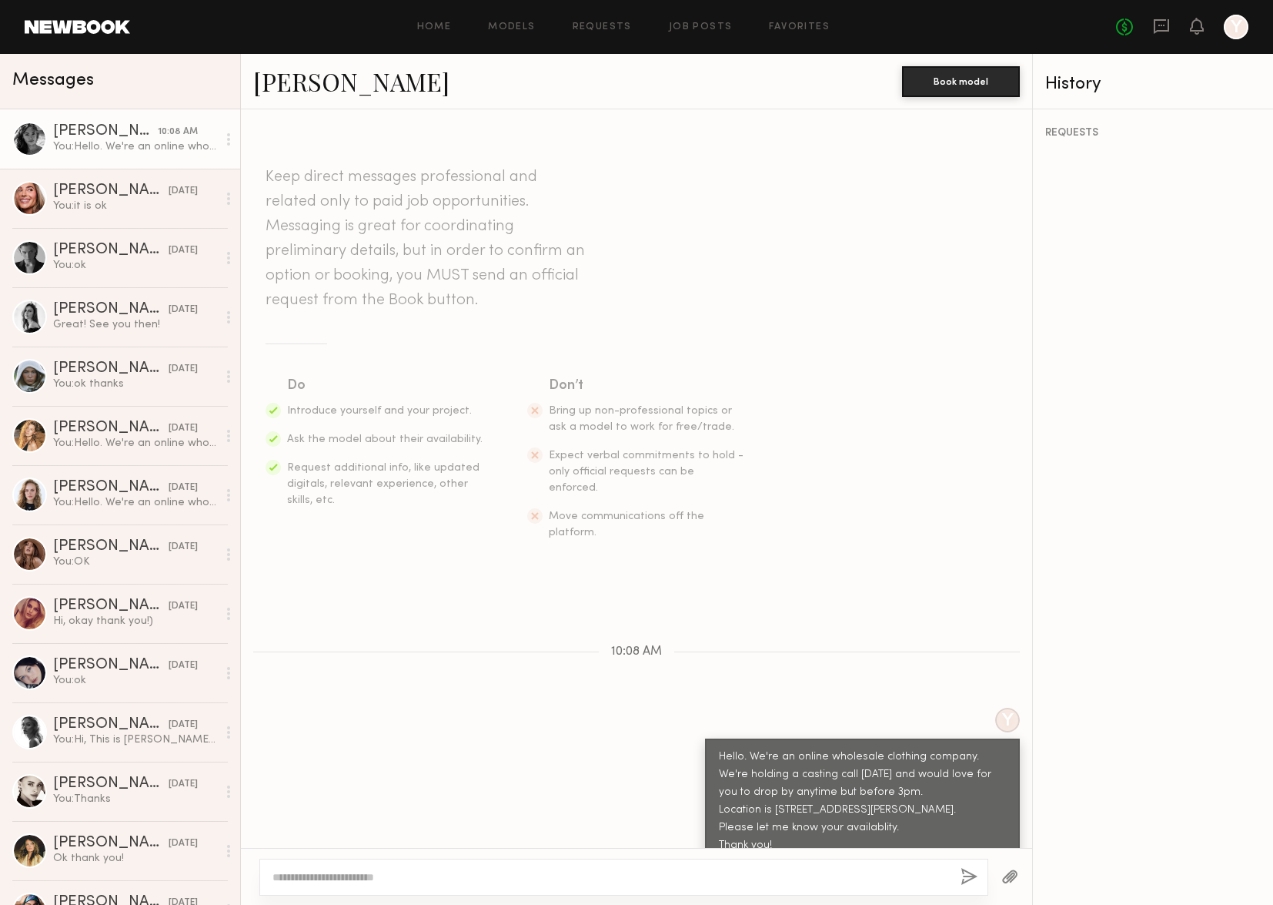
scroll to position [93, 0]
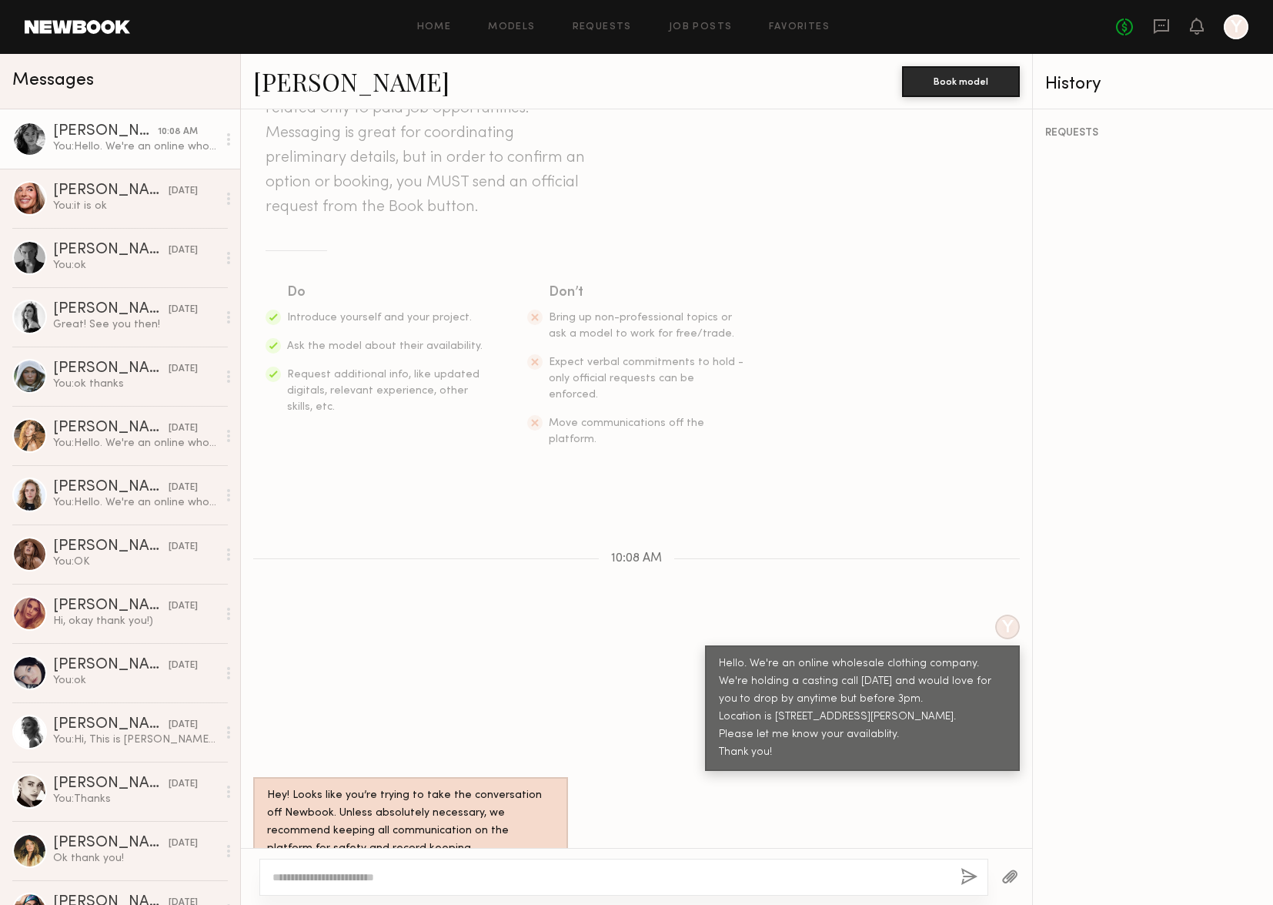
click at [115, 135] on div "Jordan L." at bounding box center [105, 131] width 105 height 15
click at [307, 79] on link "Jordan L." at bounding box center [351, 81] width 196 height 33
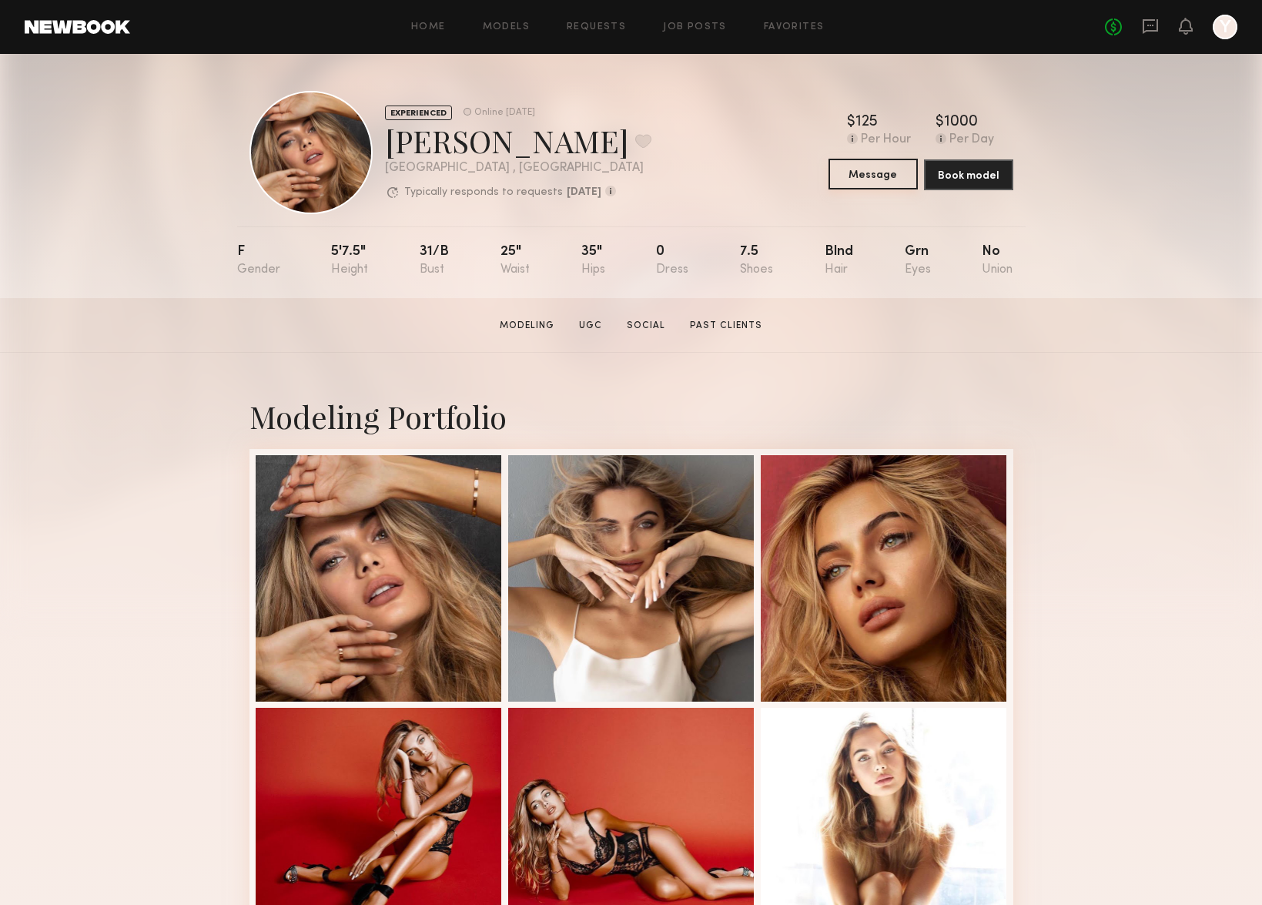
click at [886, 182] on button "Message" at bounding box center [872, 174] width 89 height 31
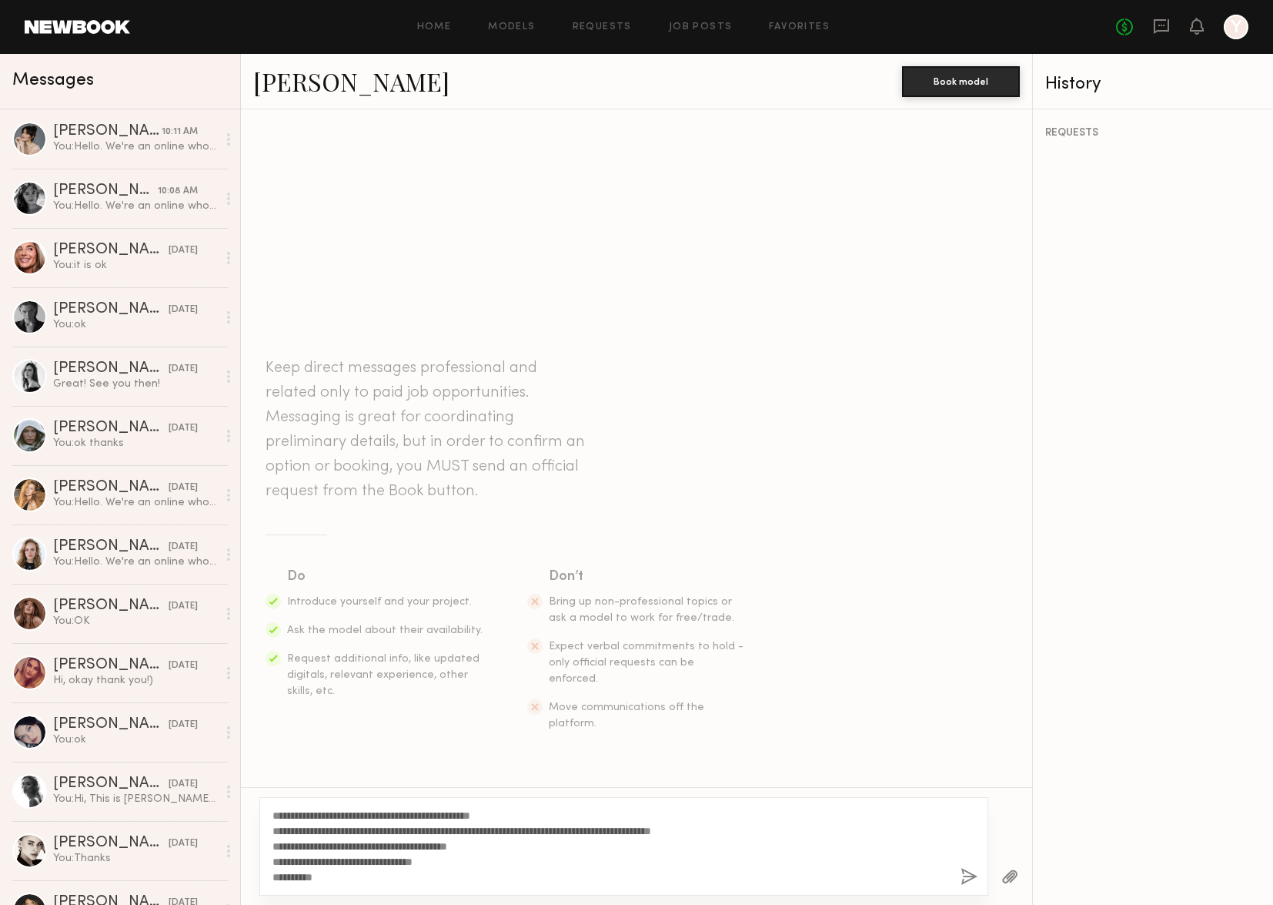
type textarea "**********"
click at [962, 876] on button "button" at bounding box center [969, 877] width 17 height 19
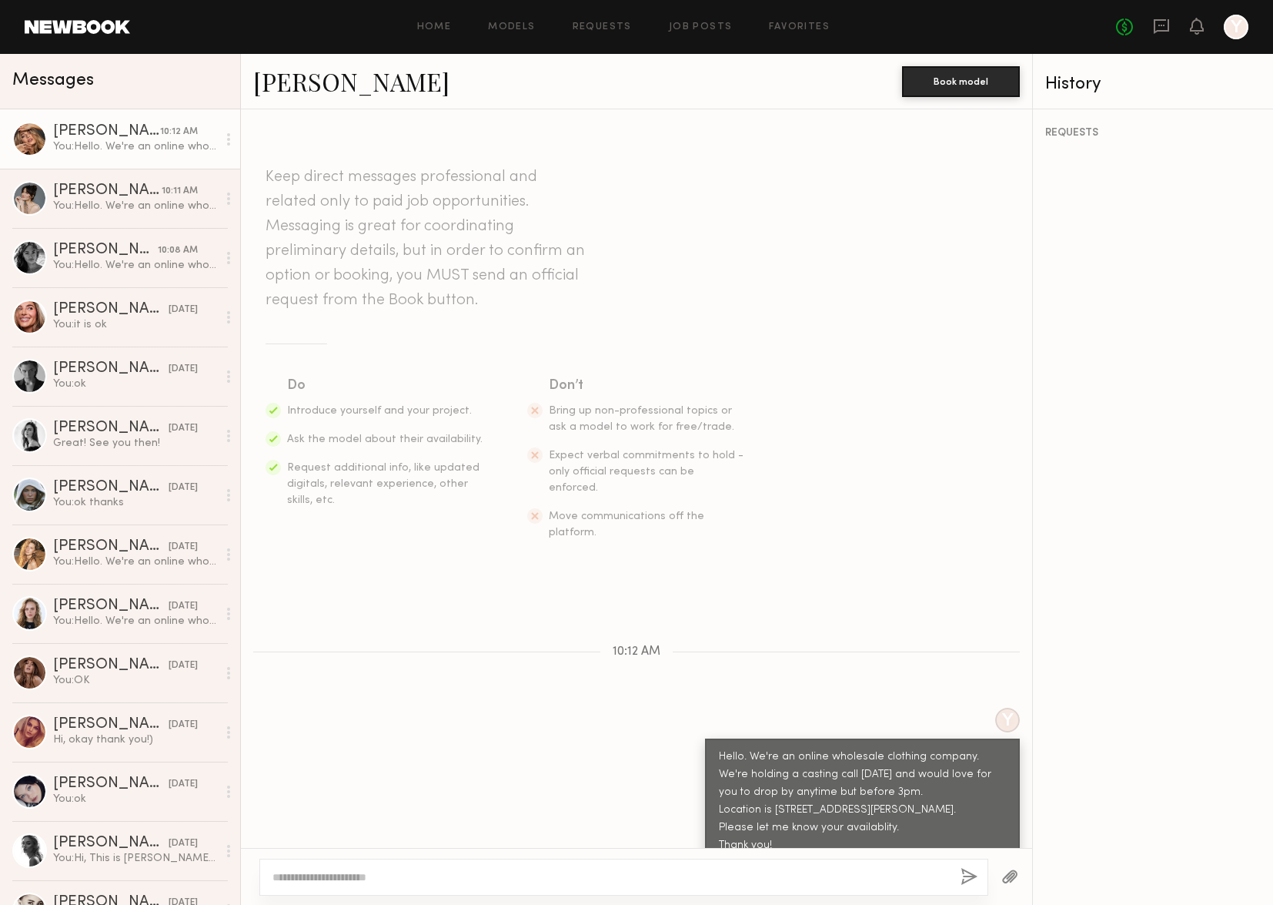
scroll to position [93, 0]
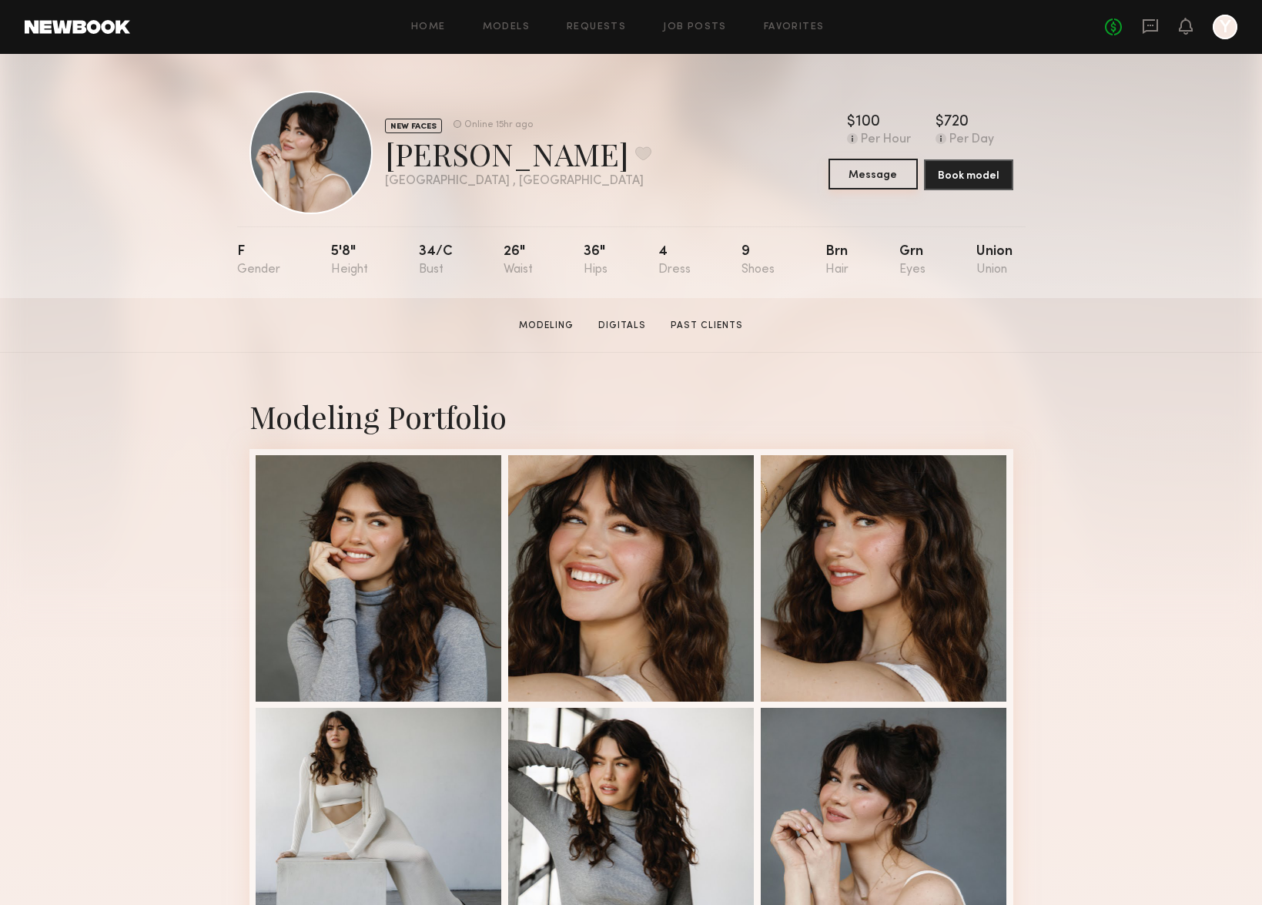
click at [873, 171] on button "Message" at bounding box center [872, 174] width 89 height 31
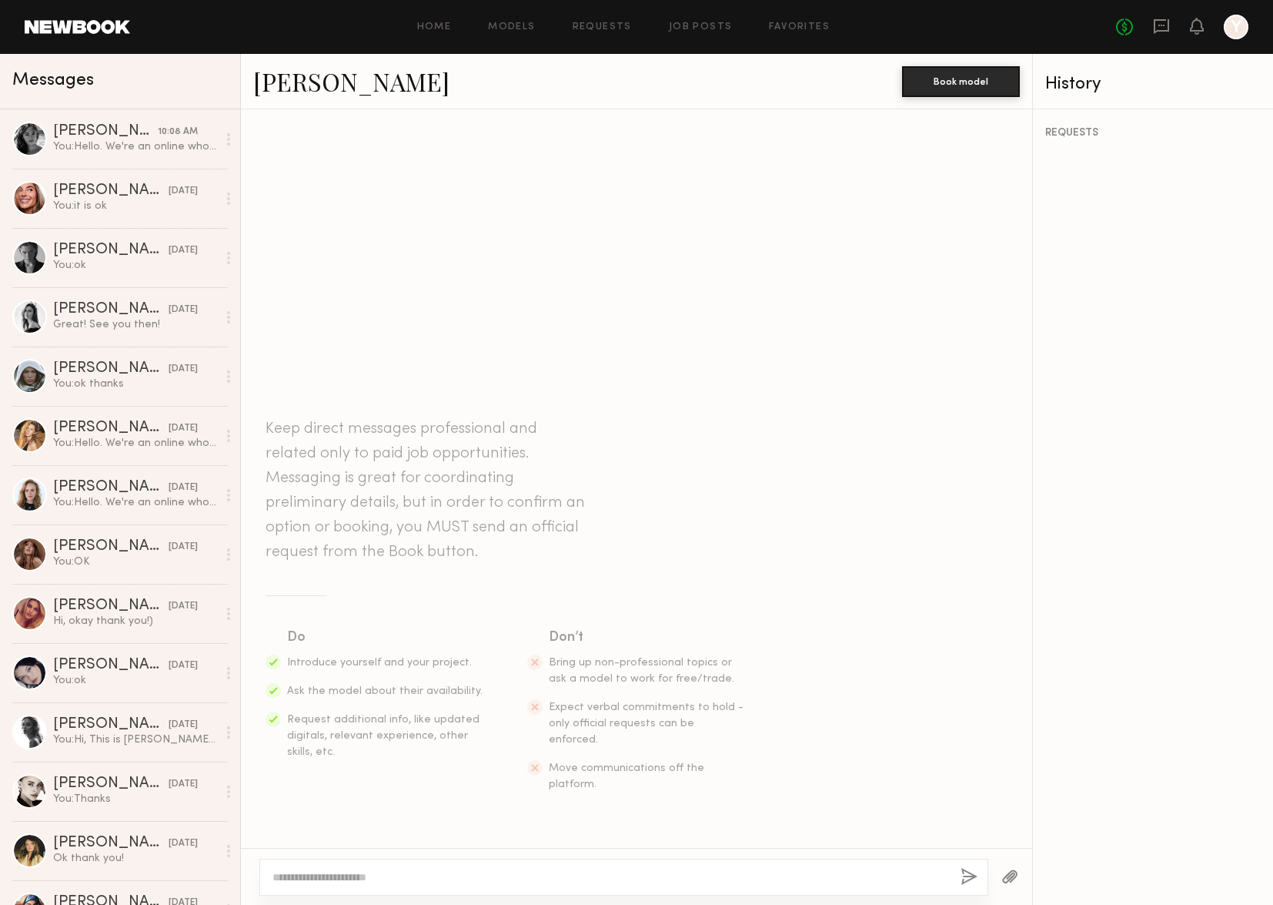
click at [328, 881] on textarea at bounding box center [611, 876] width 676 height 15
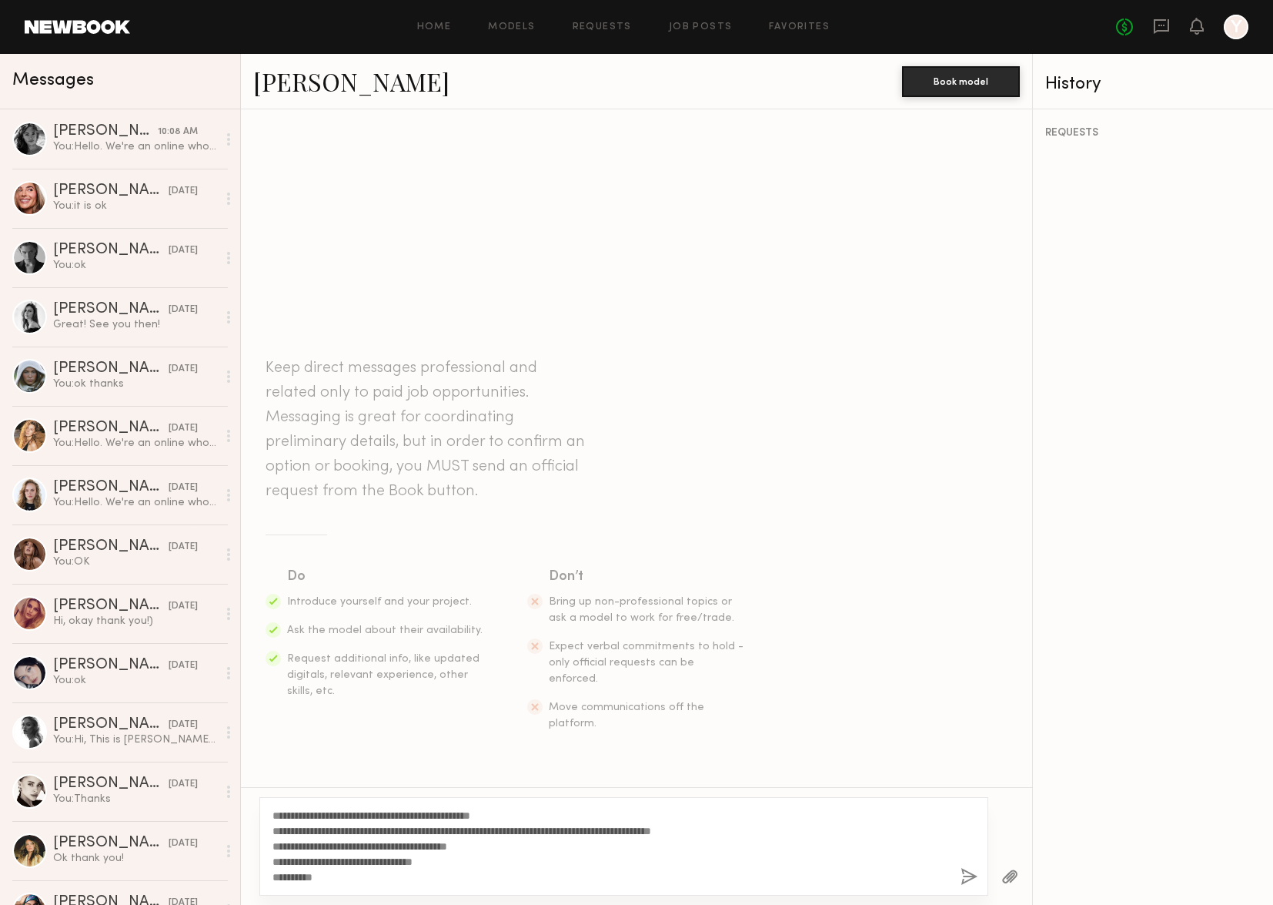
type textarea "**********"
click at [969, 869] on button "button" at bounding box center [969, 877] width 17 height 19
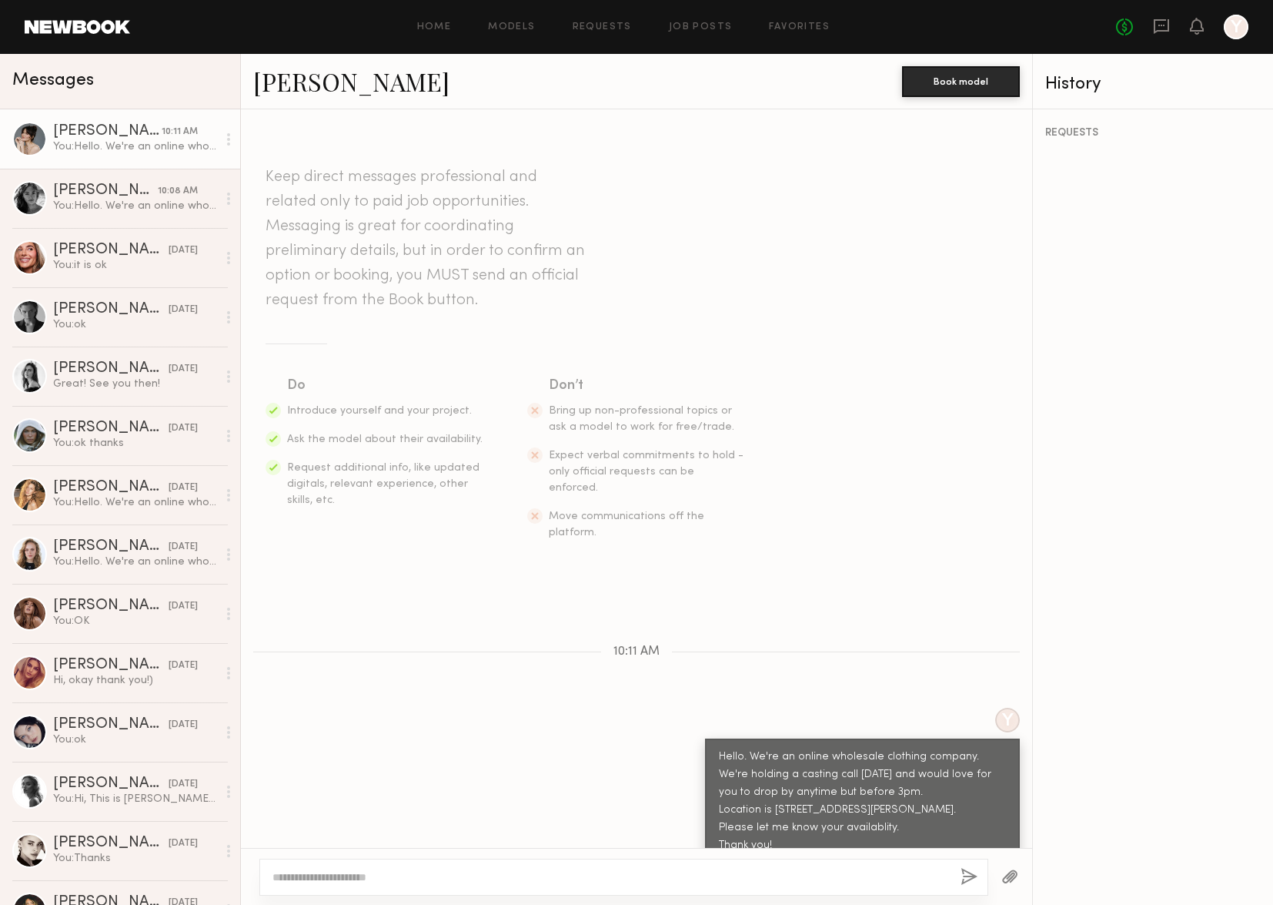
scroll to position [93, 0]
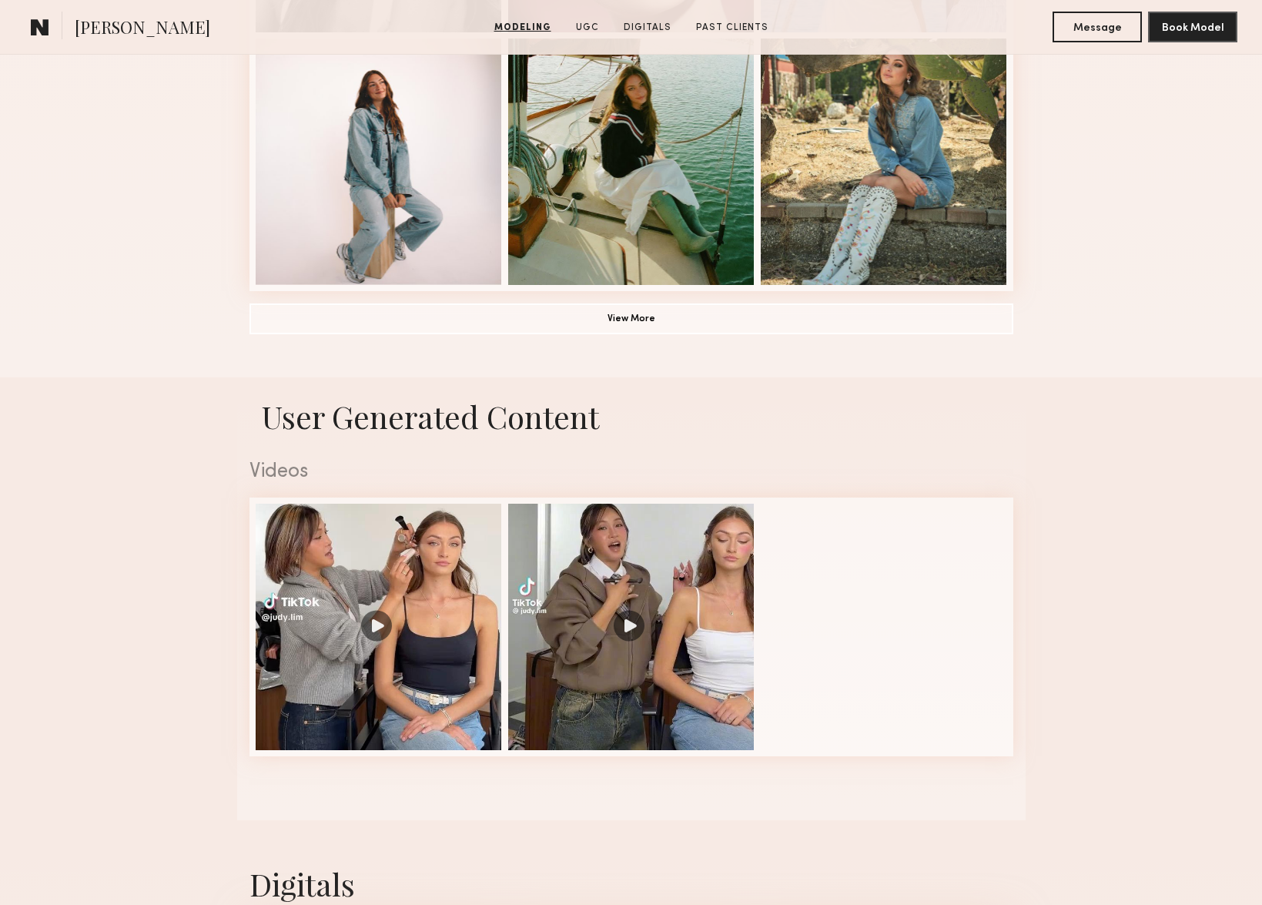
scroll to position [1192, 0]
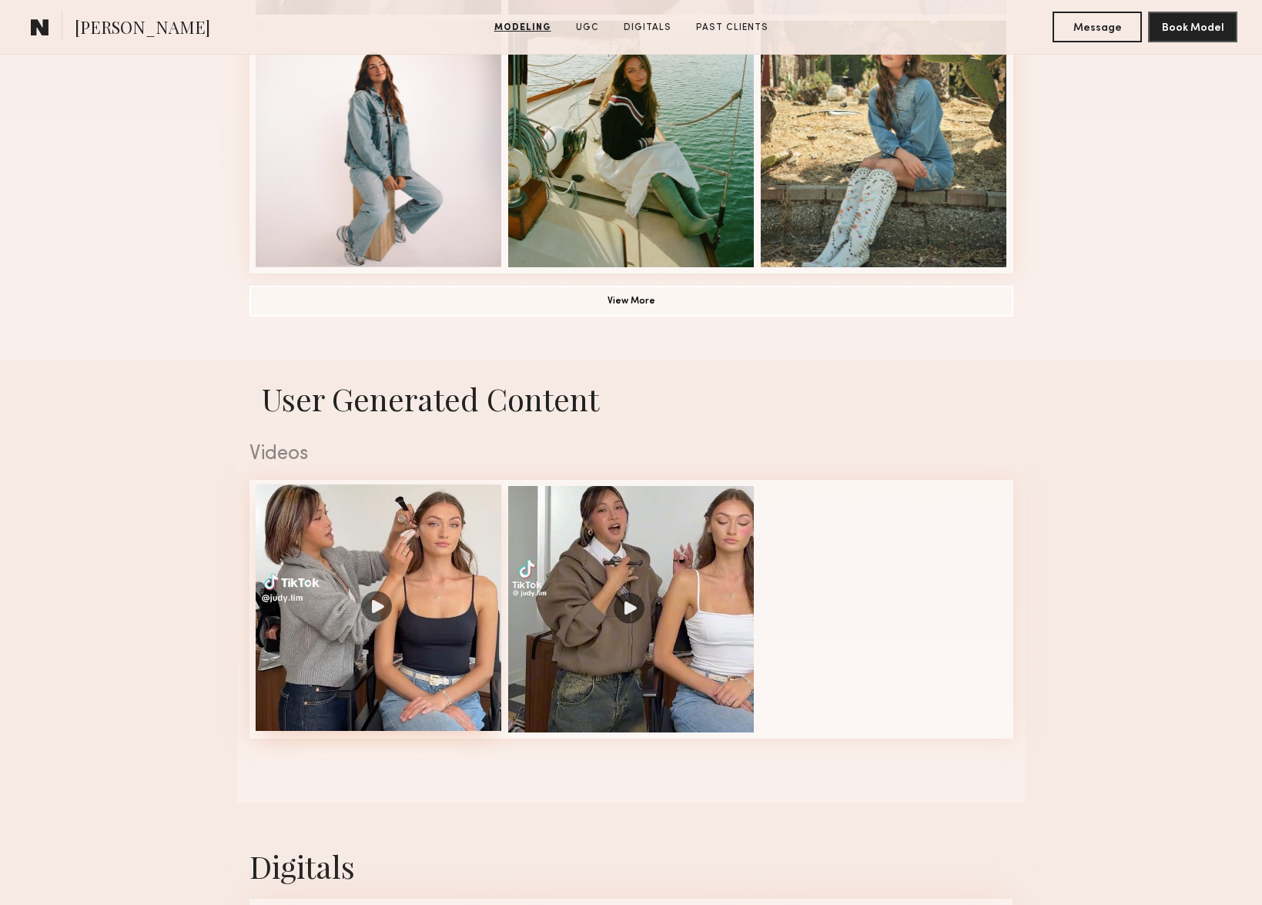
click at [383, 605] on div at bounding box center [379, 607] width 246 height 246
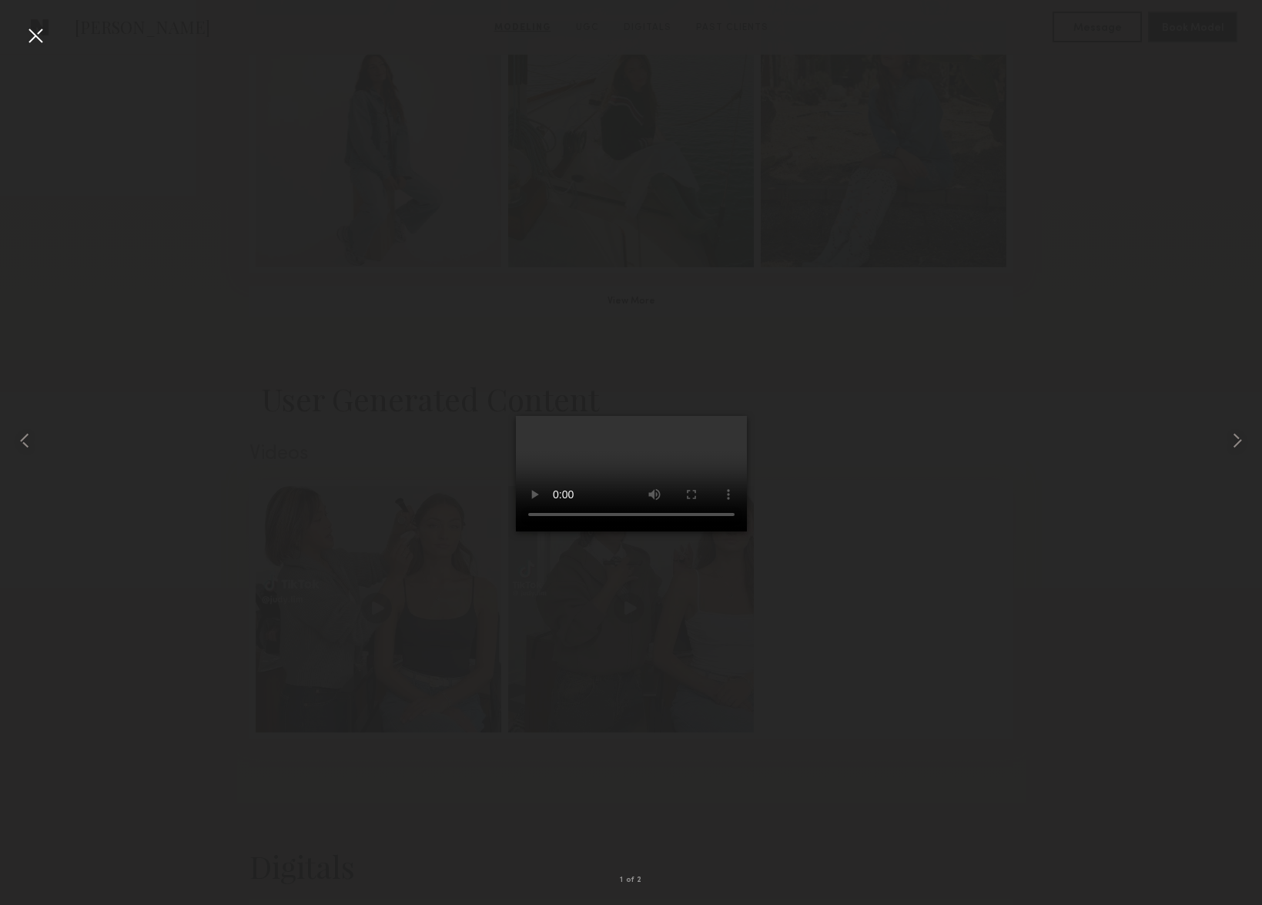
click at [35, 36] on div at bounding box center [35, 35] width 25 height 25
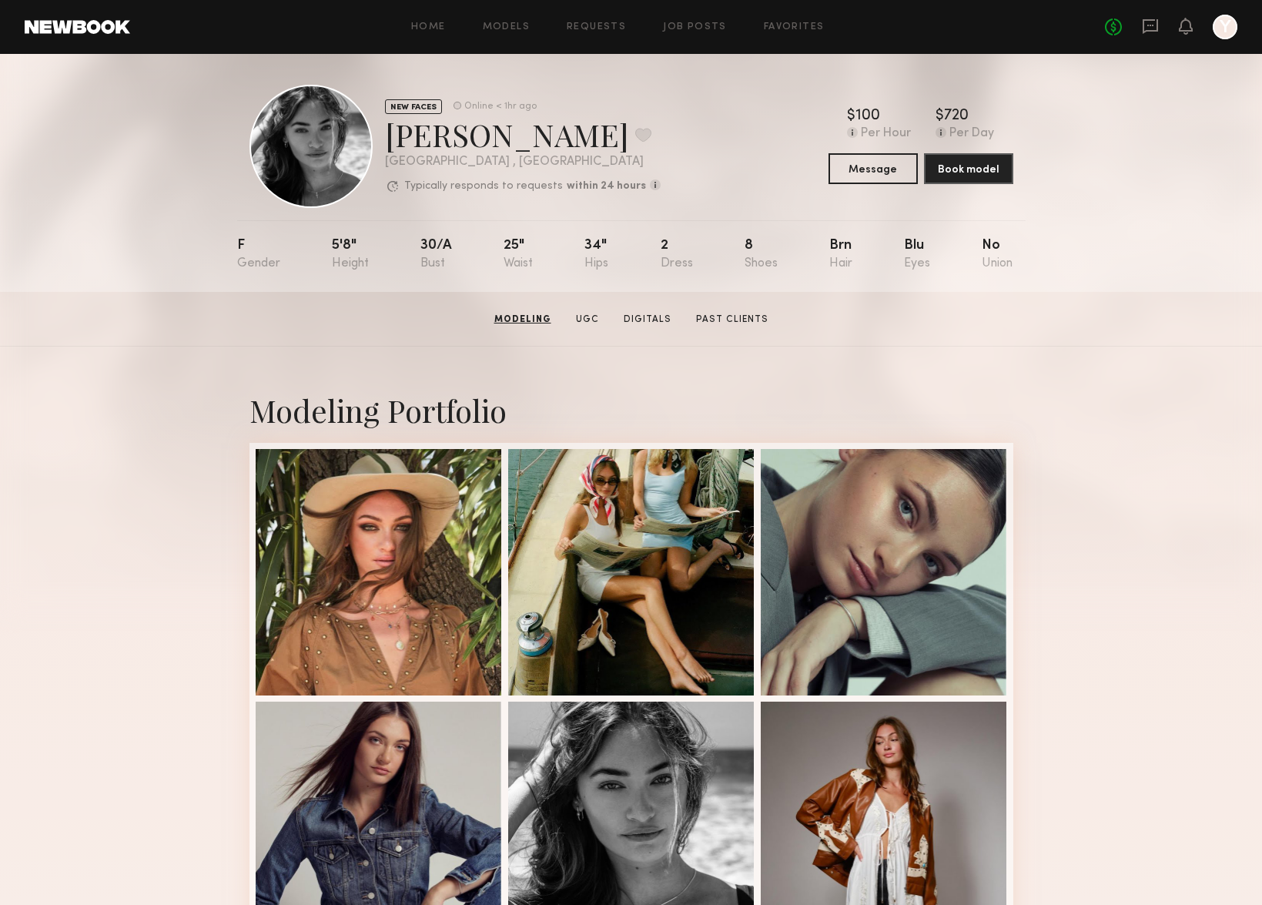
scroll to position [0, 0]
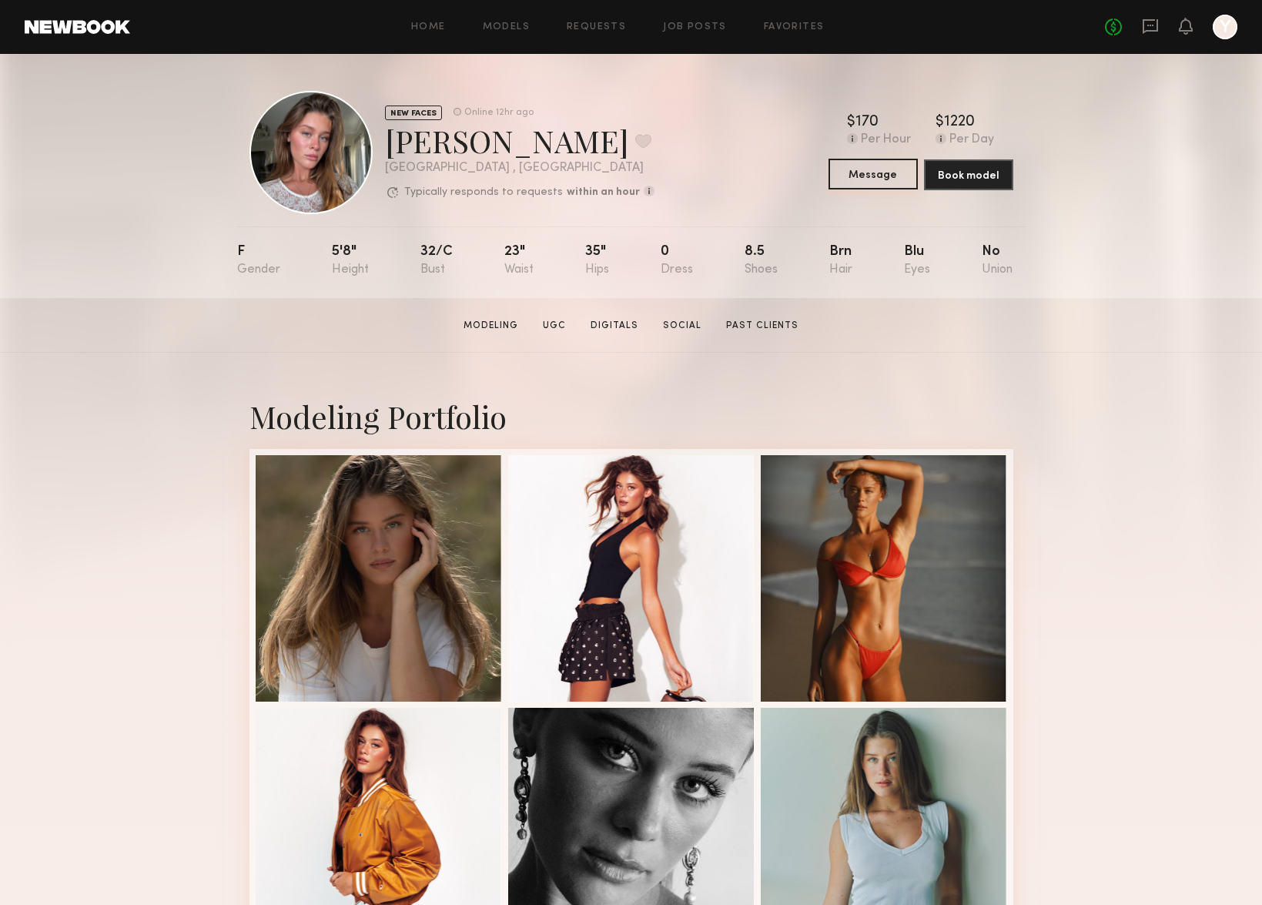
click at [881, 172] on button "Message" at bounding box center [872, 174] width 89 height 31
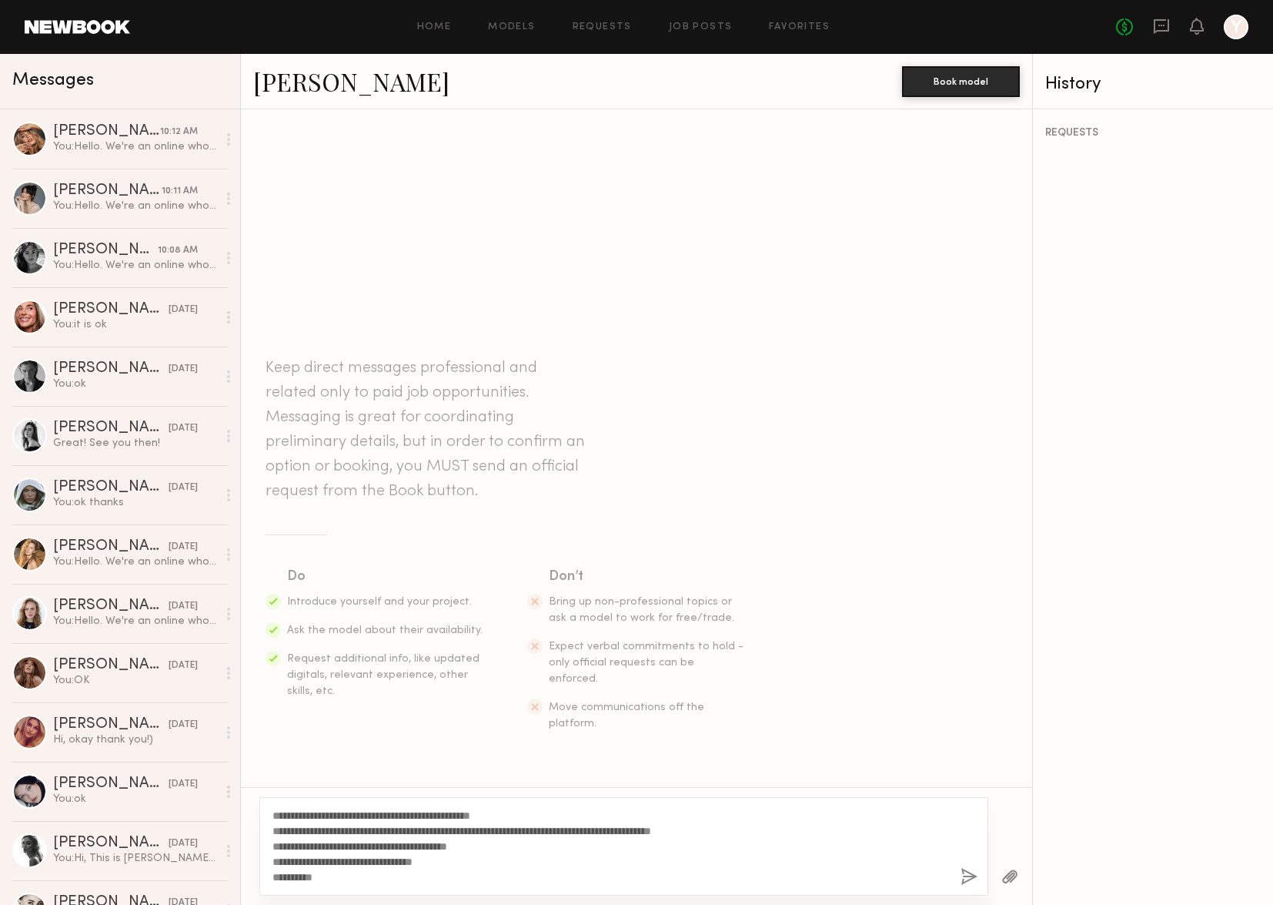
type textarea "**********"
click at [966, 875] on button "button" at bounding box center [969, 877] width 17 height 19
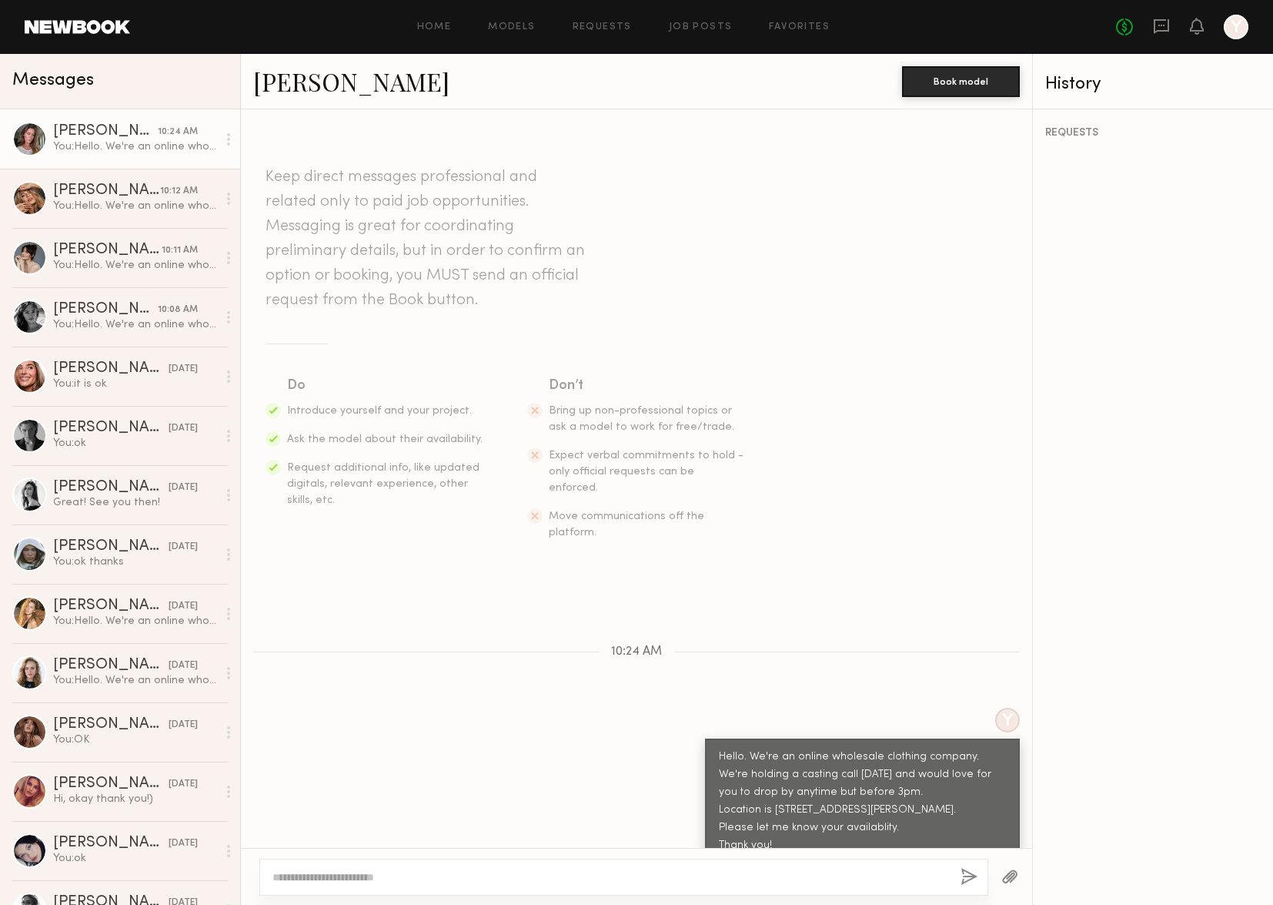
scroll to position [93, 0]
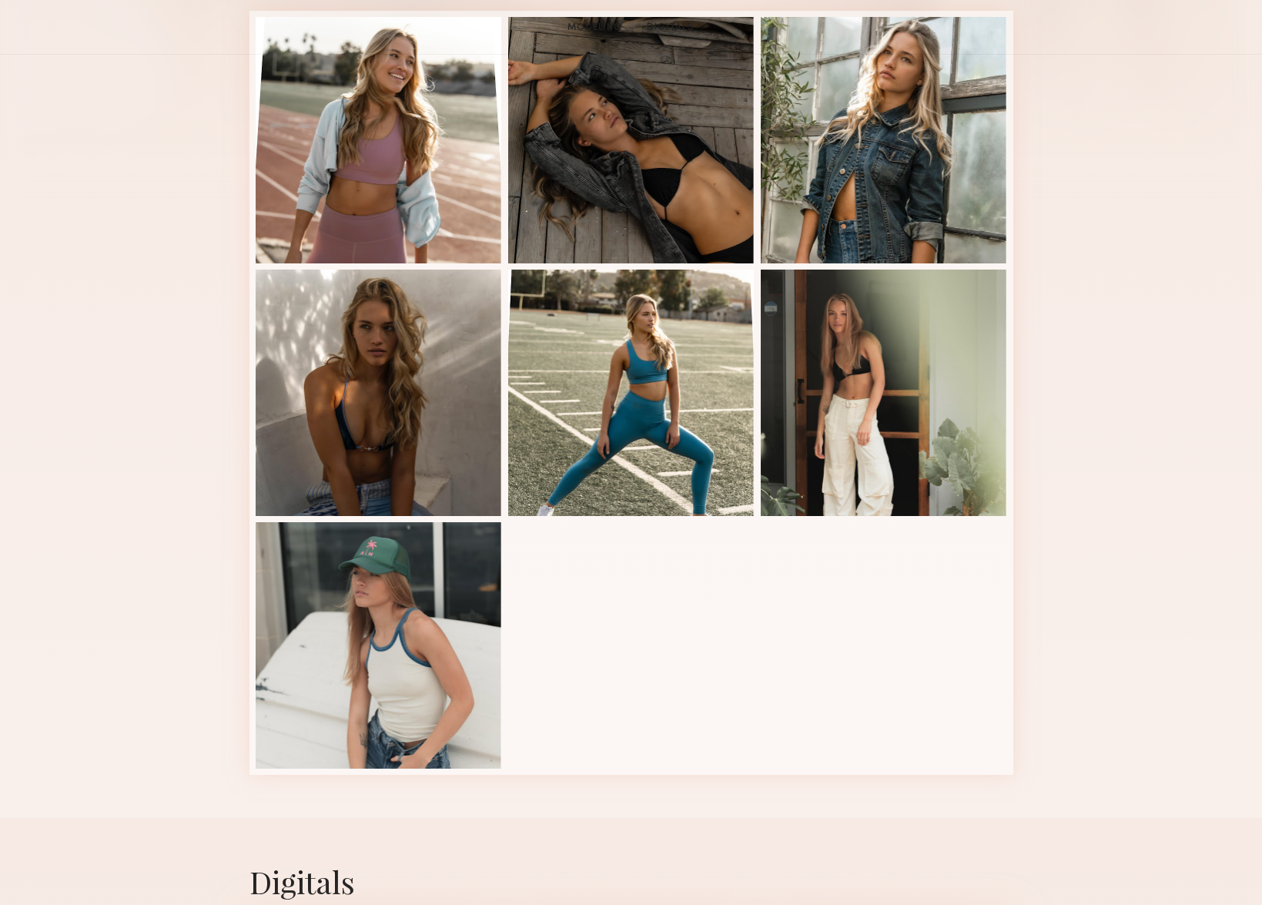
scroll to position [446, 0]
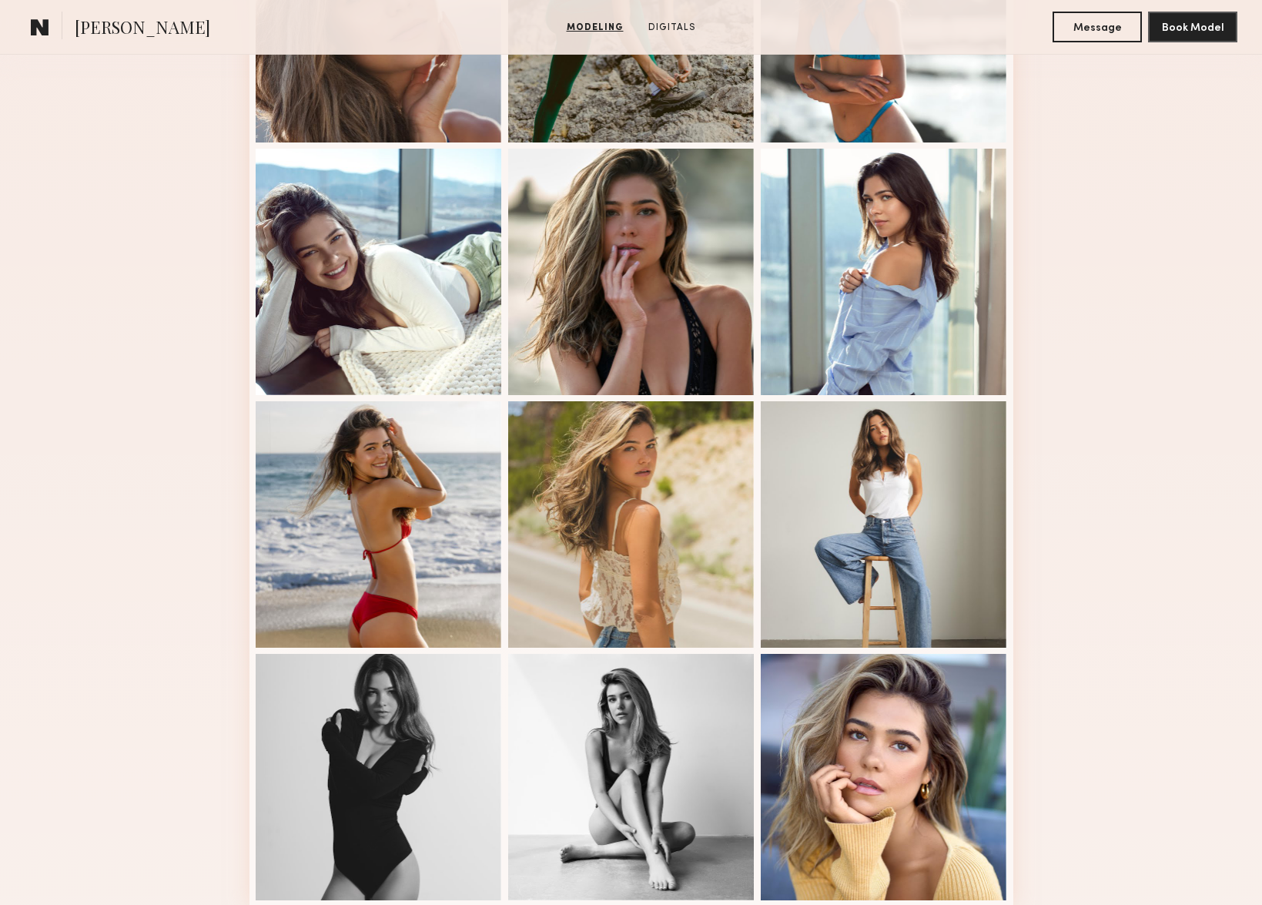
scroll to position [303, 0]
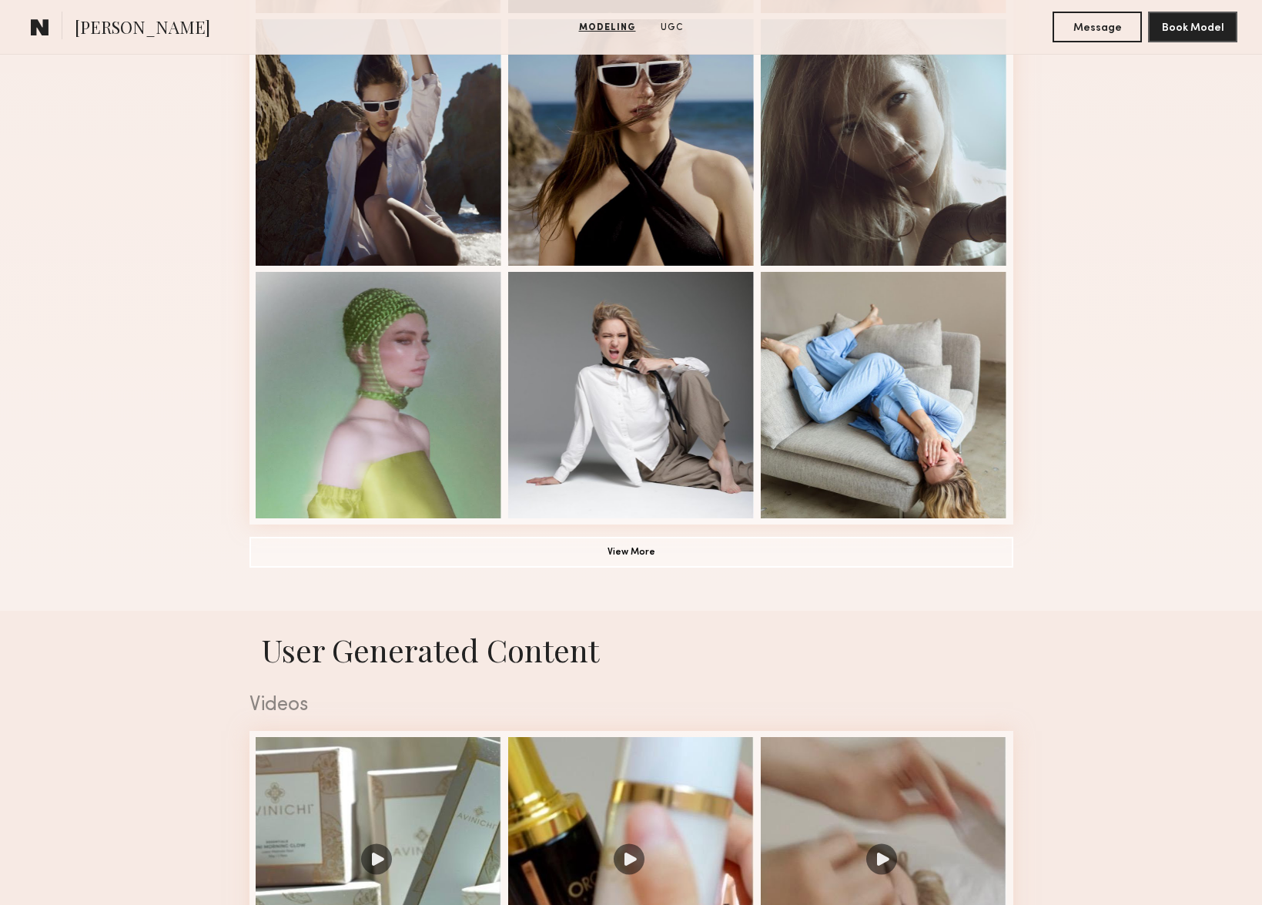
scroll to position [1242, 0]
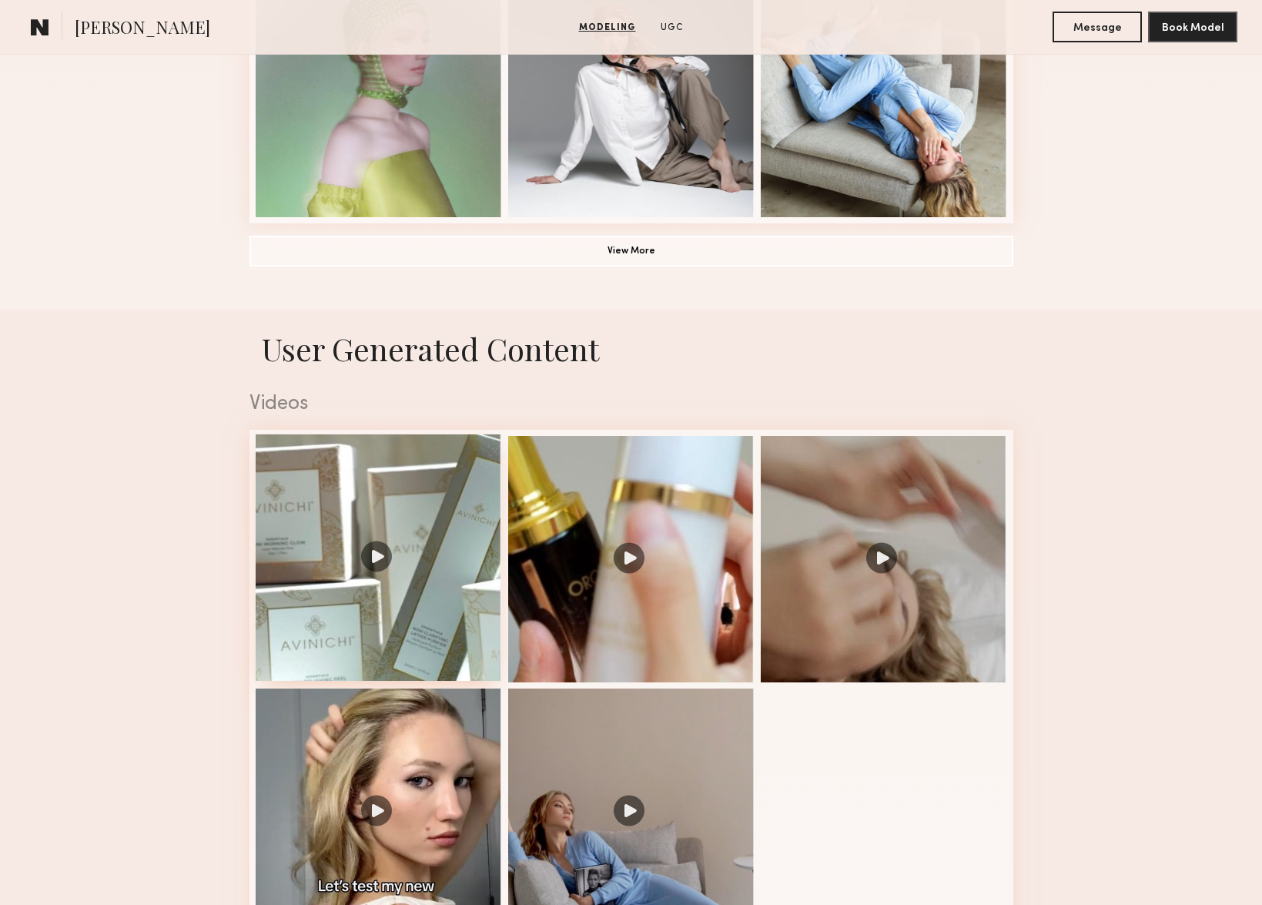
click at [379, 555] on div at bounding box center [379, 557] width 246 height 246
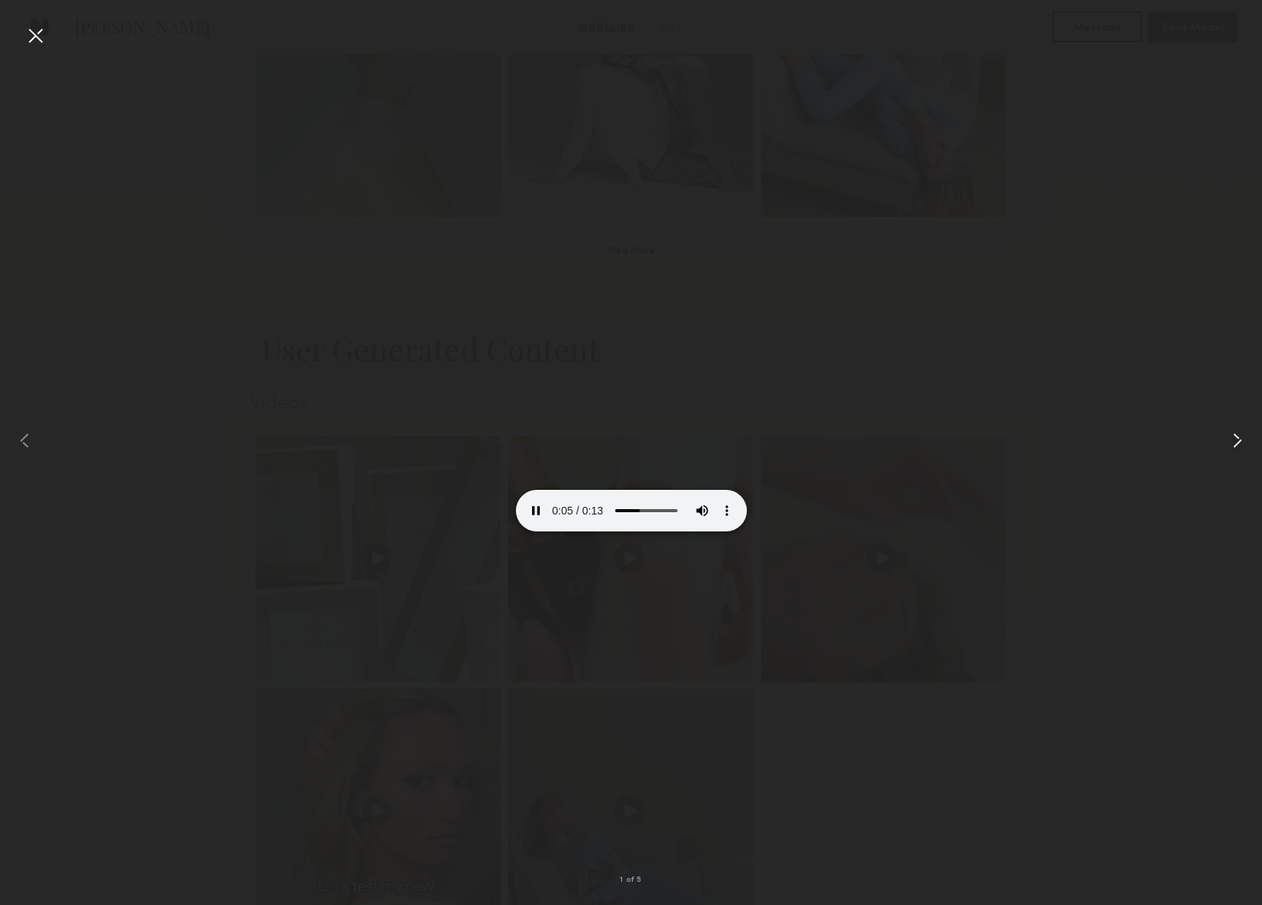
click at [1239, 440] on common-icon at bounding box center [1237, 440] width 25 height 25
click at [33, 36] on div at bounding box center [35, 35] width 25 height 25
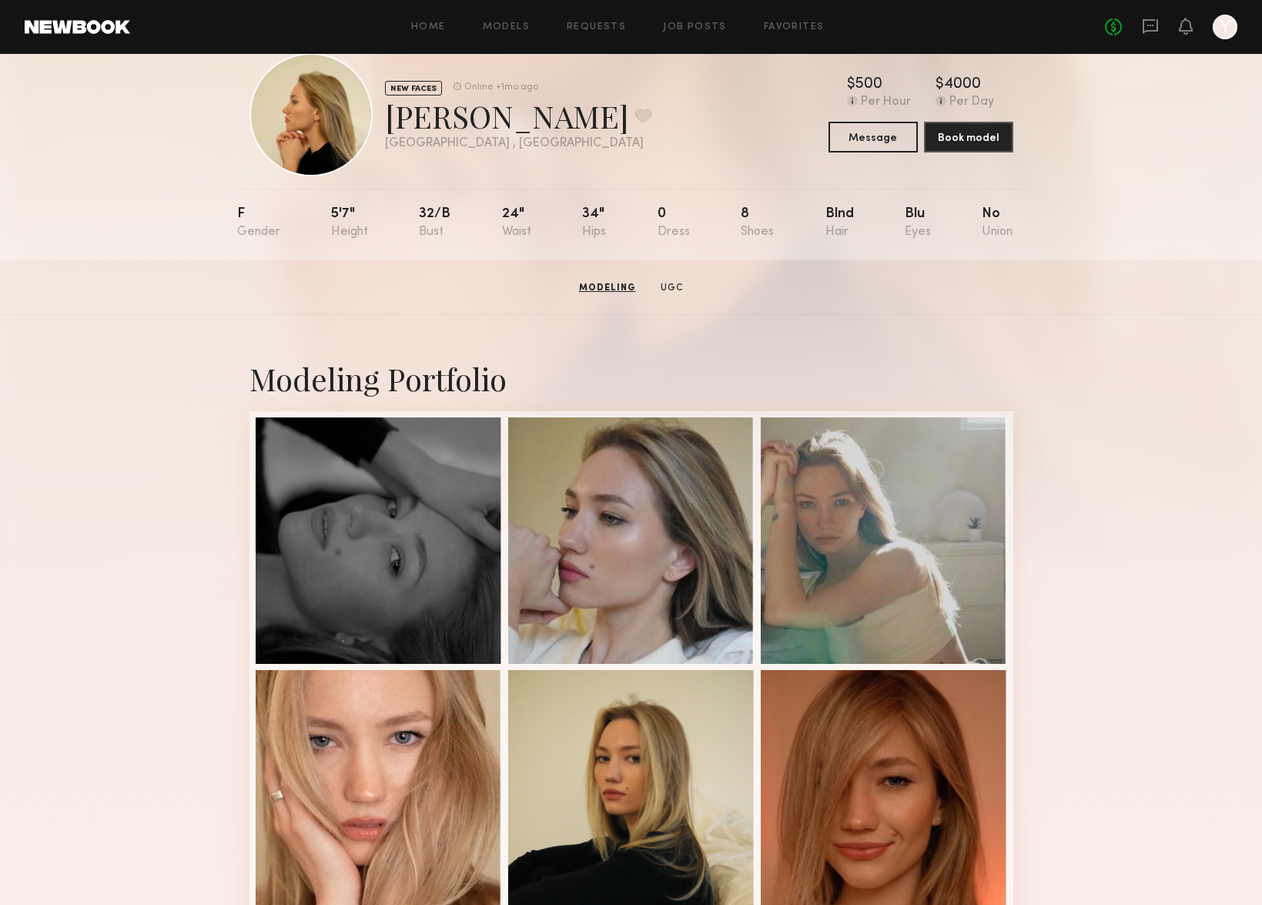
scroll to position [0, 0]
